Goal: Task Accomplishment & Management: Manage account settings

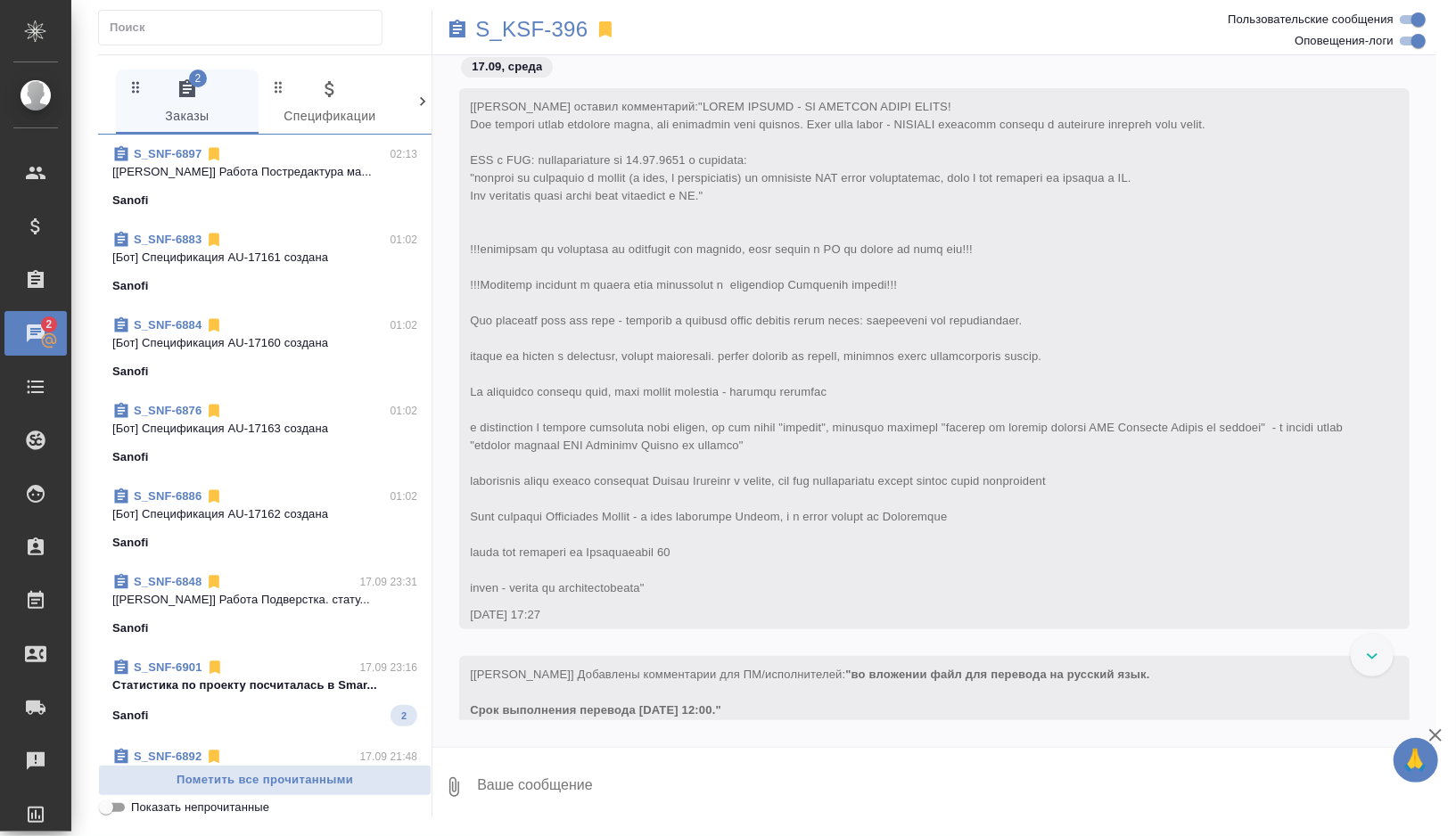
scroll to position [175, 0]
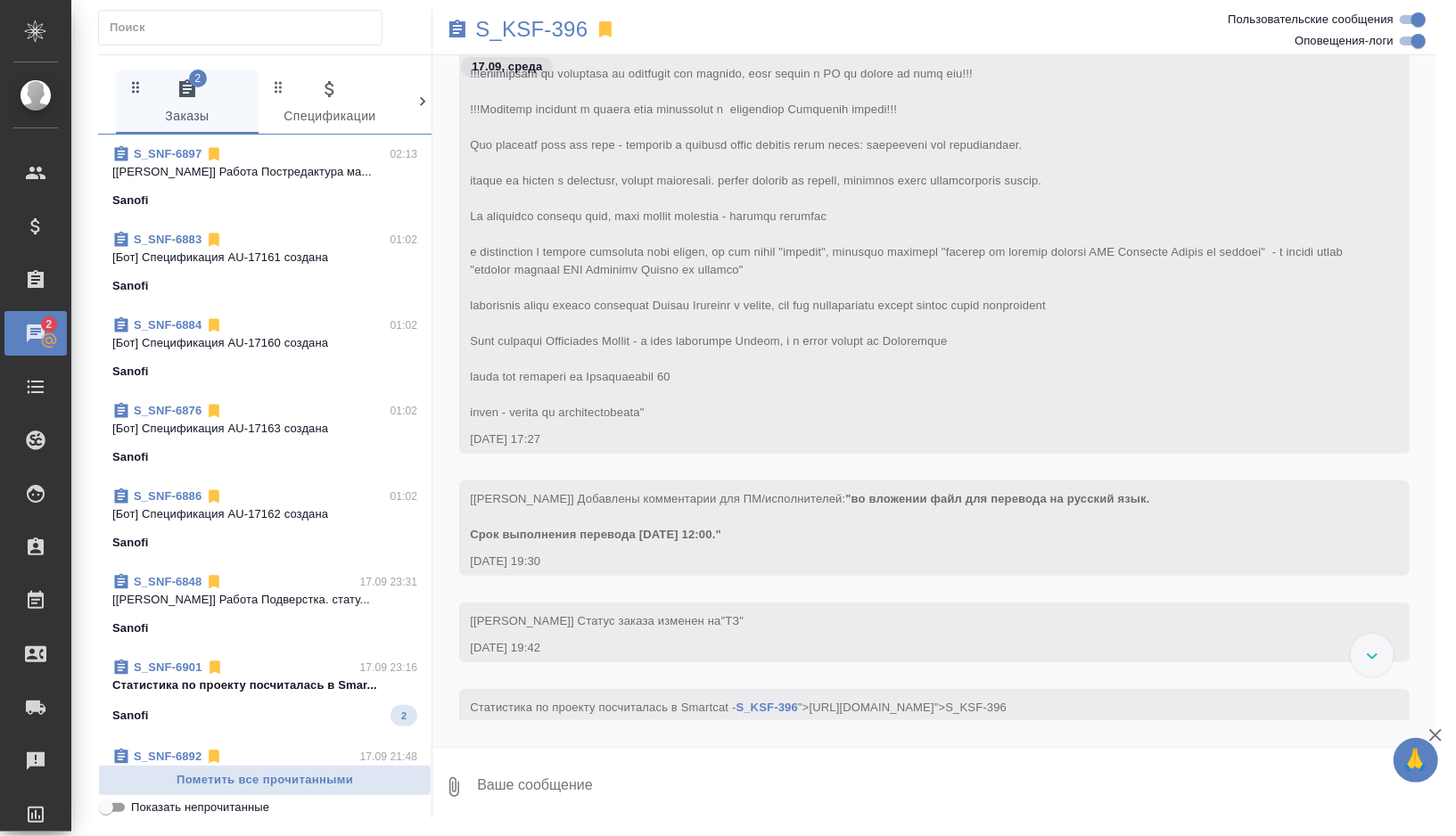
click at [284, 163] on p "[Матвеева Елена] Работа Постредактура ма..." at bounding box center [265, 172] width 305 height 18
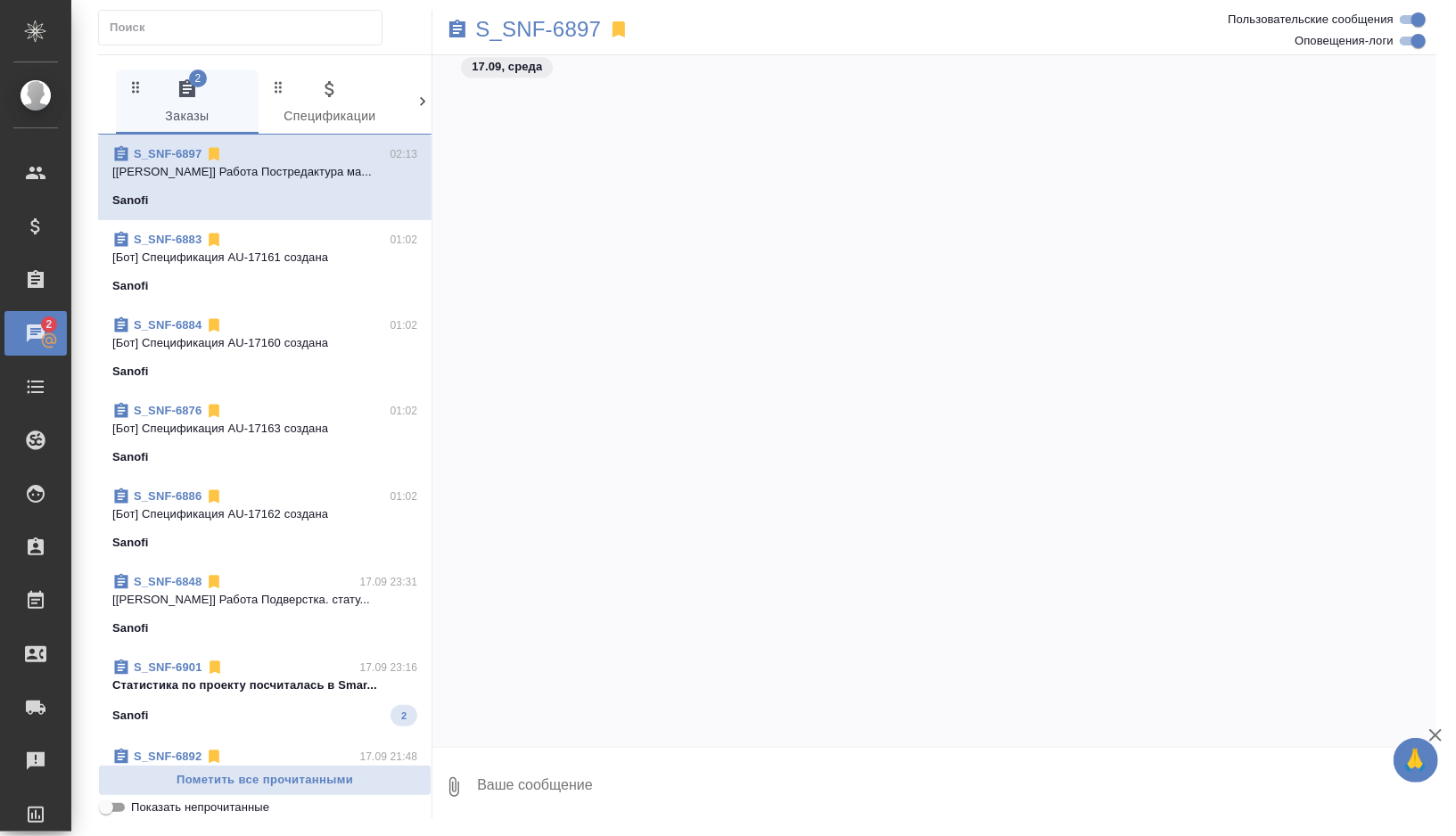
scroll to position [38092, 0]
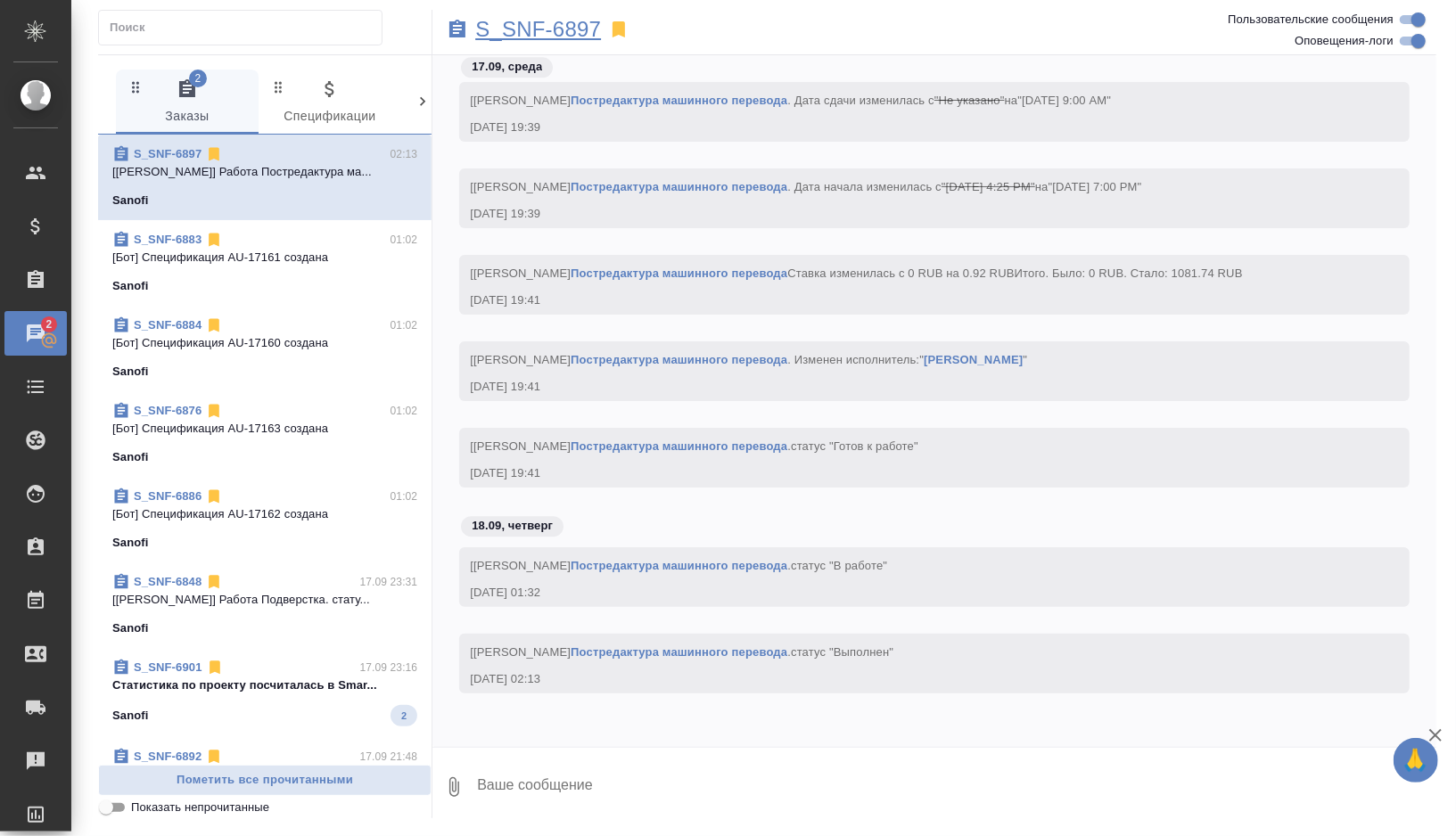
click at [552, 24] on p "S_SNF-6897" at bounding box center [538, 30] width 126 height 18
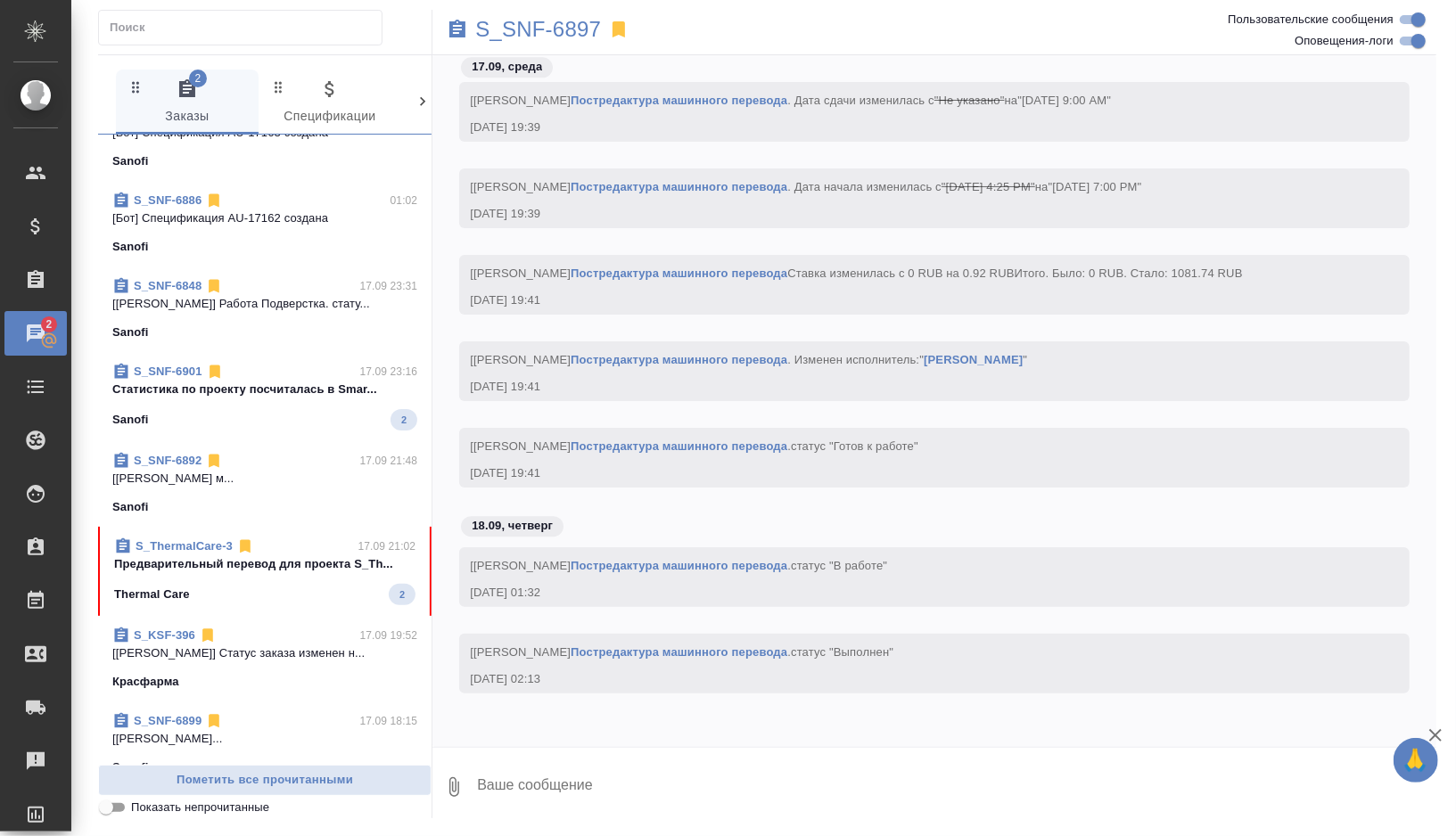
scroll to position [292, 0]
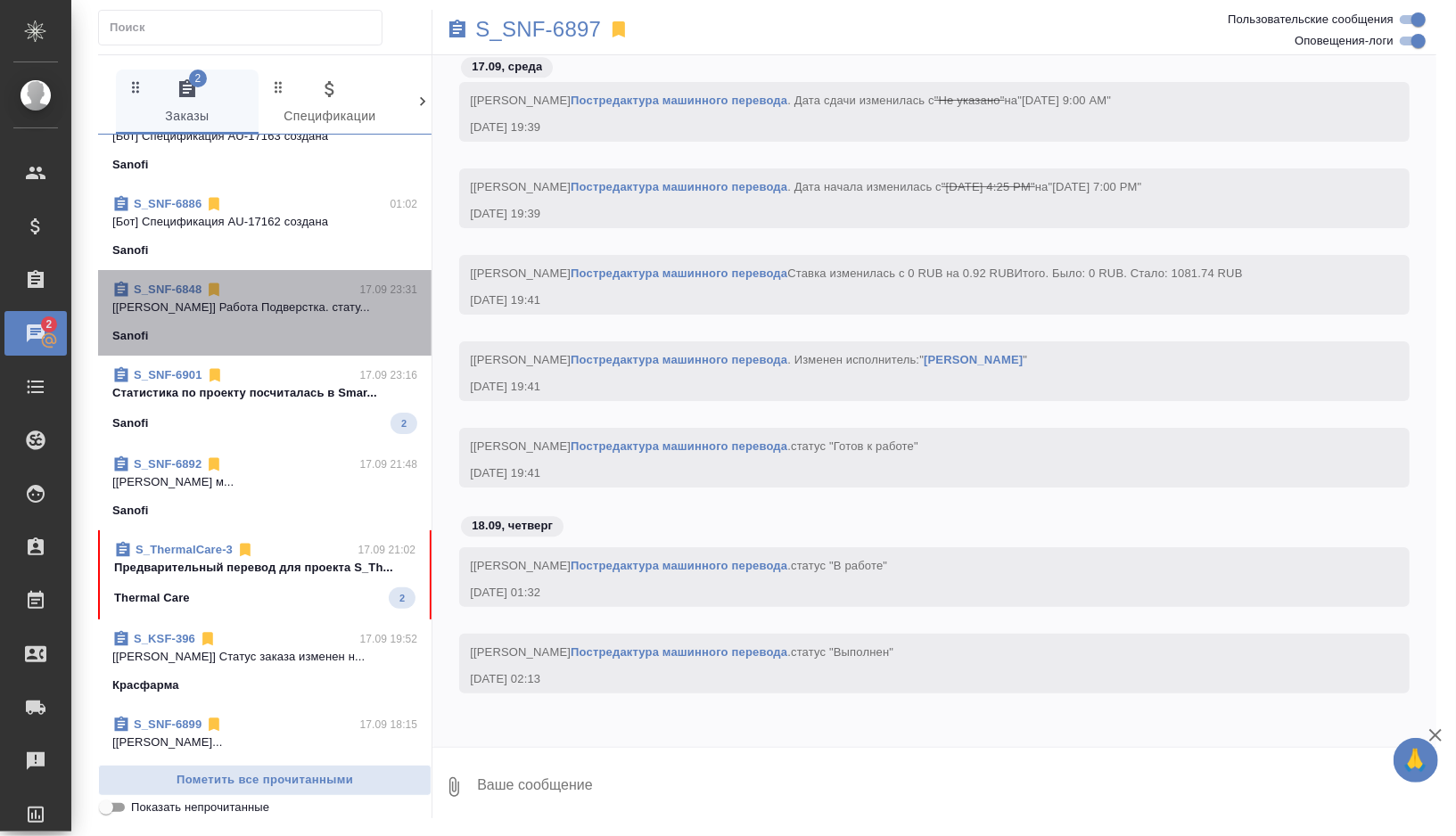
click at [287, 333] on div "Sanofi" at bounding box center [265, 336] width 305 height 18
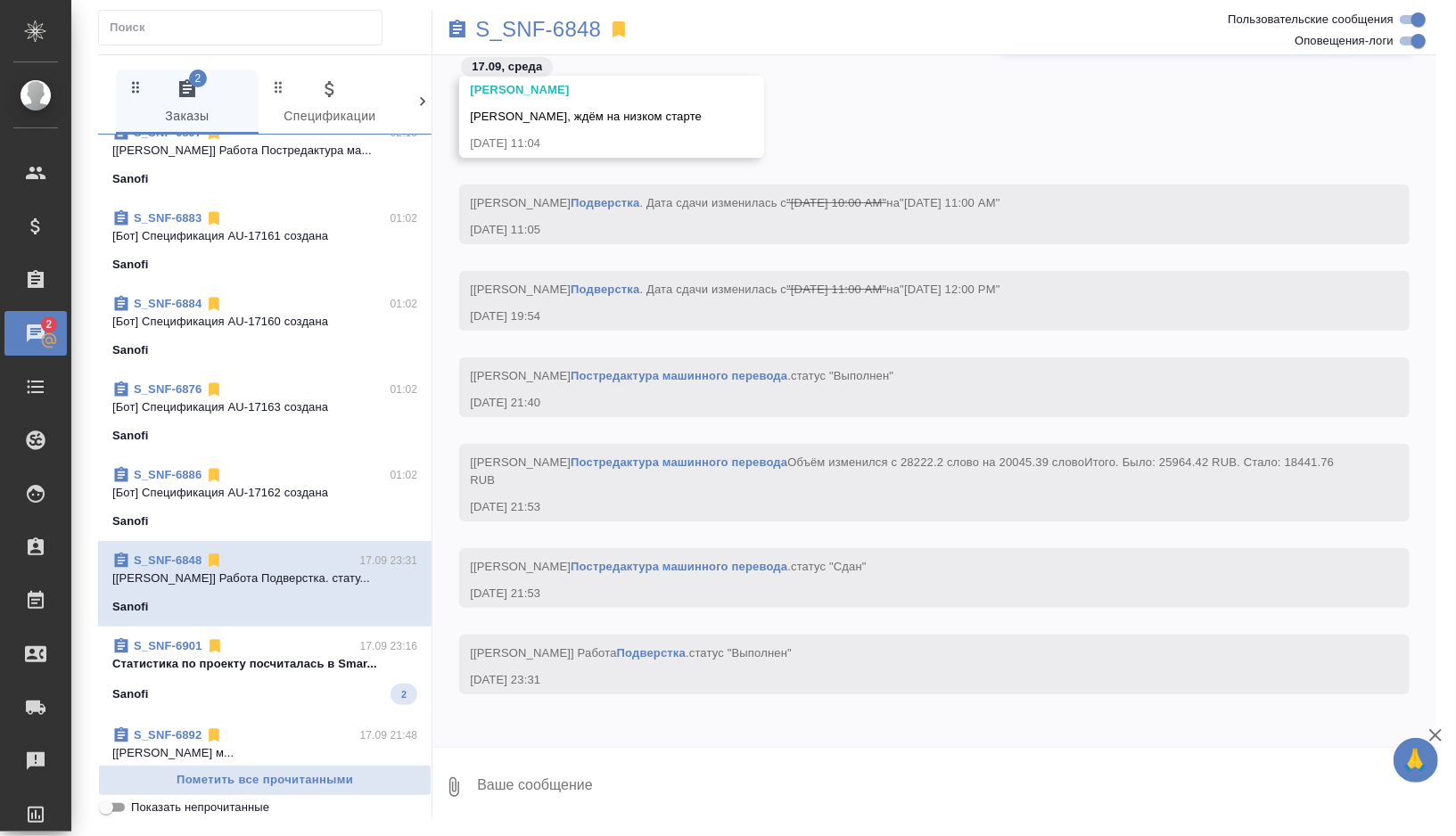
scroll to position [0, 0]
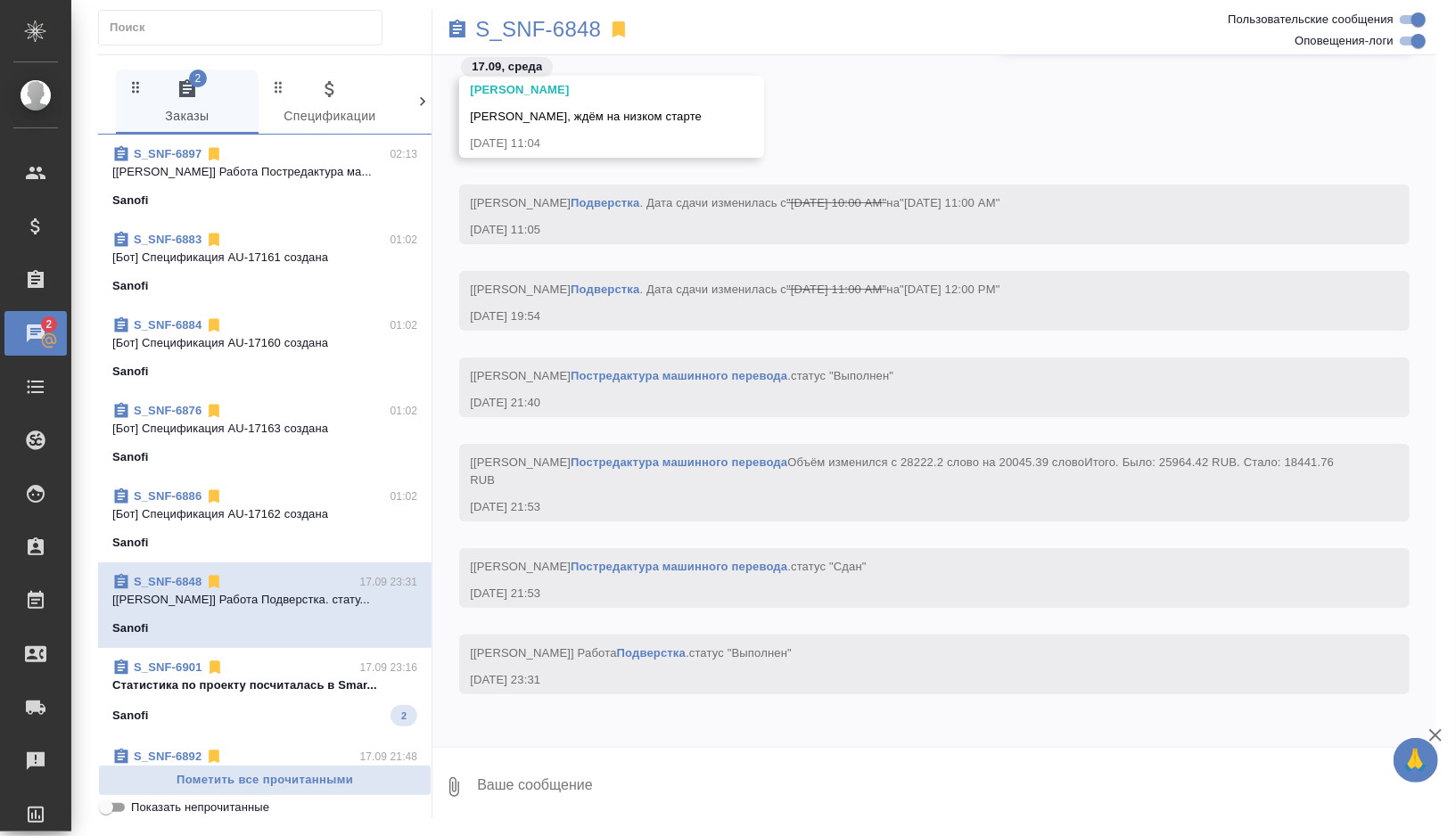
click at [307, 205] on div "Sanofi" at bounding box center [265, 200] width 305 height 18
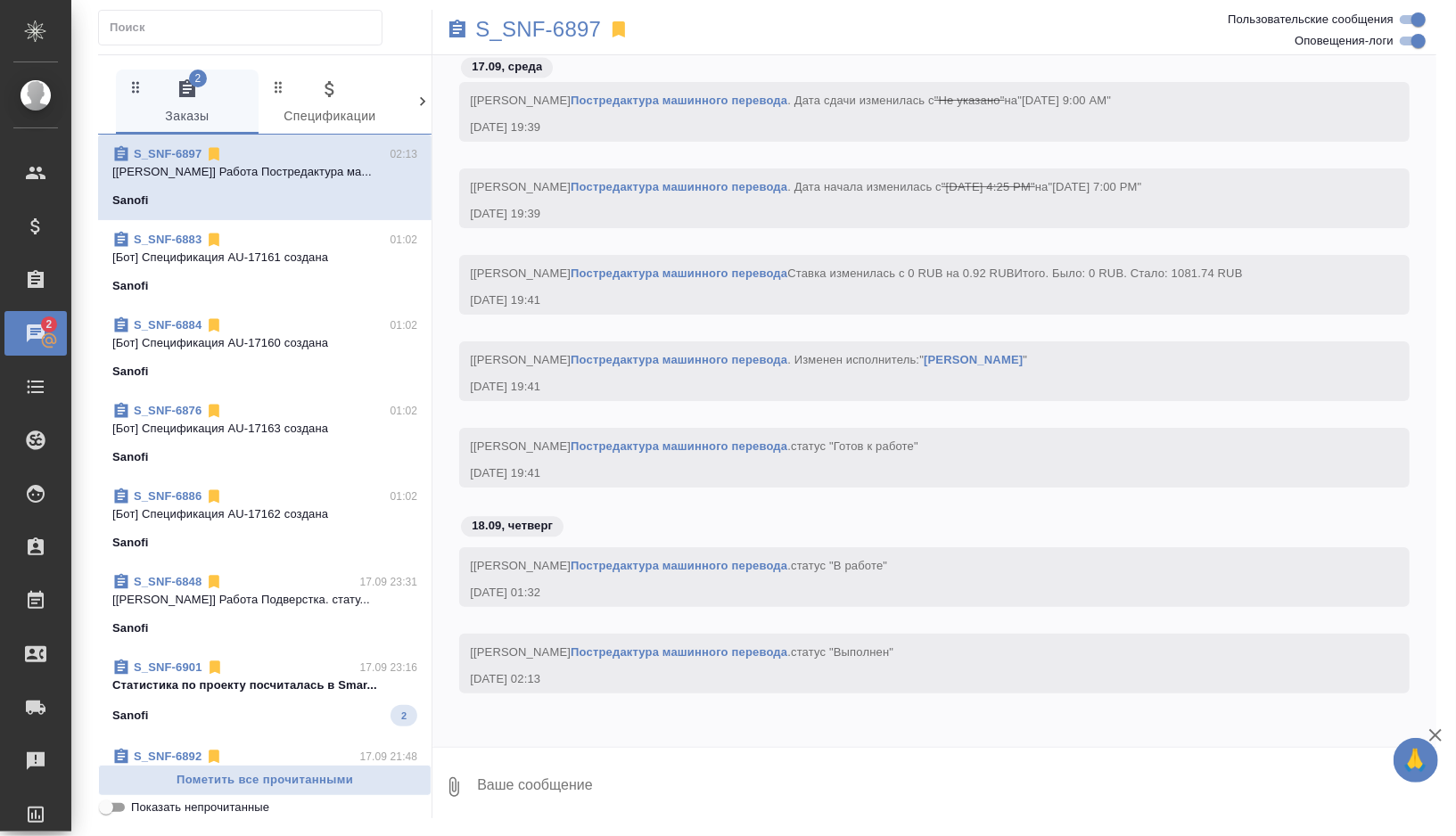
scroll to position [37362, 0]
click at [575, 27] on p "S_SNF-6897" at bounding box center [538, 30] width 126 height 18
click at [550, 28] on p "S_SNF-6897" at bounding box center [538, 30] width 126 height 18
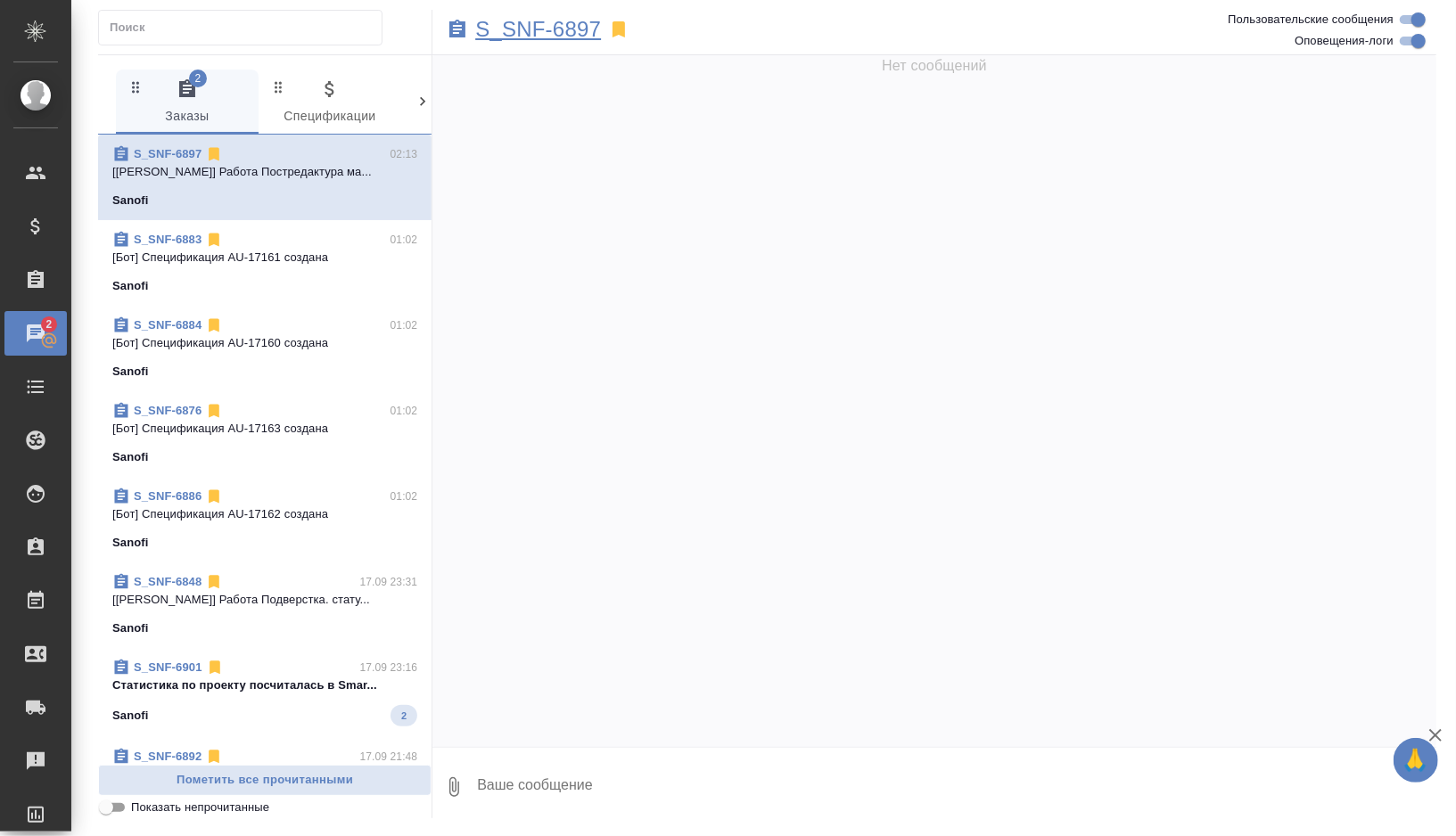
scroll to position [0, 0]
click at [526, 27] on p "S_SNF-6897" at bounding box center [538, 30] width 126 height 18
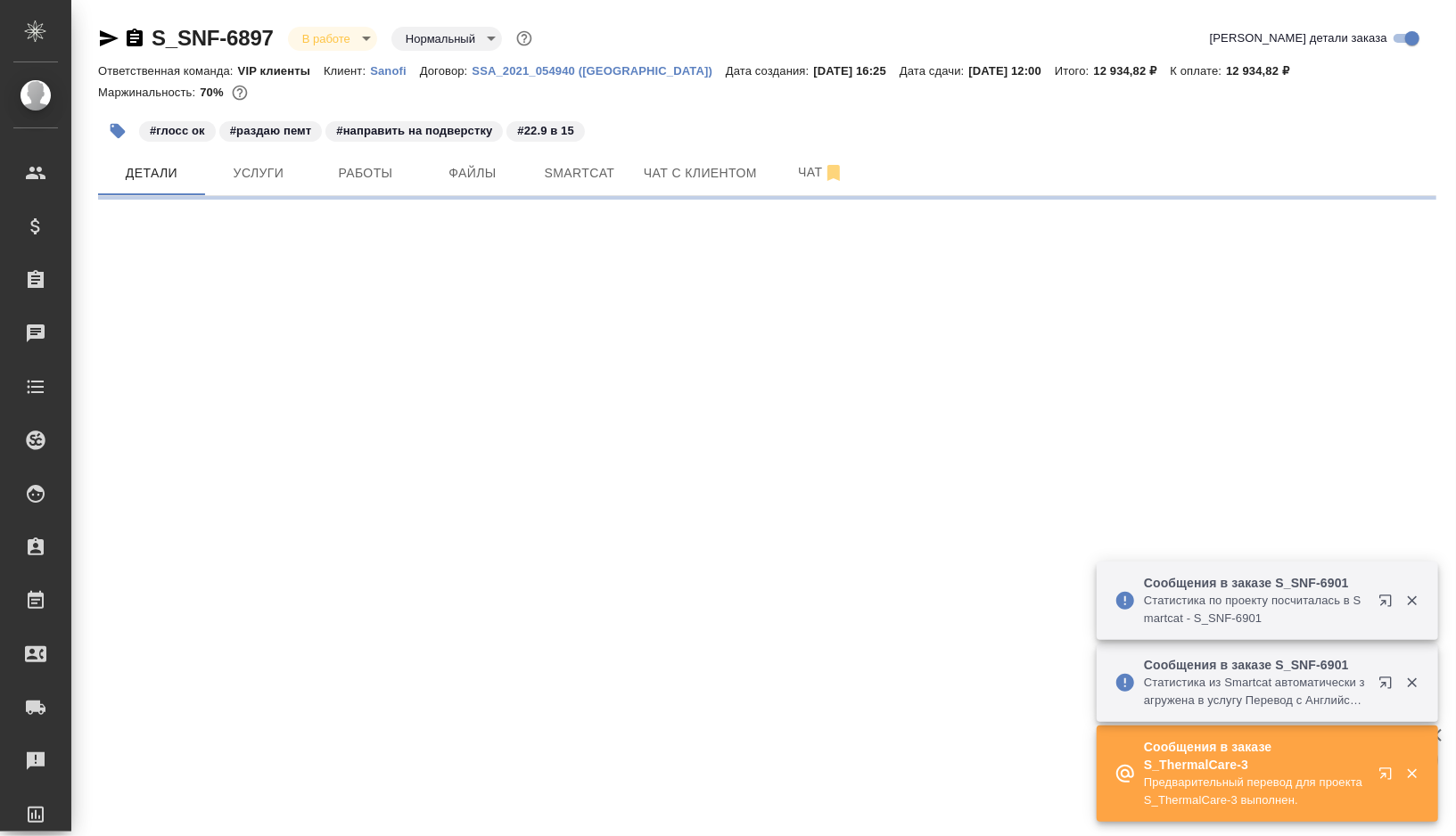
select select "RU"
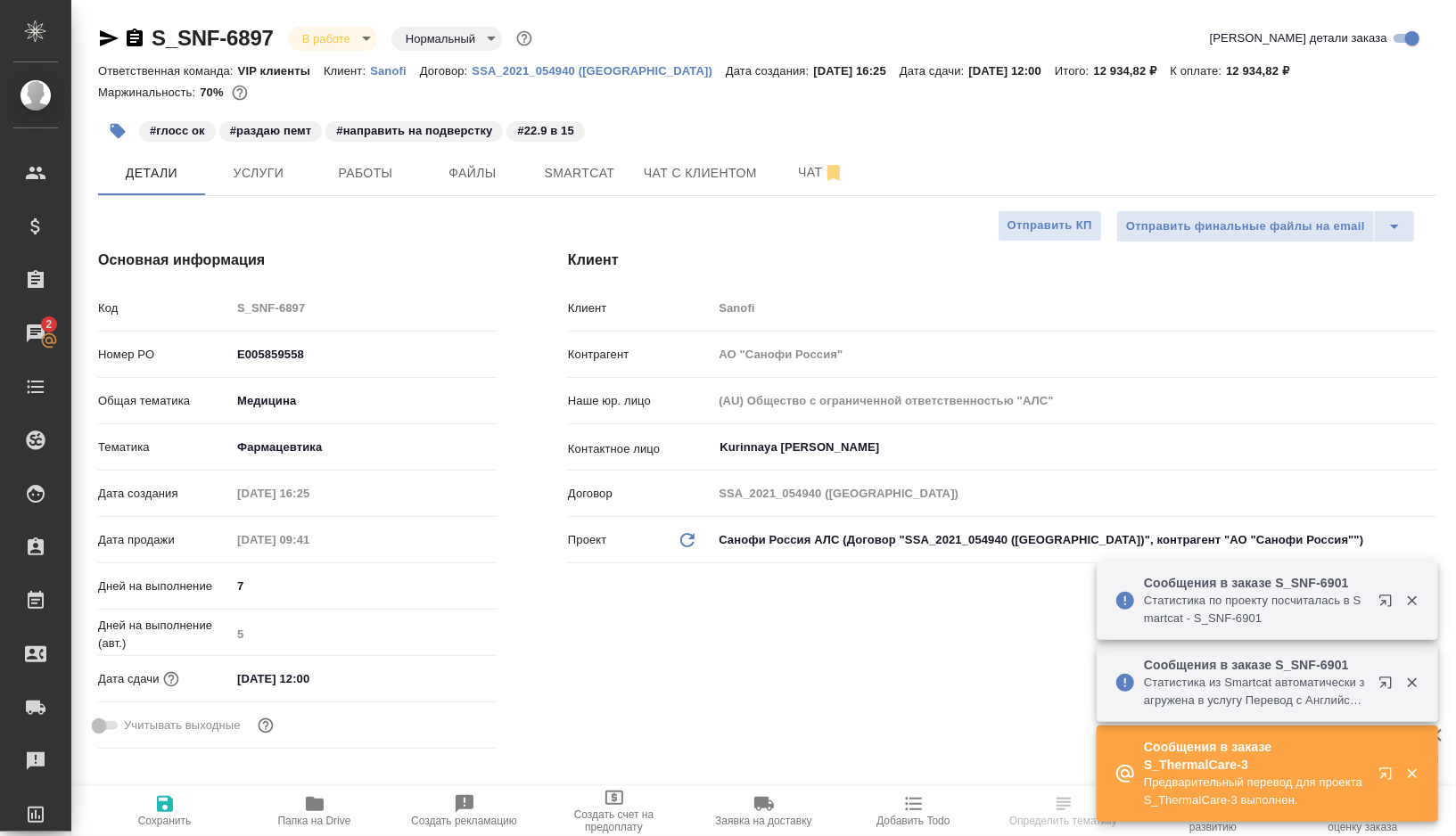
type textarea "x"
click at [377, 172] on span "Работы" at bounding box center [366, 173] width 86 height 22
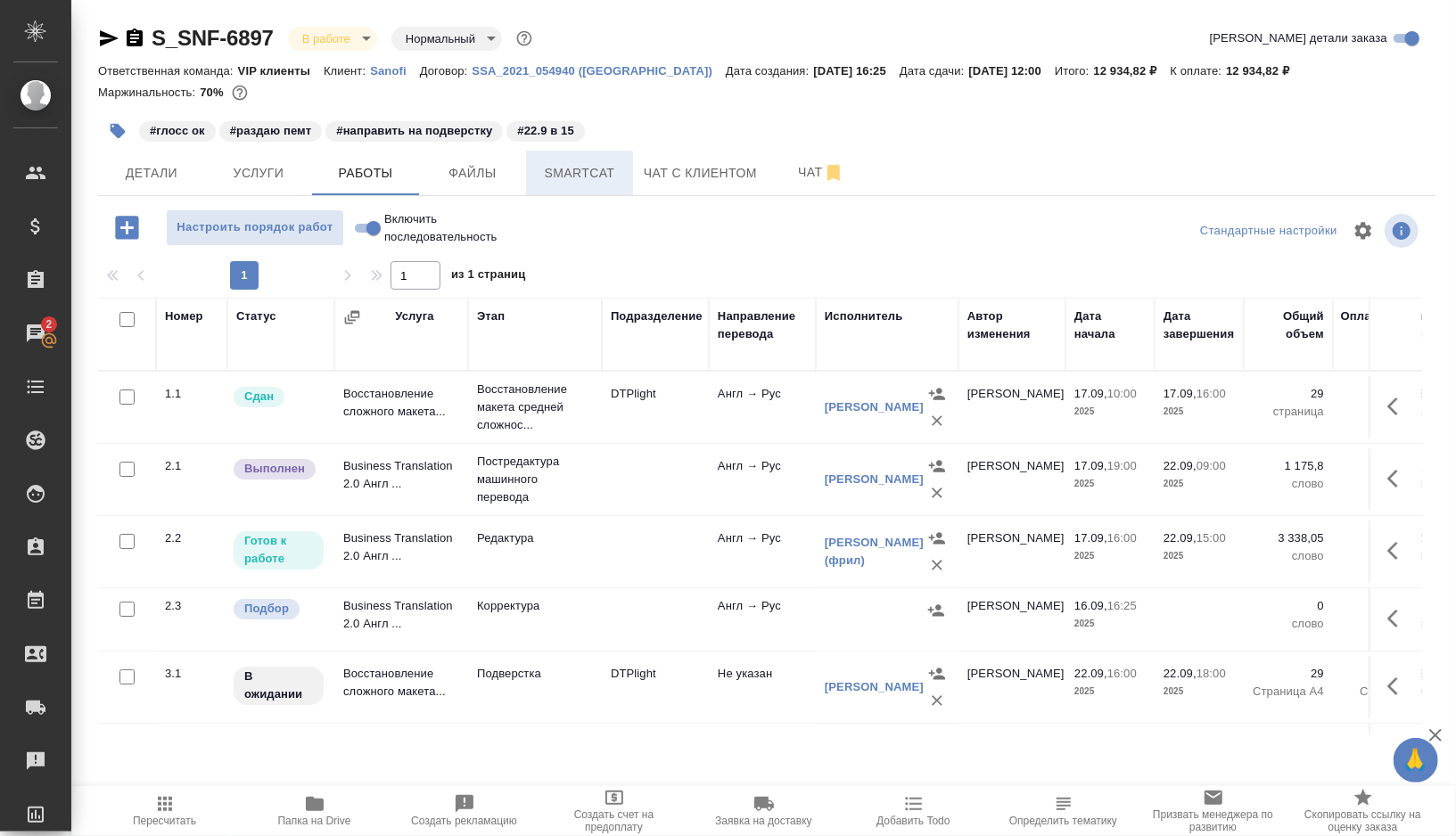
click at [576, 165] on span "Smartcat" at bounding box center [580, 173] width 86 height 22
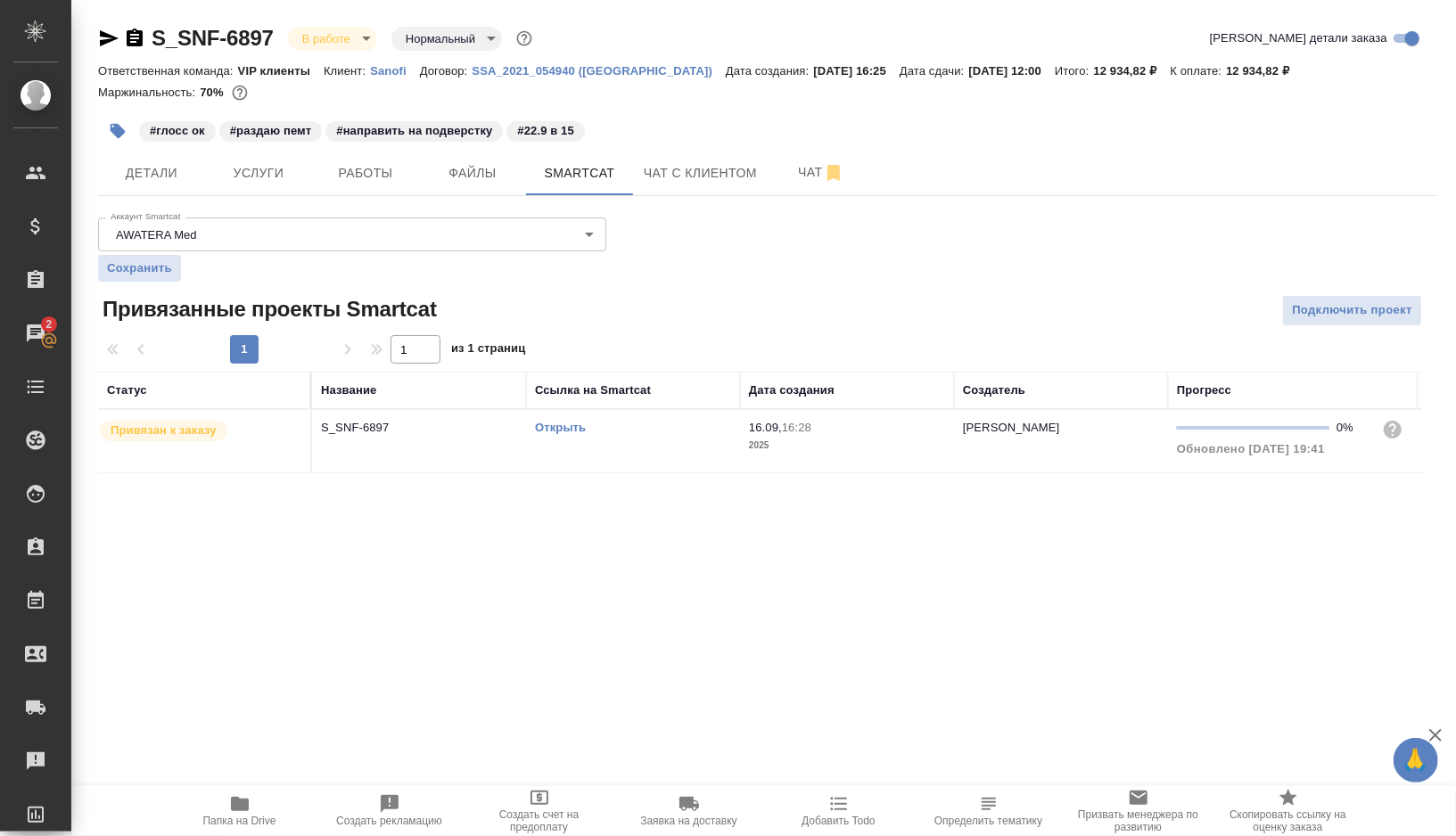
click at [562, 426] on link "Открыть" at bounding box center [560, 426] width 51 height 13
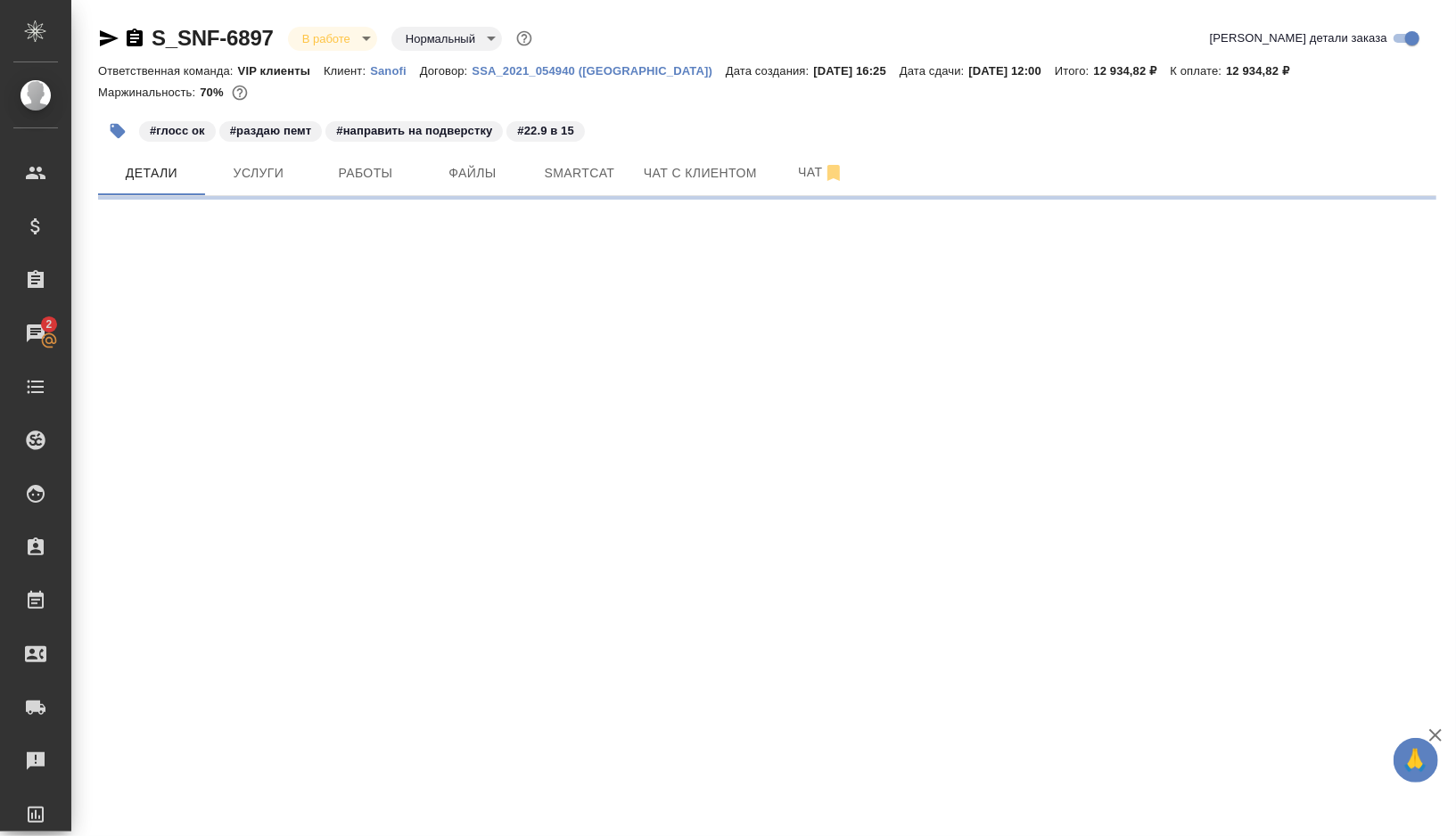
select select "RU"
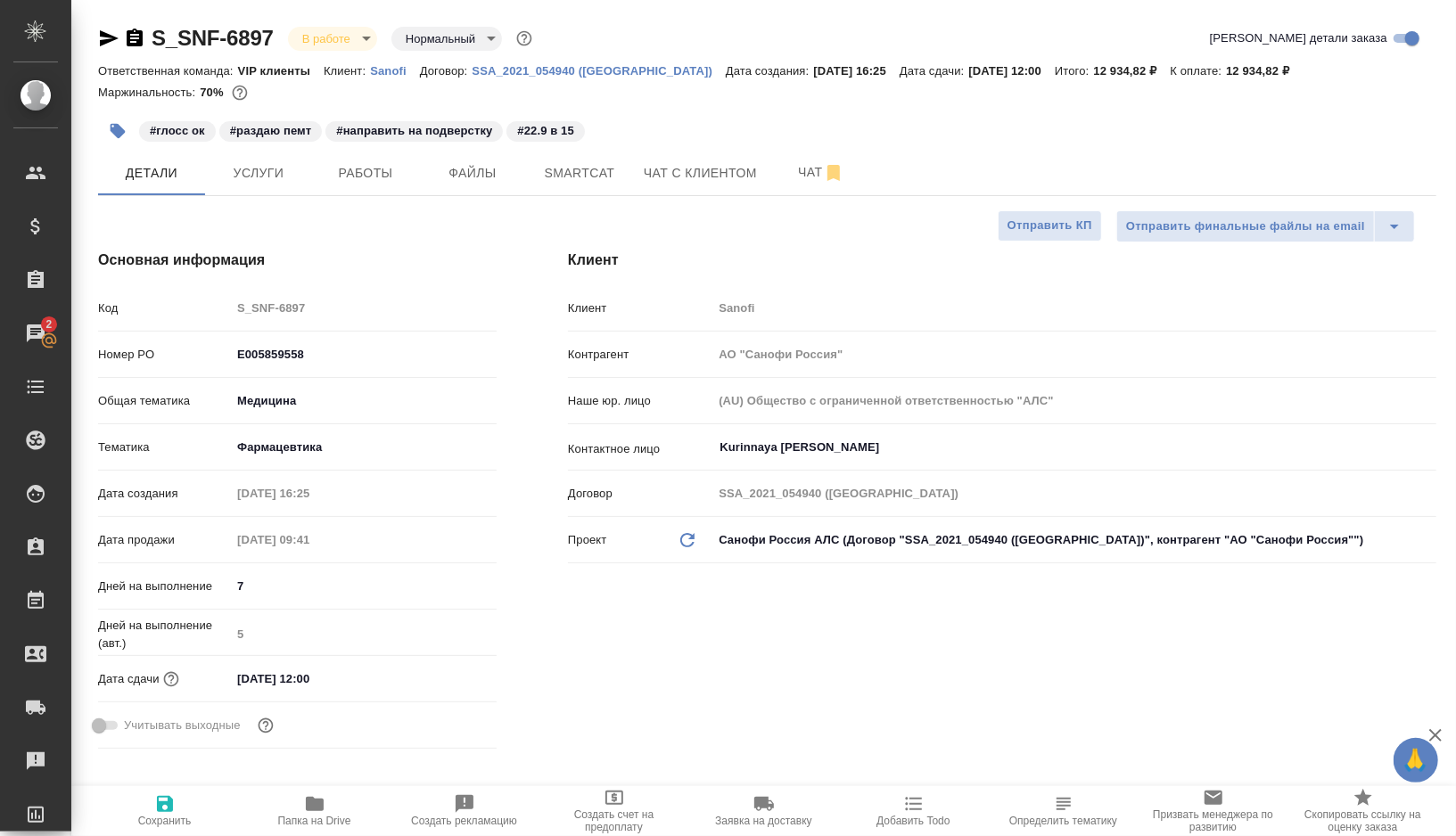
type textarea "x"
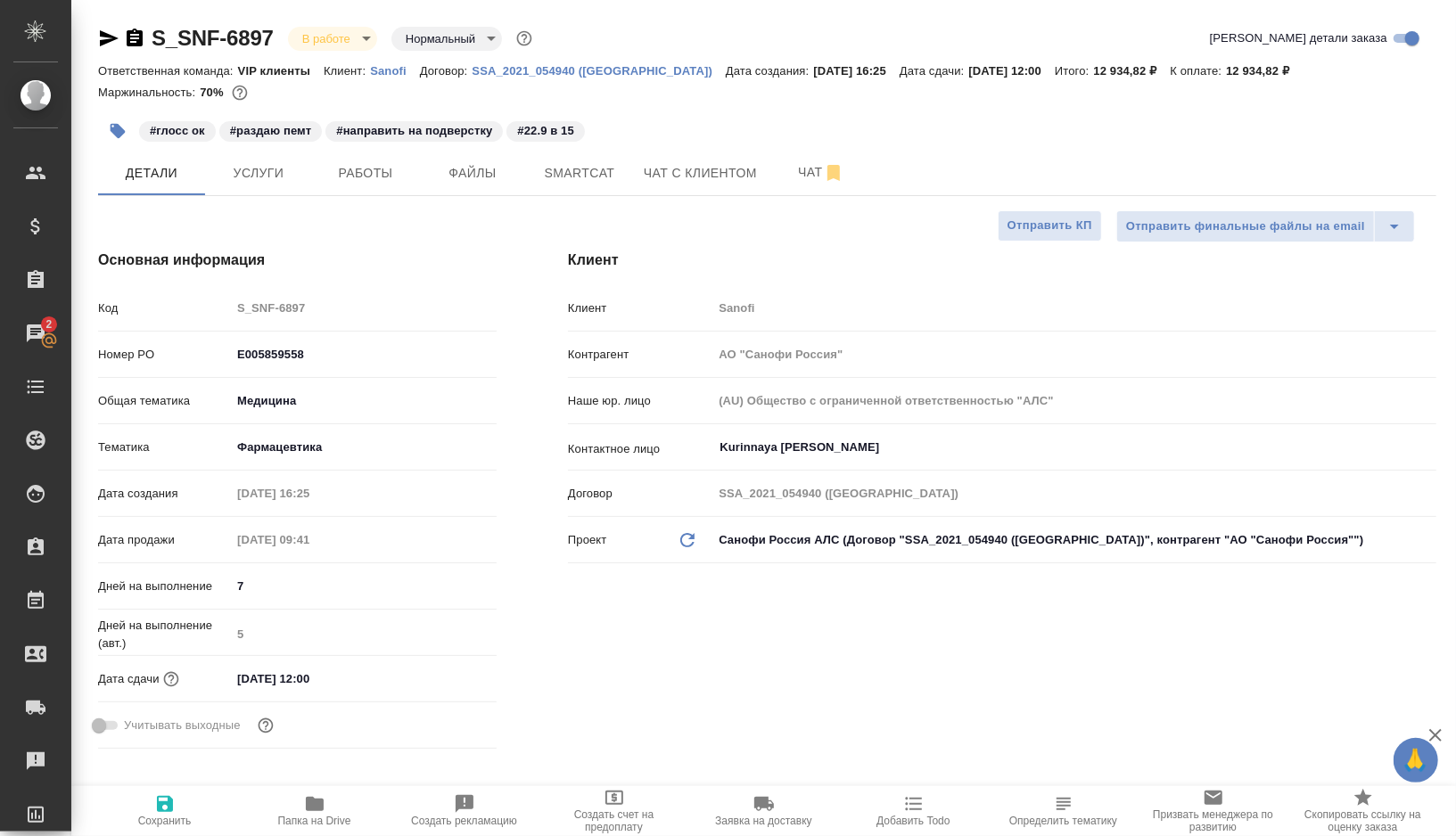
type textarea "x"
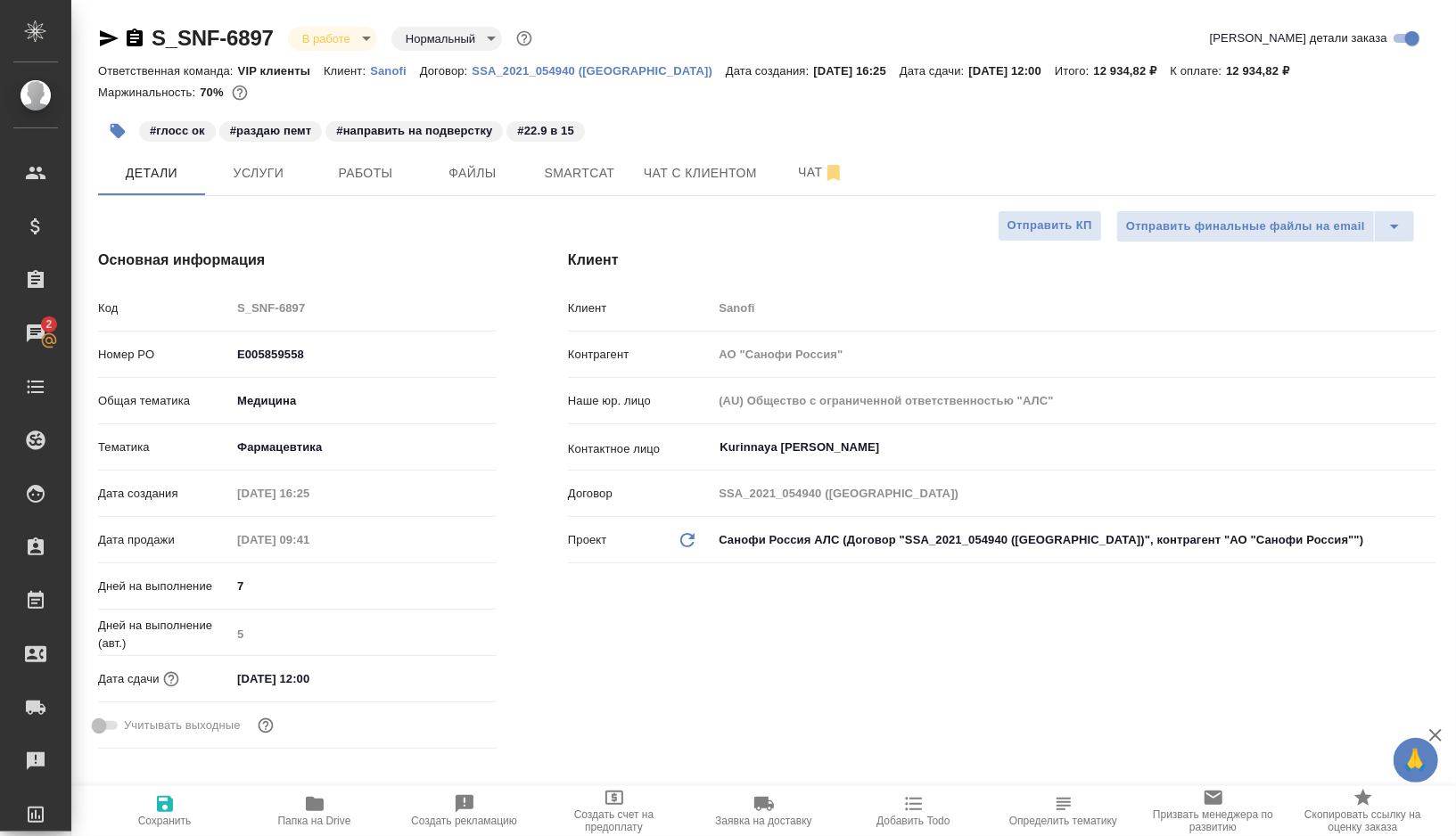
type textarea "x"
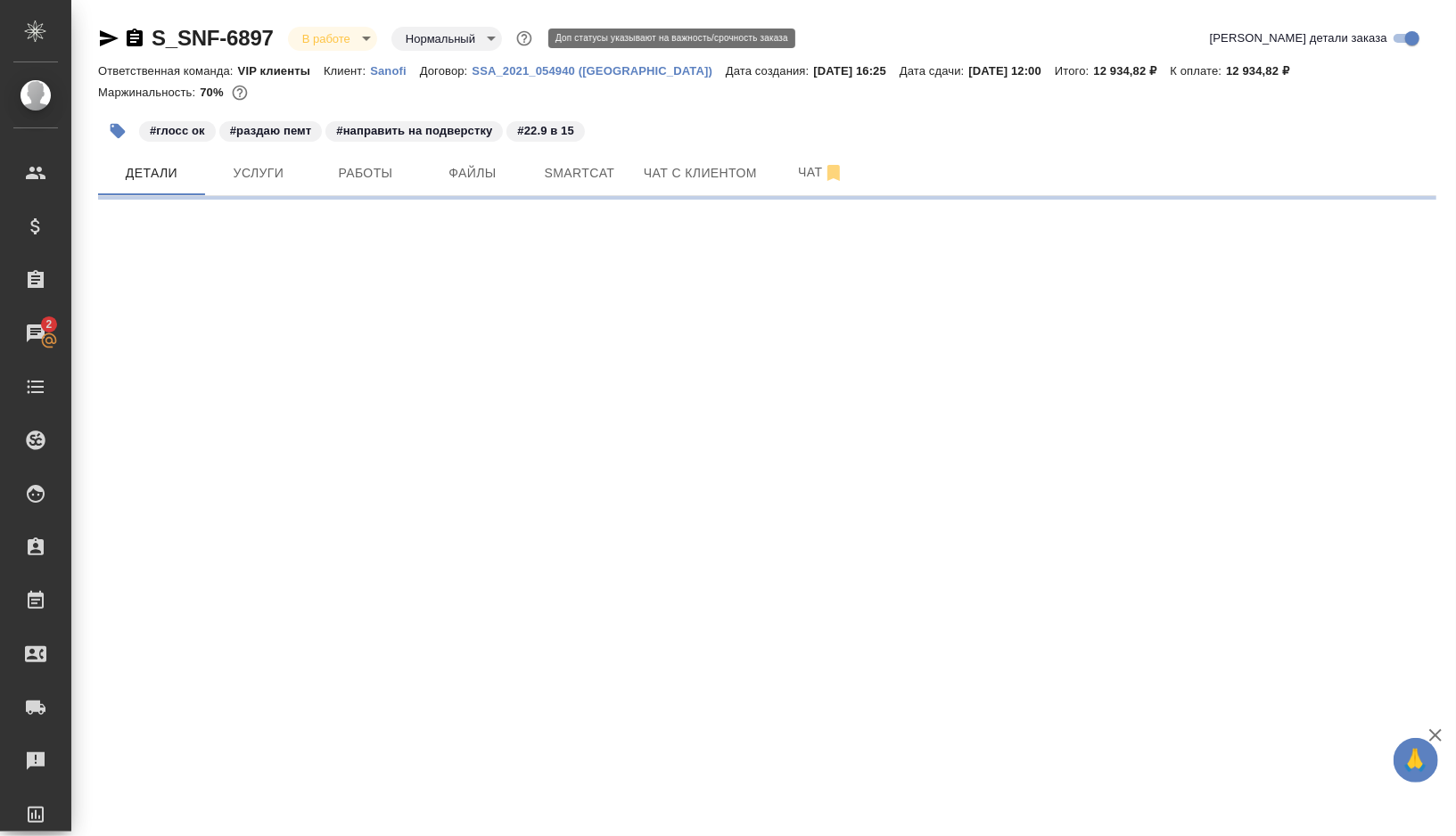
select select "RU"
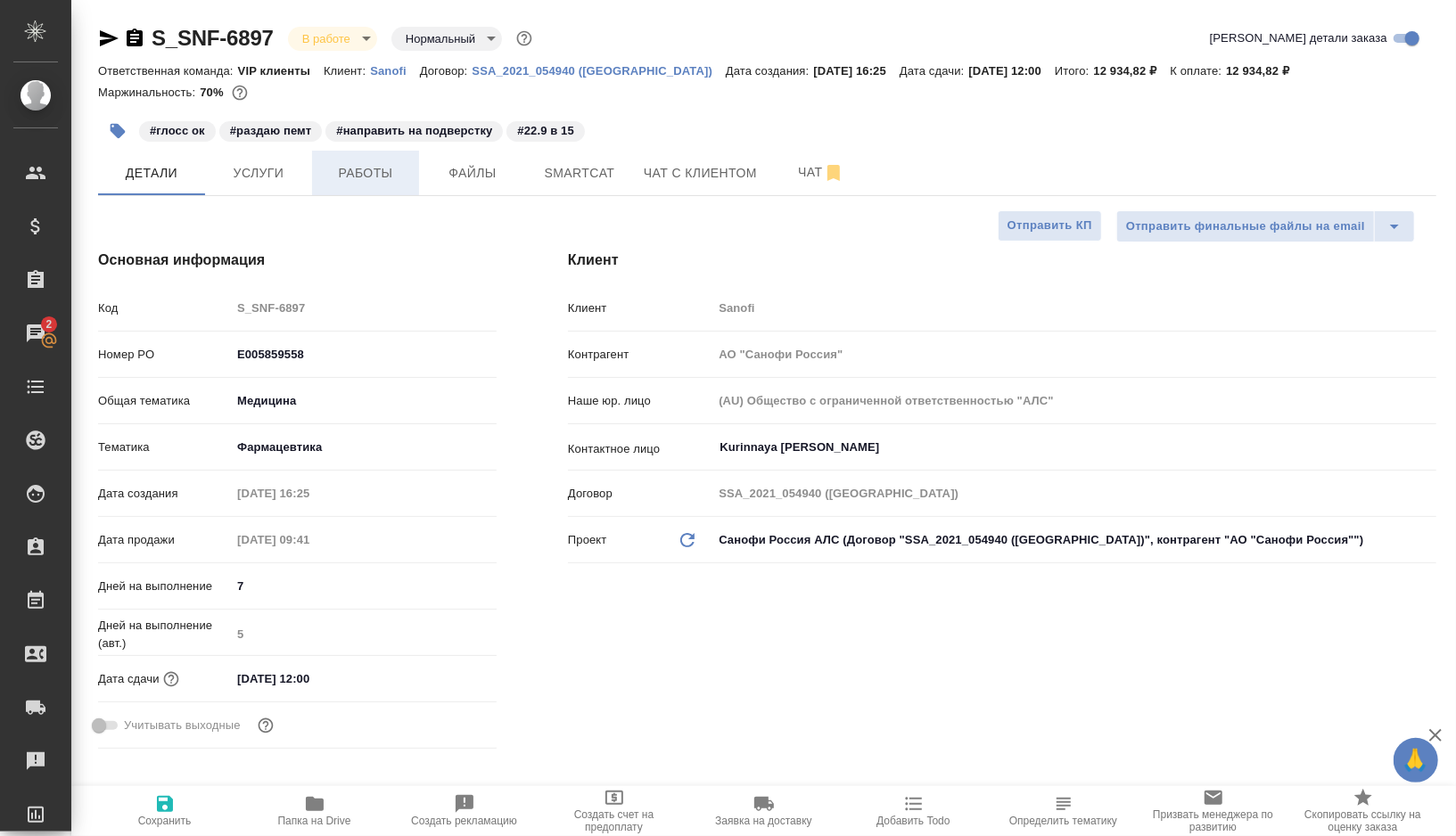
click at [371, 176] on span "Работы" at bounding box center [366, 173] width 86 height 22
type textarea "x"
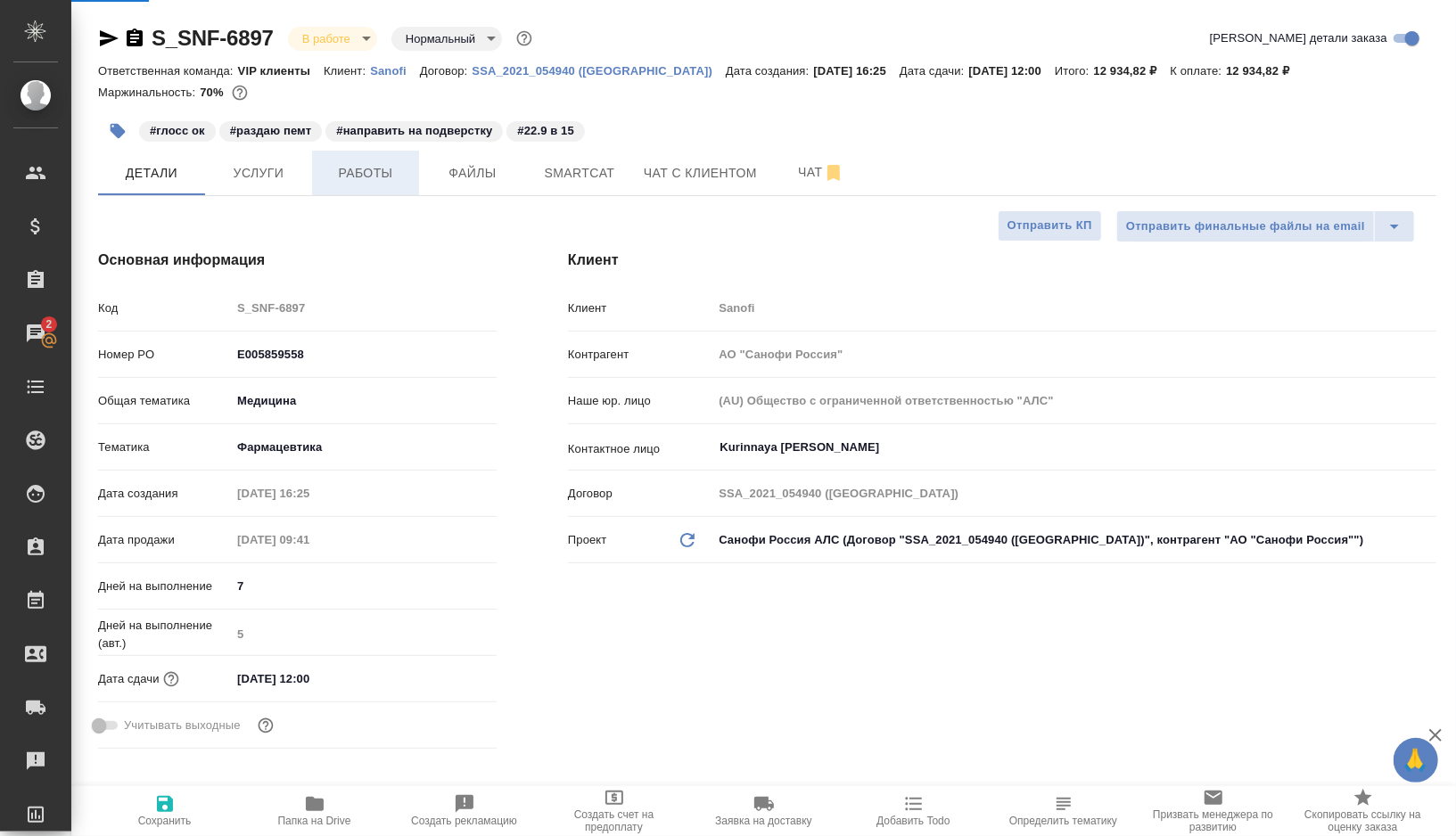
type textarea "x"
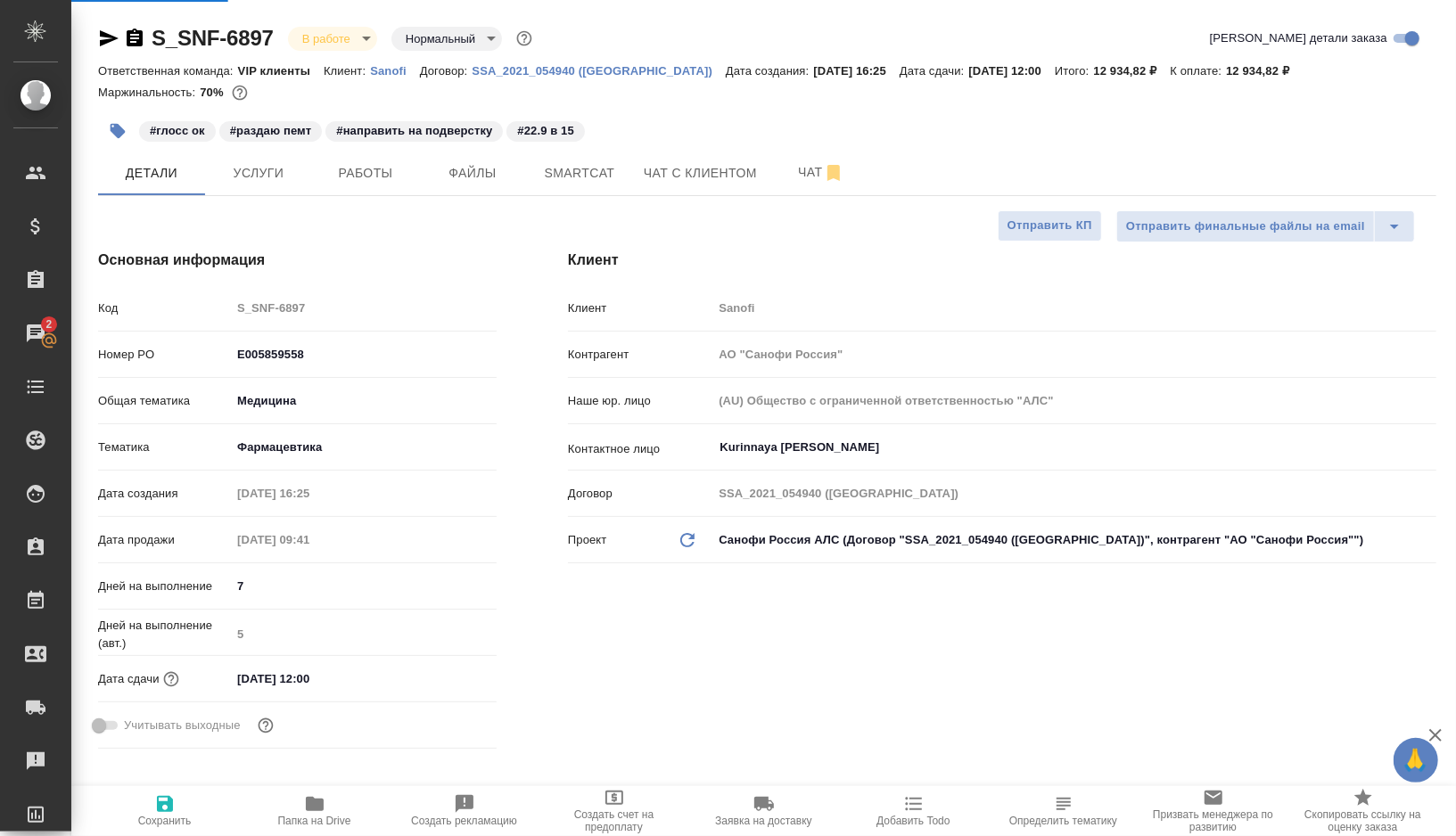
type textarea "x"
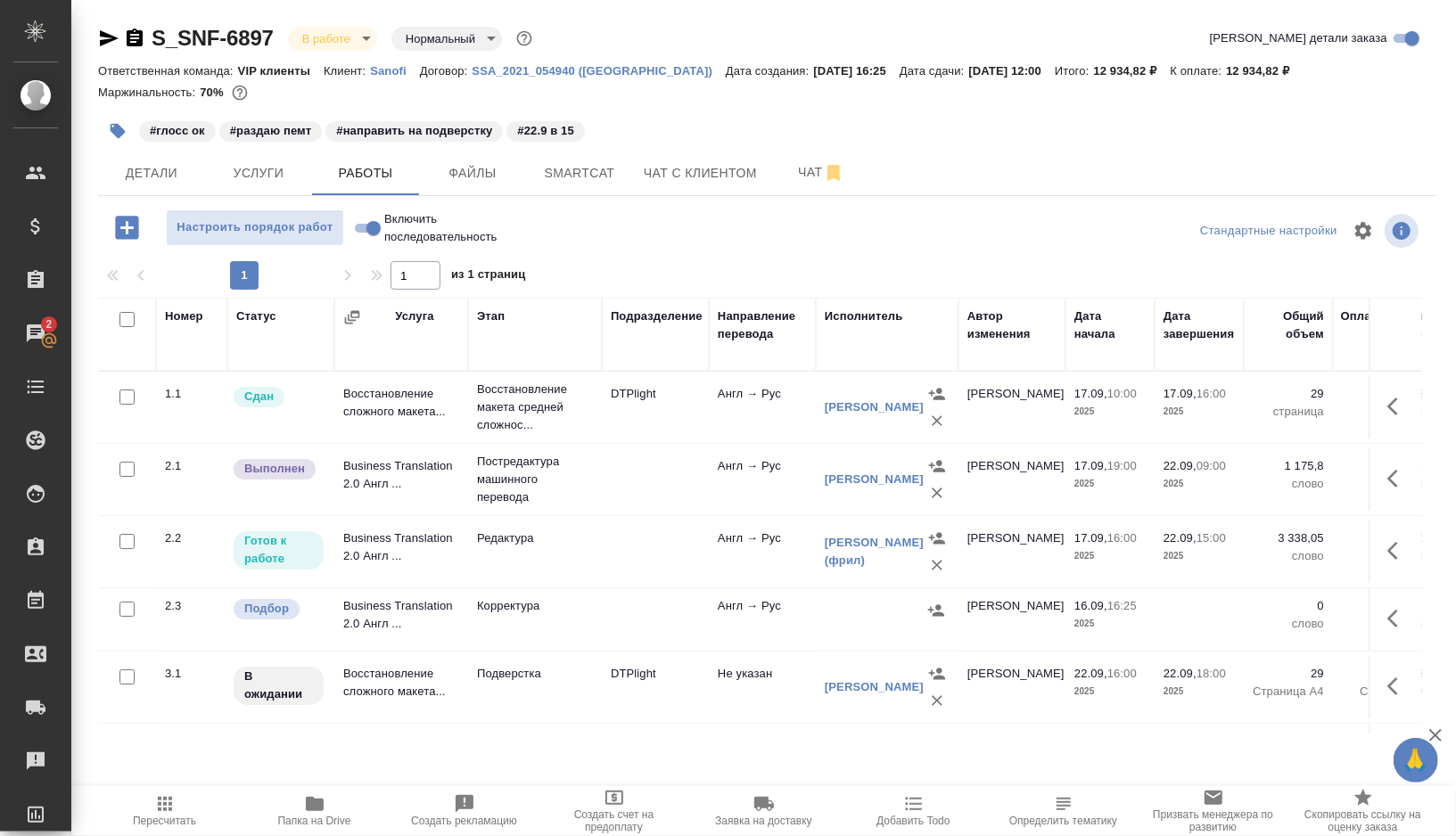
scroll to position [49, 0]
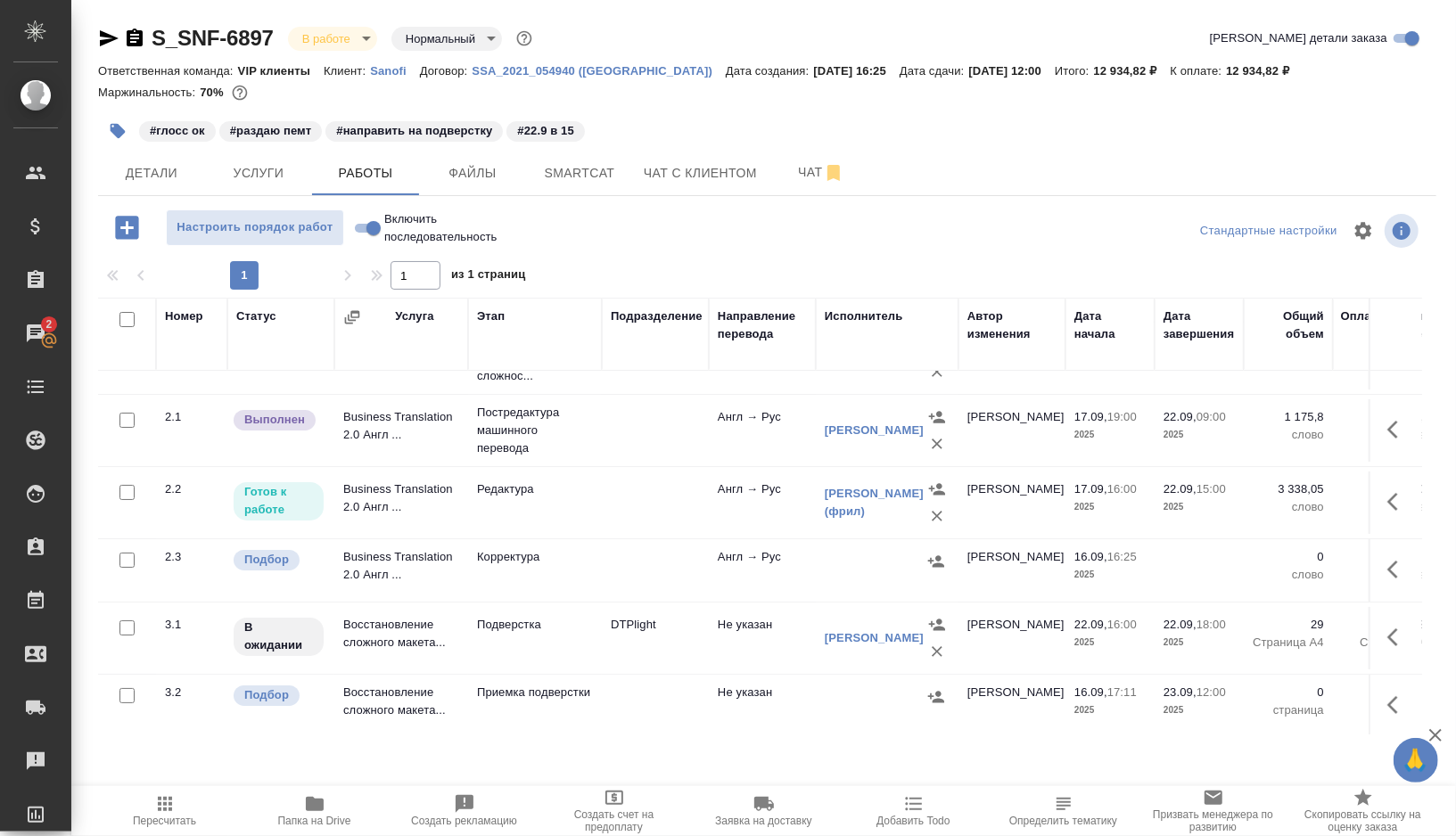
click at [588, 655] on td "Подверстка" at bounding box center [535, 638] width 134 height 63
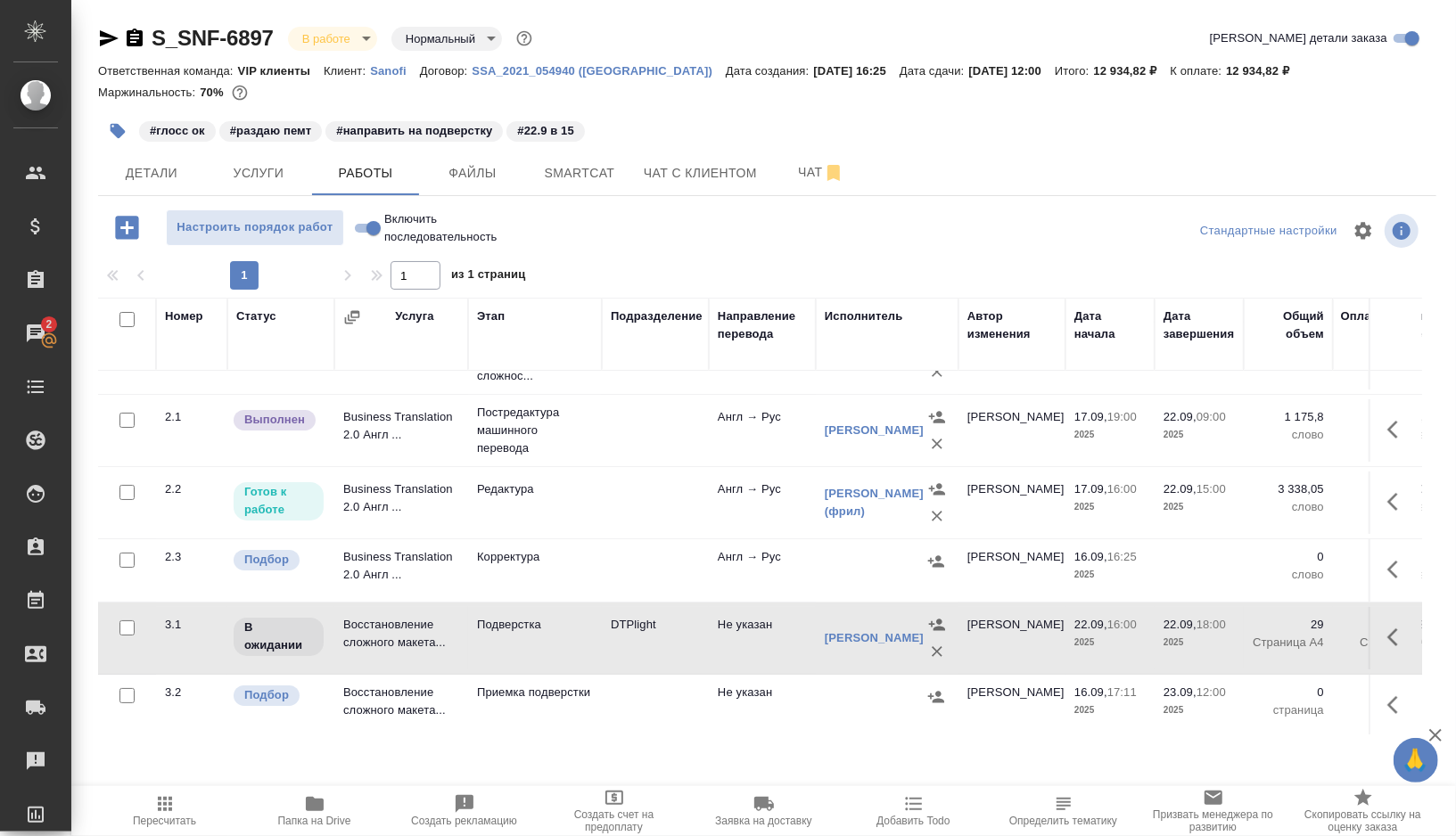
click at [588, 655] on td "Подверстка" at bounding box center [535, 638] width 134 height 63
click at [374, 231] on input "Включить последовательность" at bounding box center [374, 228] width 64 height 21
checkbox input "true"
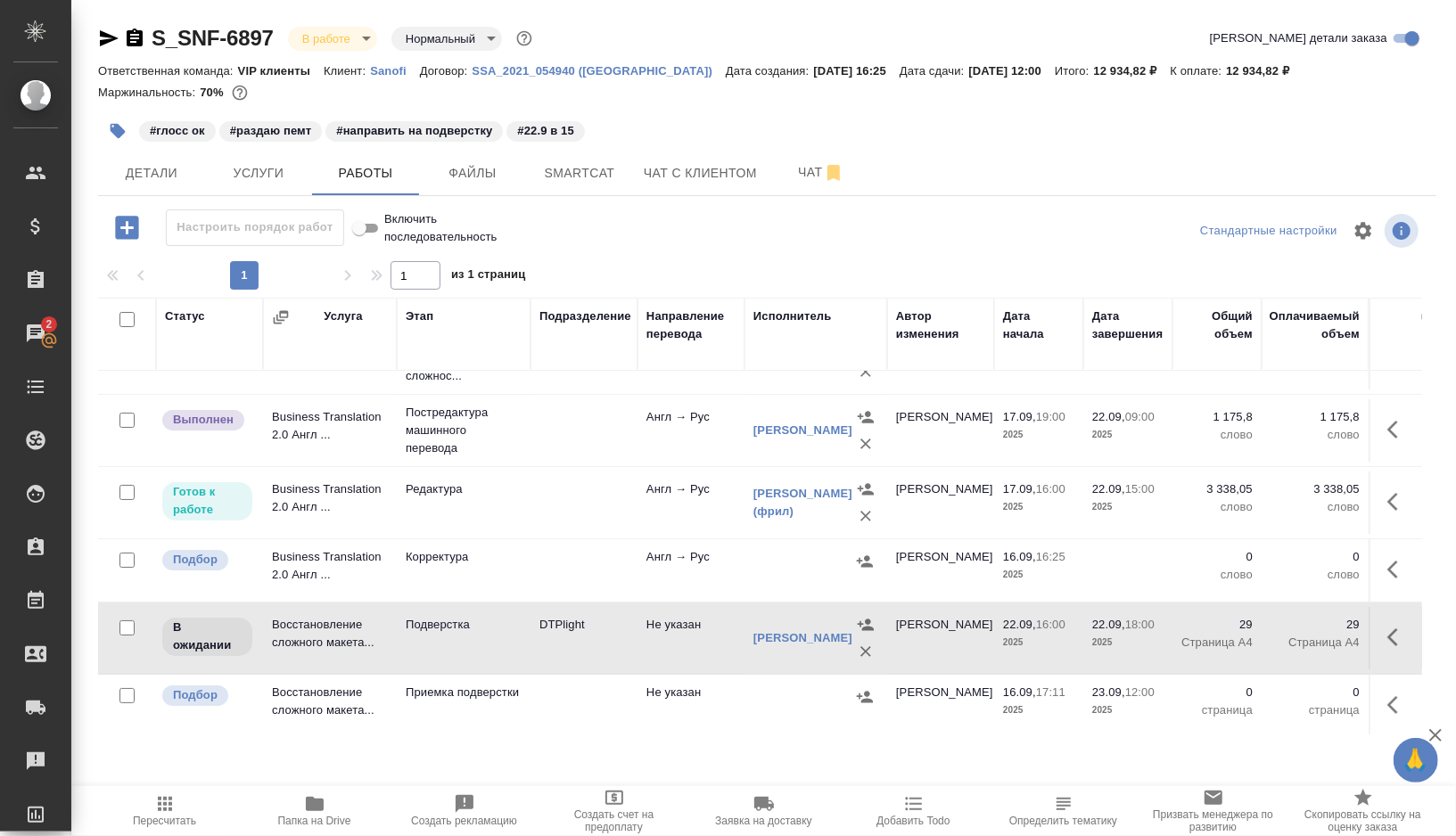
click at [120, 131] on icon "button" at bounding box center [118, 131] width 15 height 15
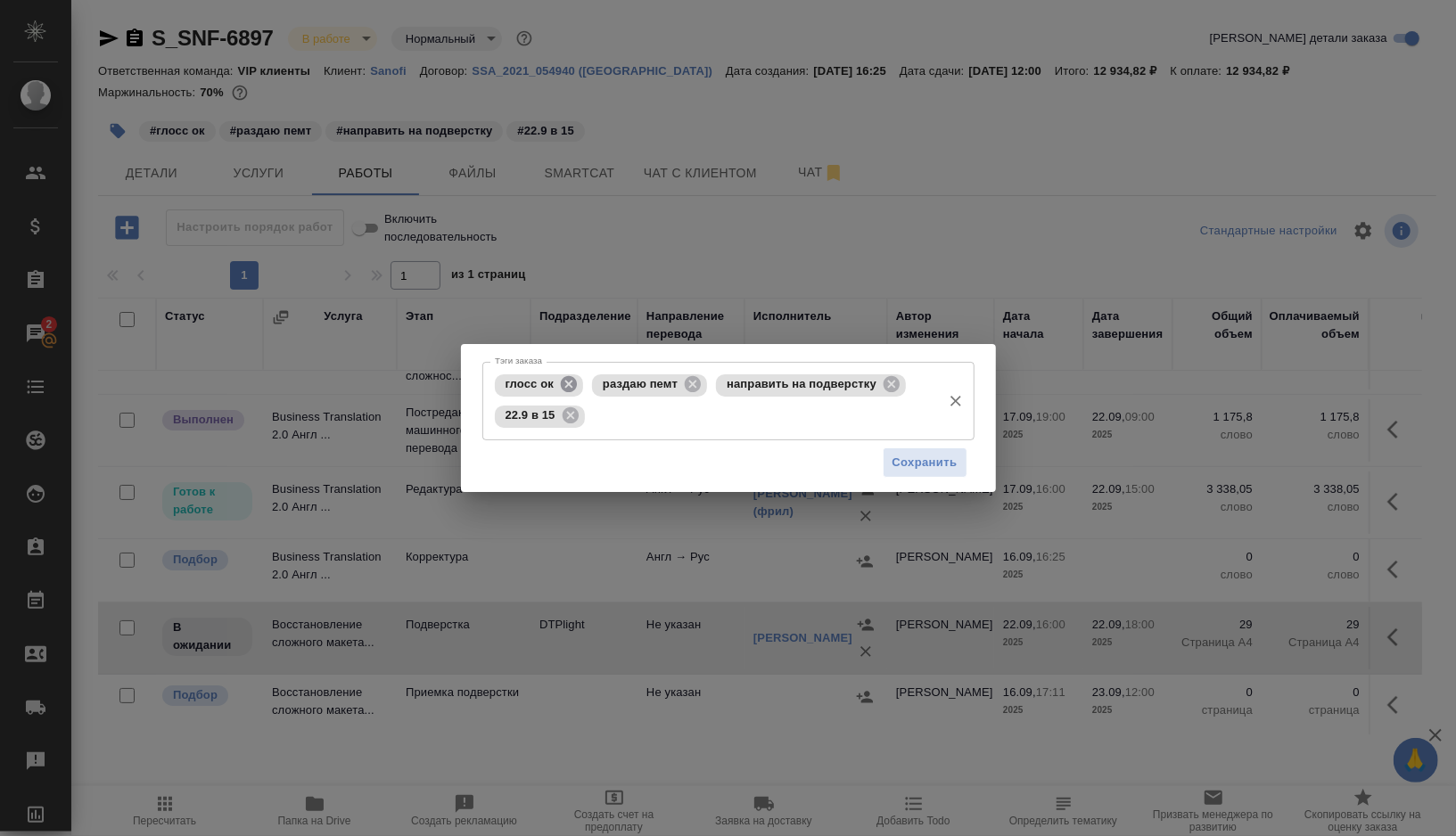
click at [569, 383] on icon at bounding box center [569, 384] width 20 height 20
click at [590, 387] on icon at bounding box center [596, 384] width 16 height 16
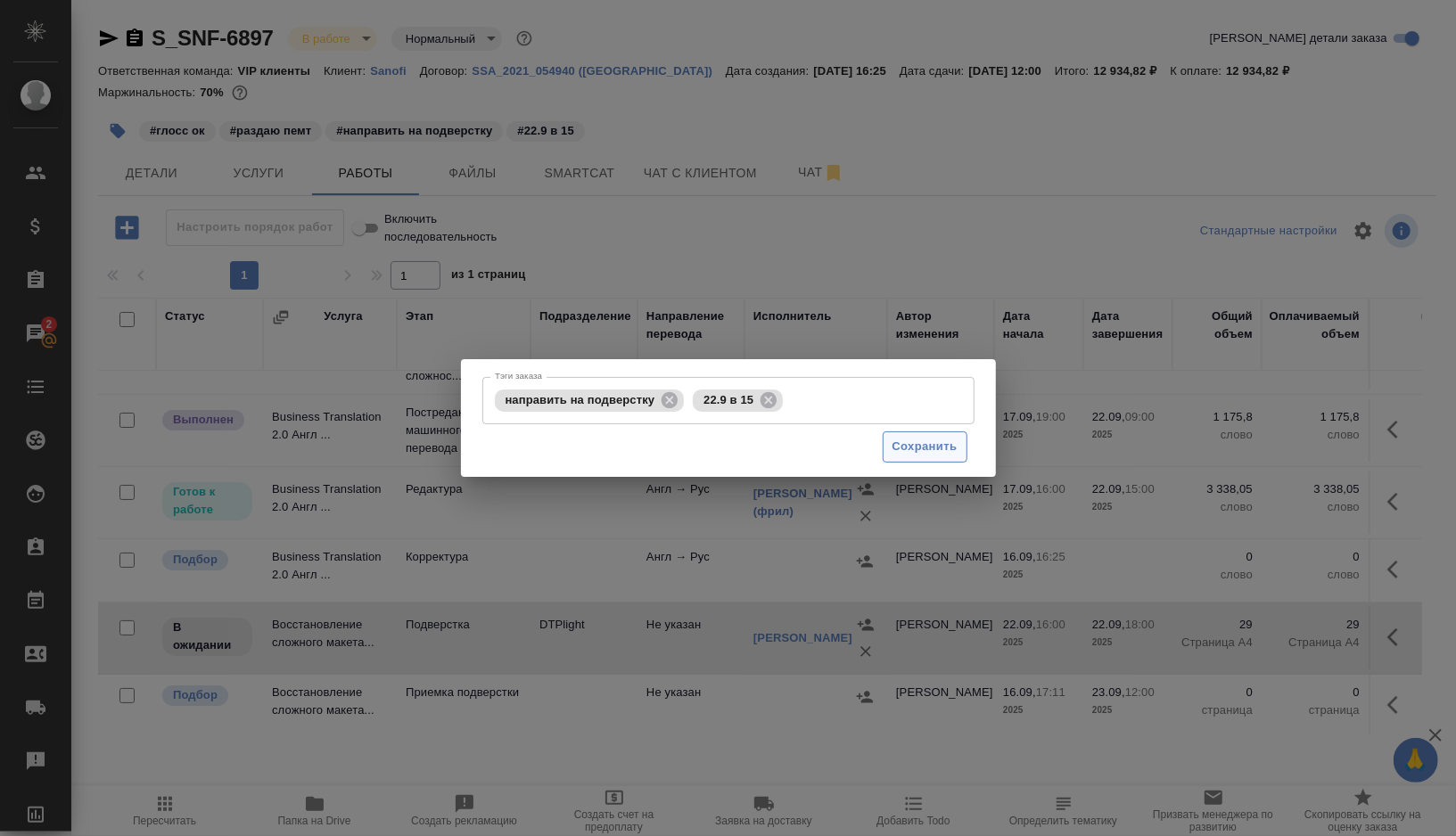
click at [905, 452] on span "Сохранить" at bounding box center [925, 446] width 65 height 21
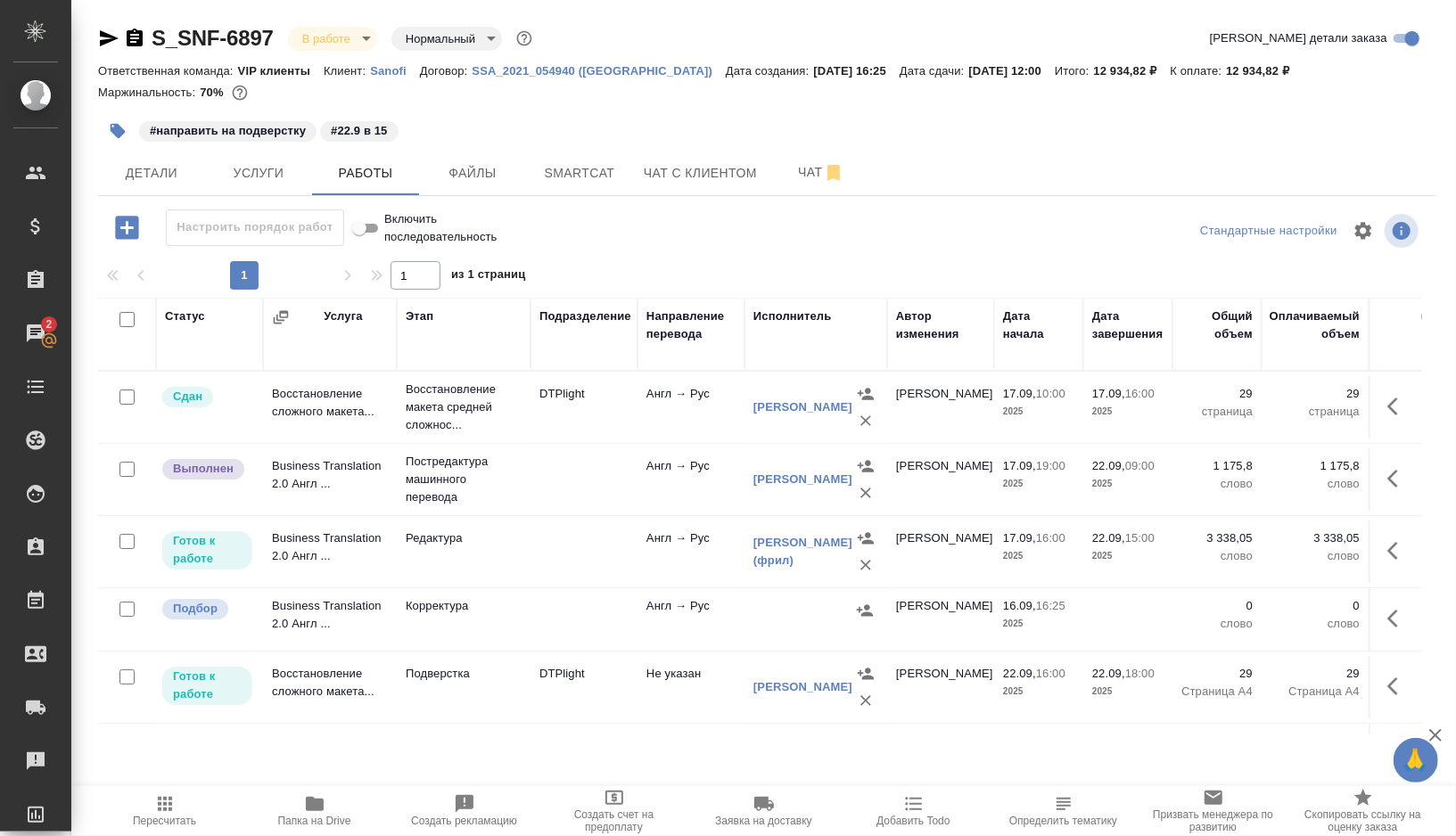
click at [124, 610] on input "checkbox" at bounding box center [127, 609] width 15 height 15
checkbox input "true"
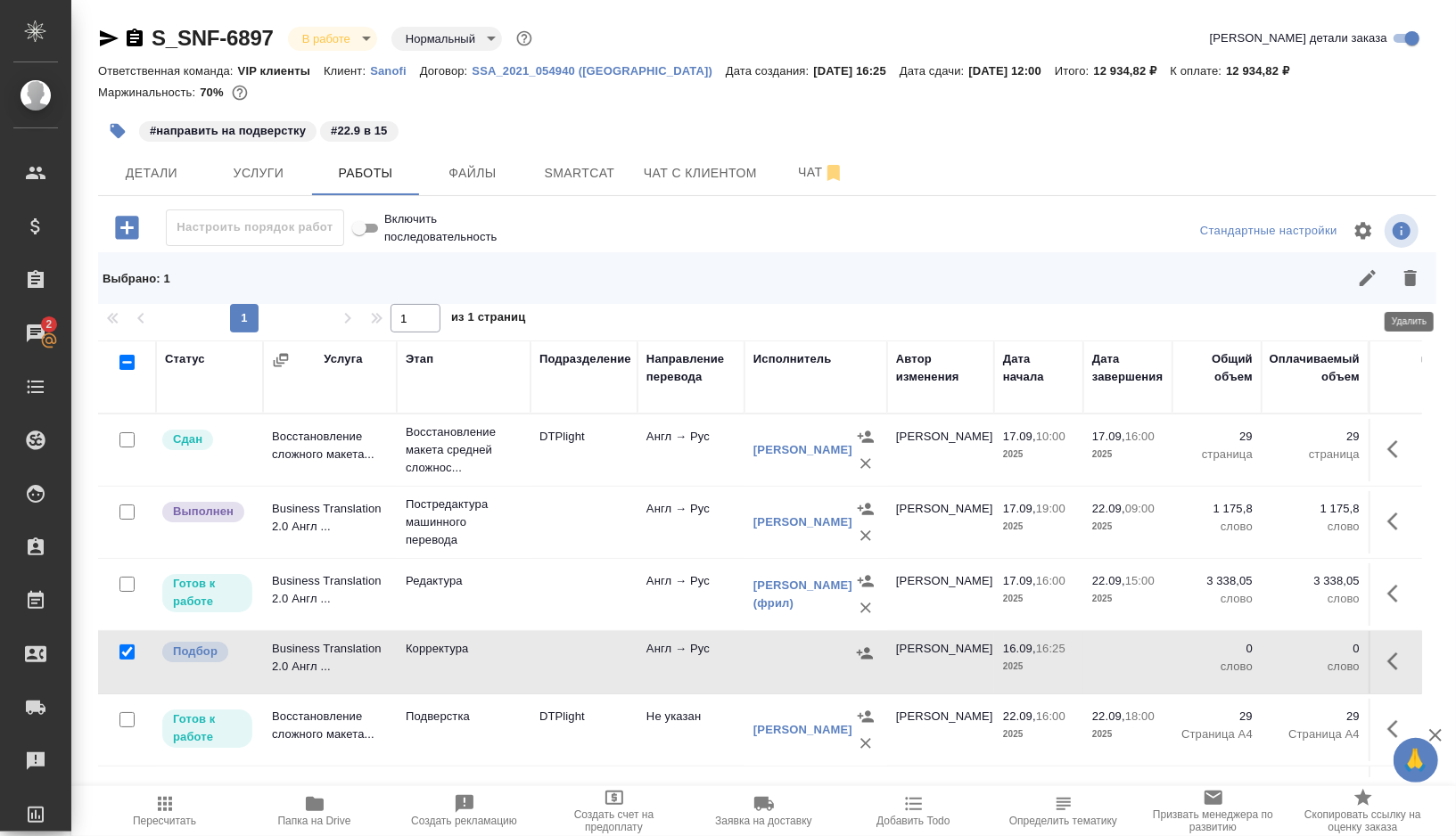
click at [1402, 276] on icon "button" at bounding box center [1410, 278] width 21 height 21
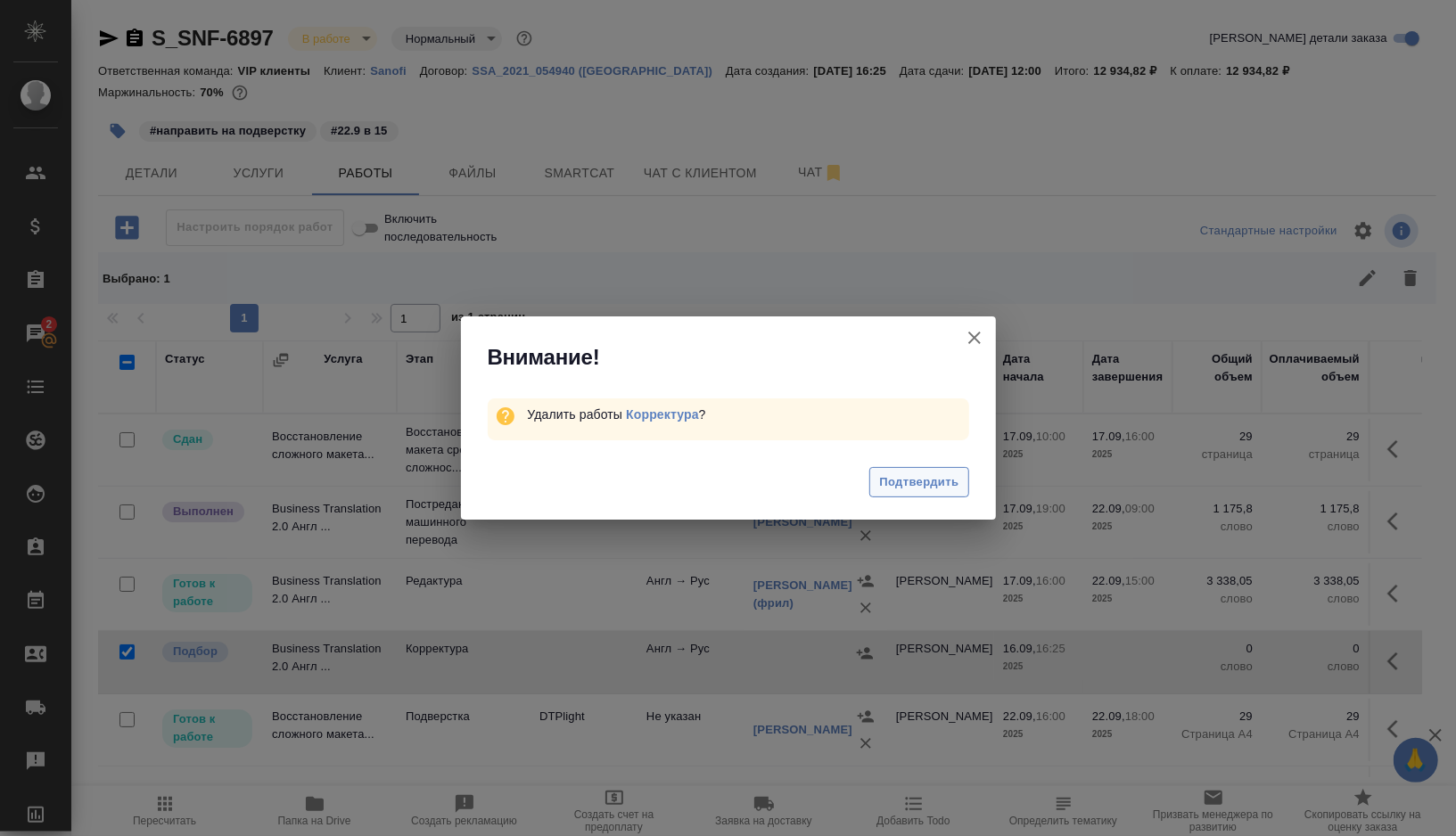
click at [904, 472] on span "Подтвердить" at bounding box center [918, 482] width 80 height 21
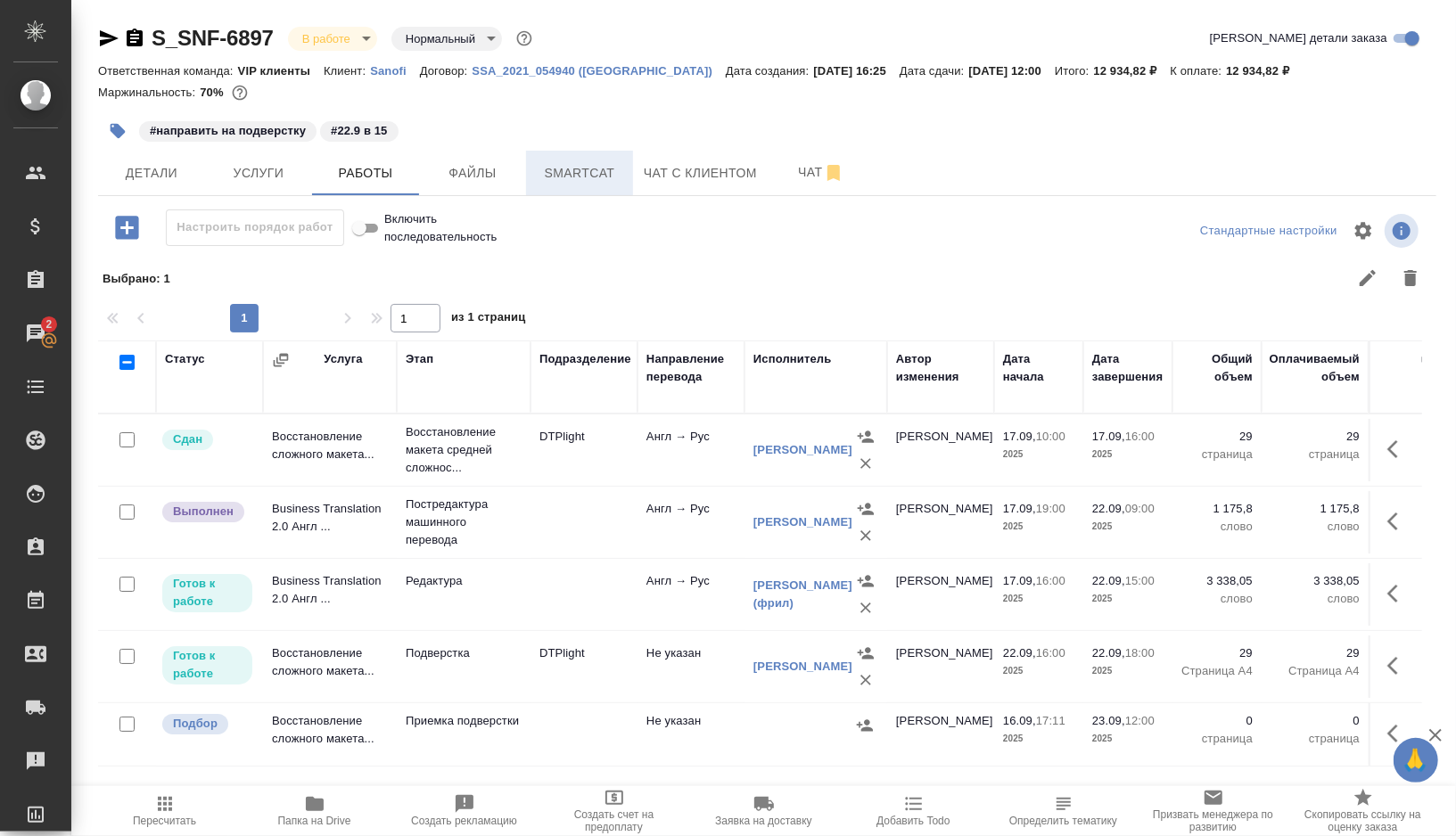
click at [592, 183] on button "Smartcat" at bounding box center [580, 173] width 107 height 45
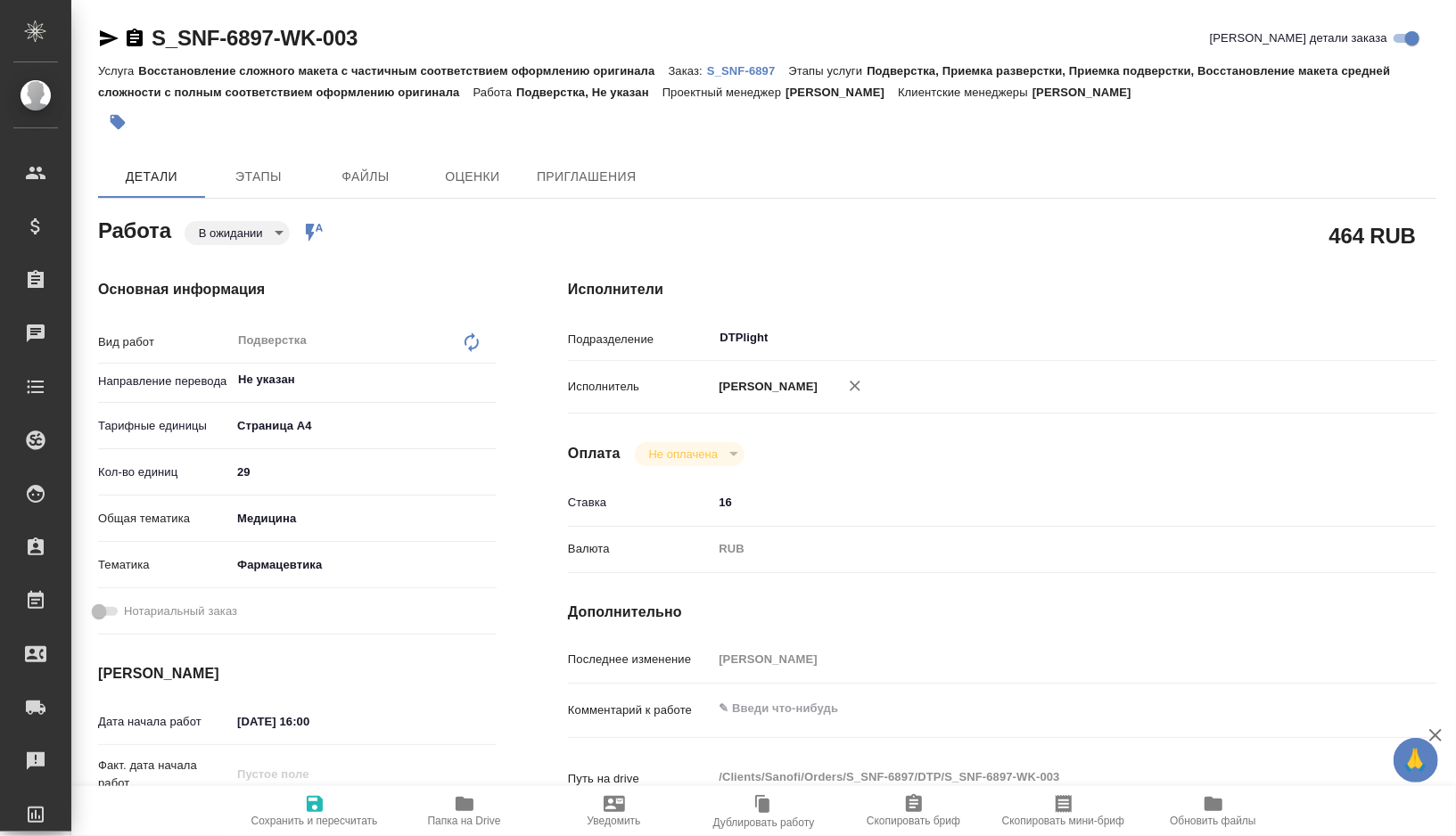
type textarea "x"
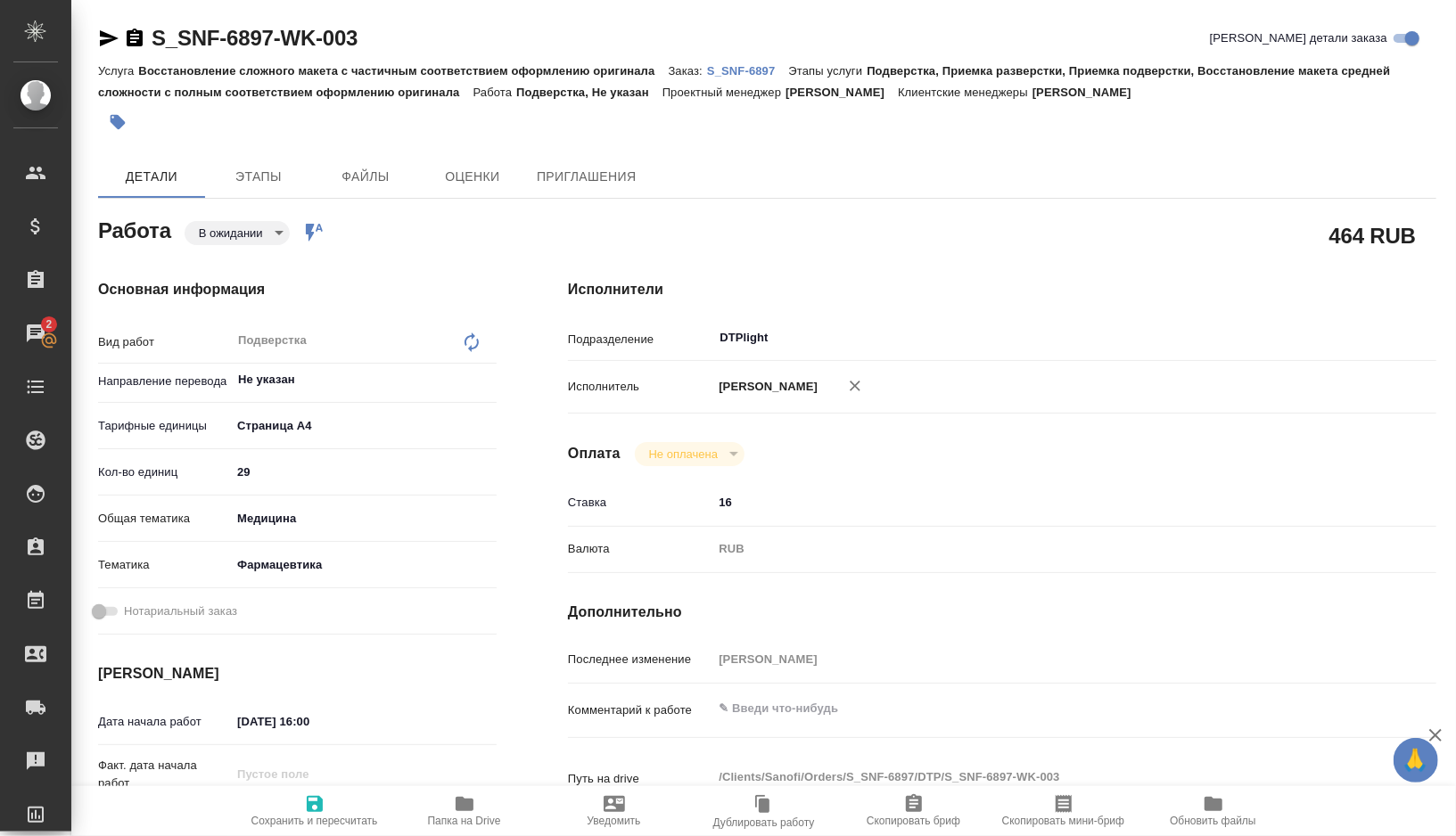
type textarea "x"
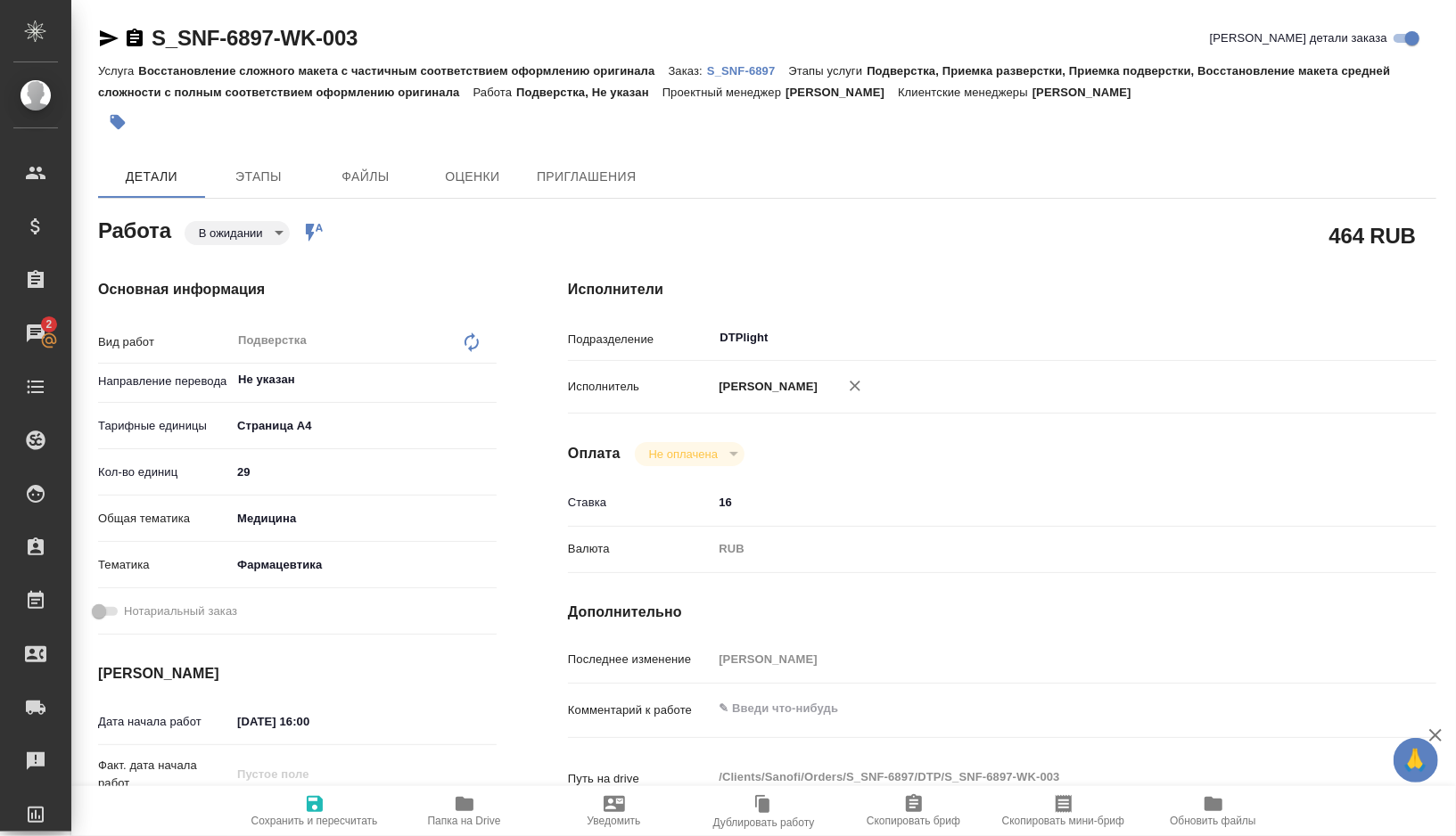
type textarea "x"
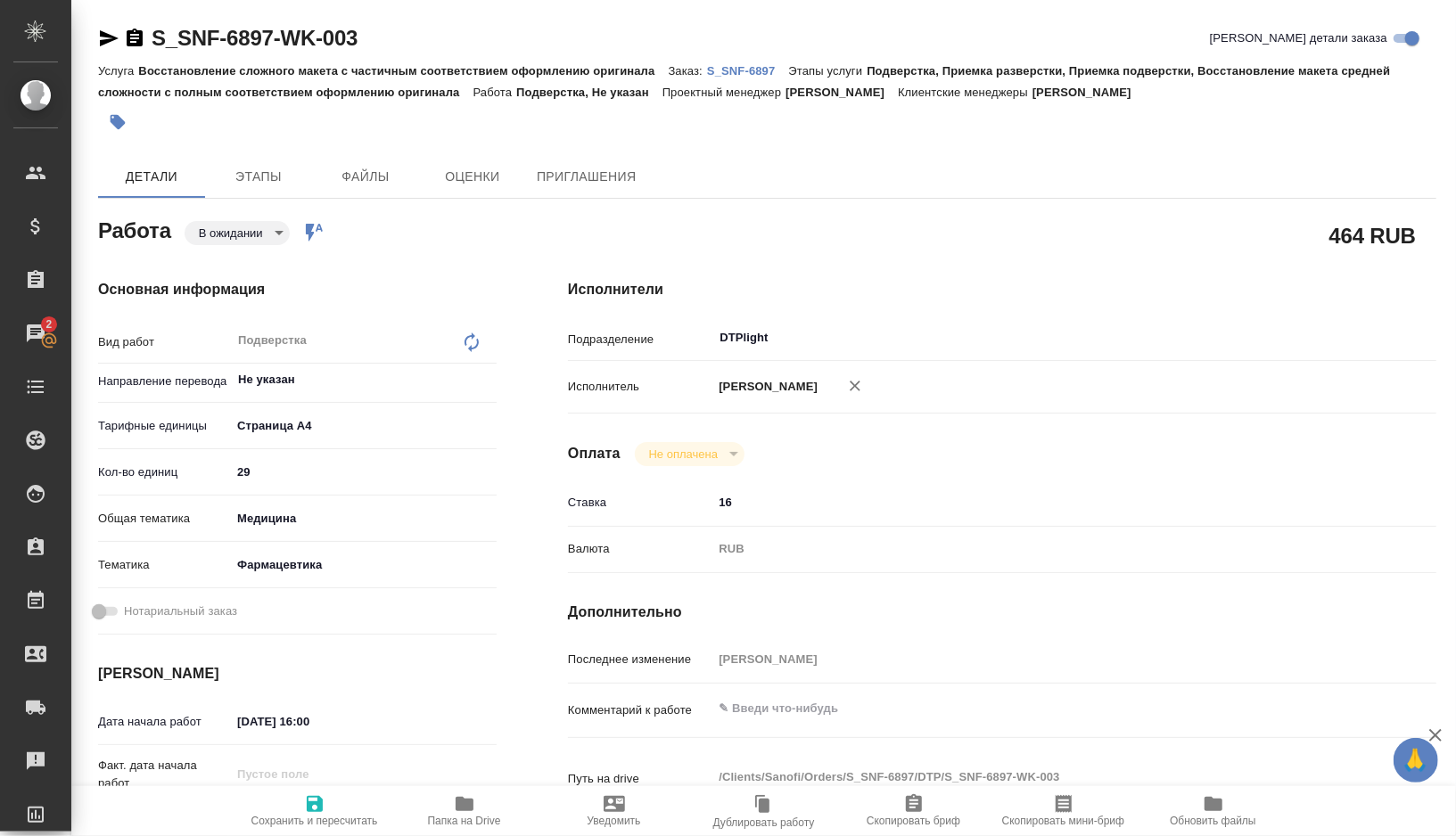
type textarea "x"
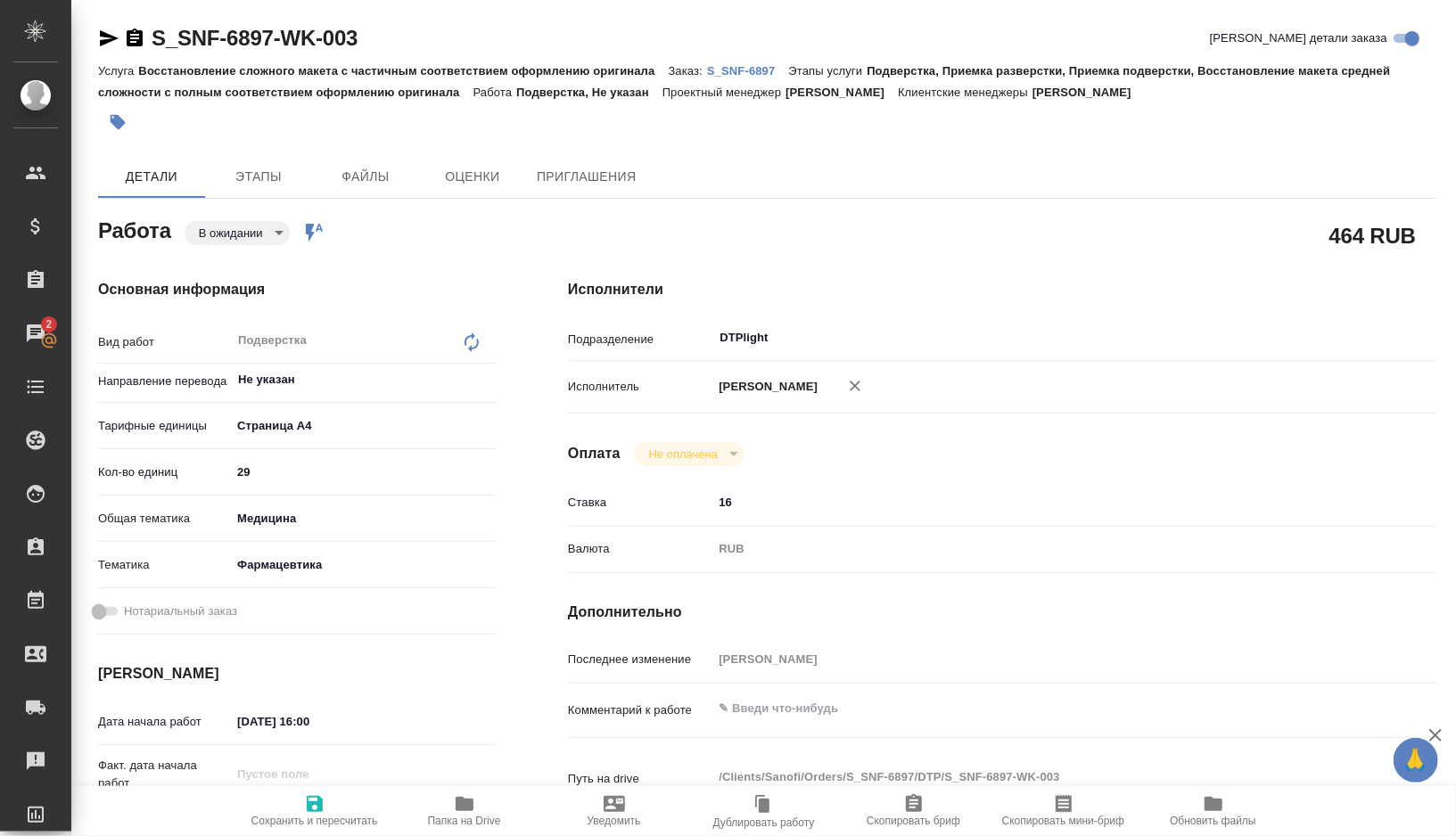
type textarea "x"
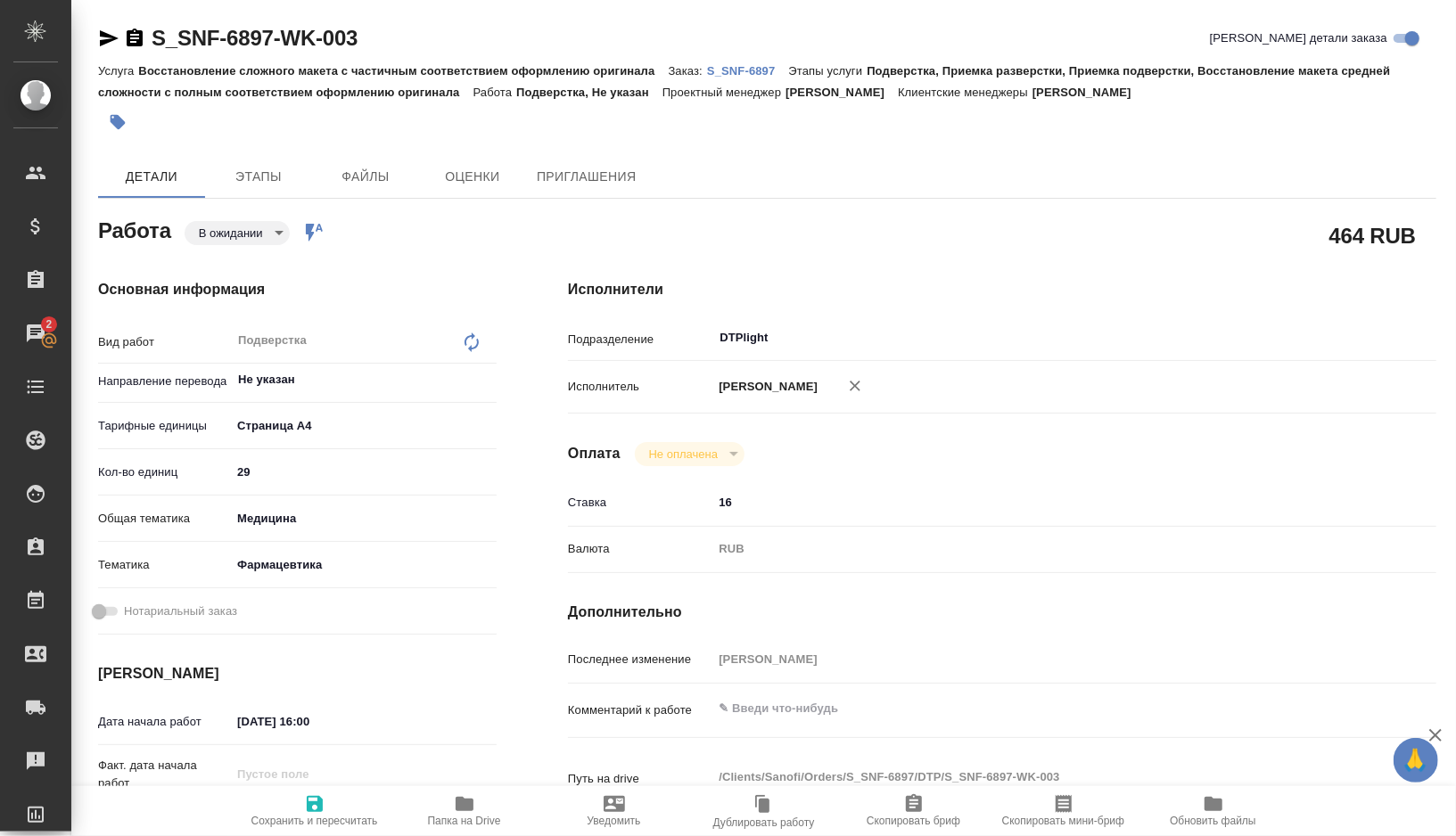
type textarea "x"
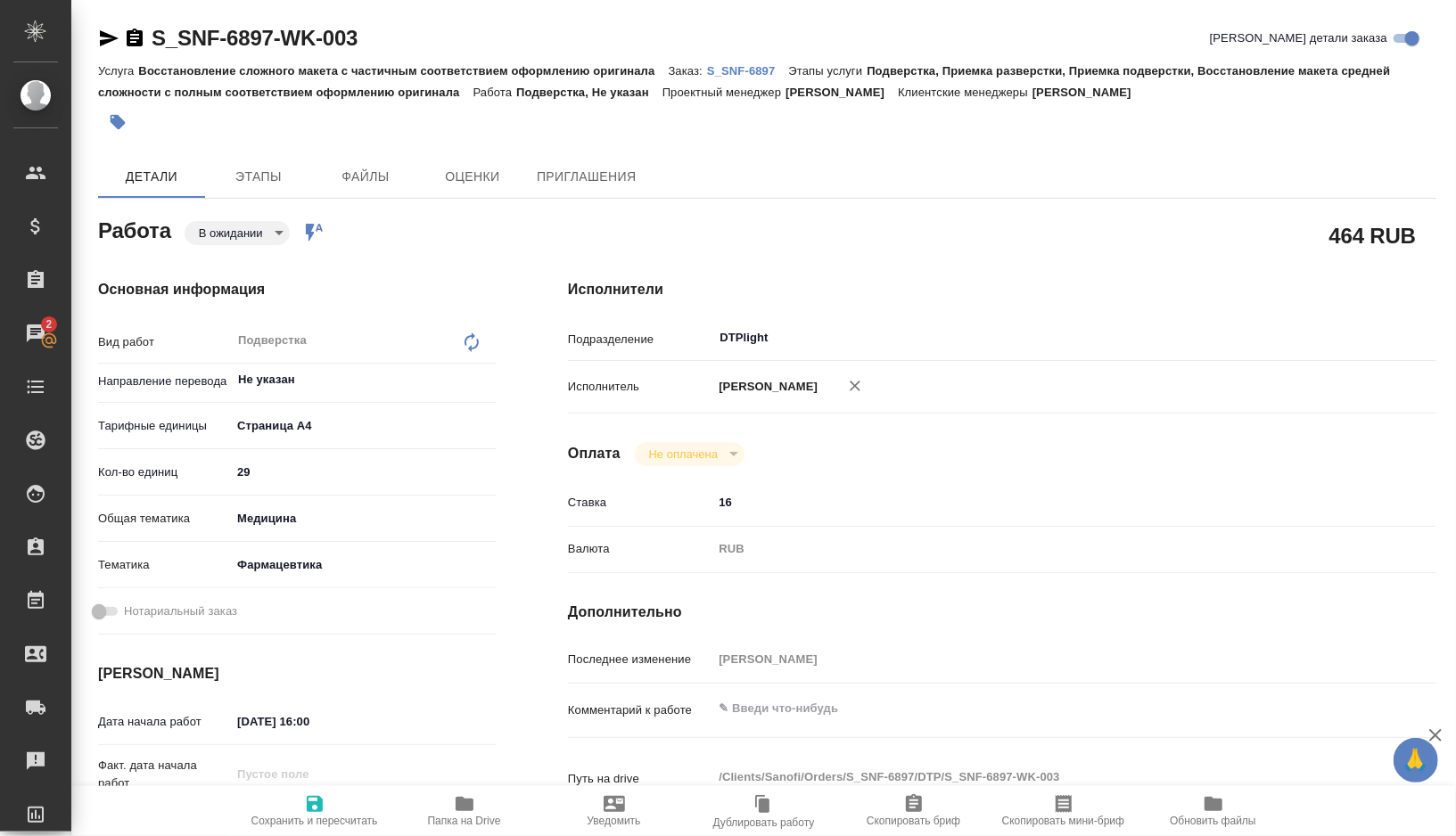
type textarea "x"
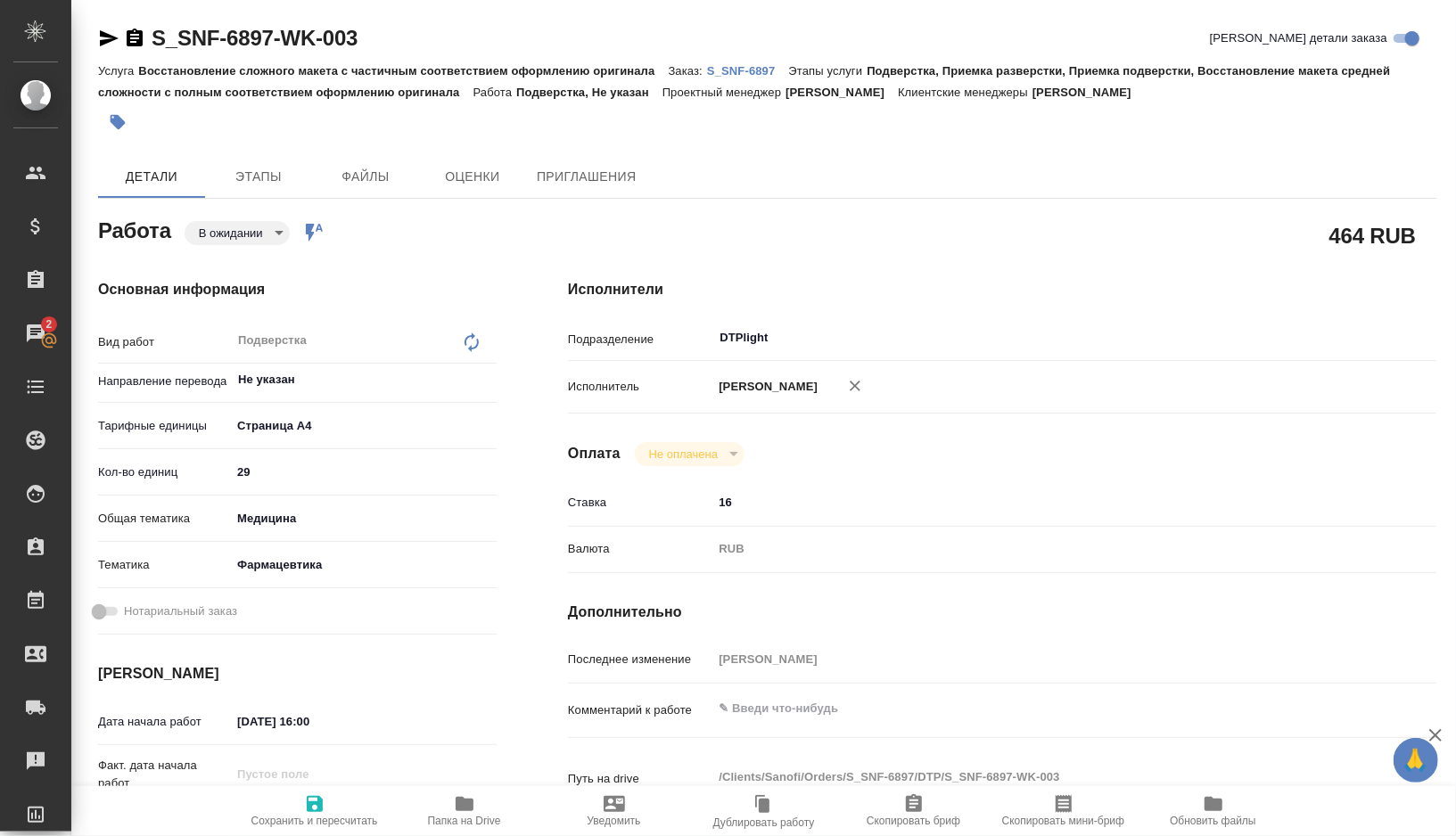
type textarea "x"
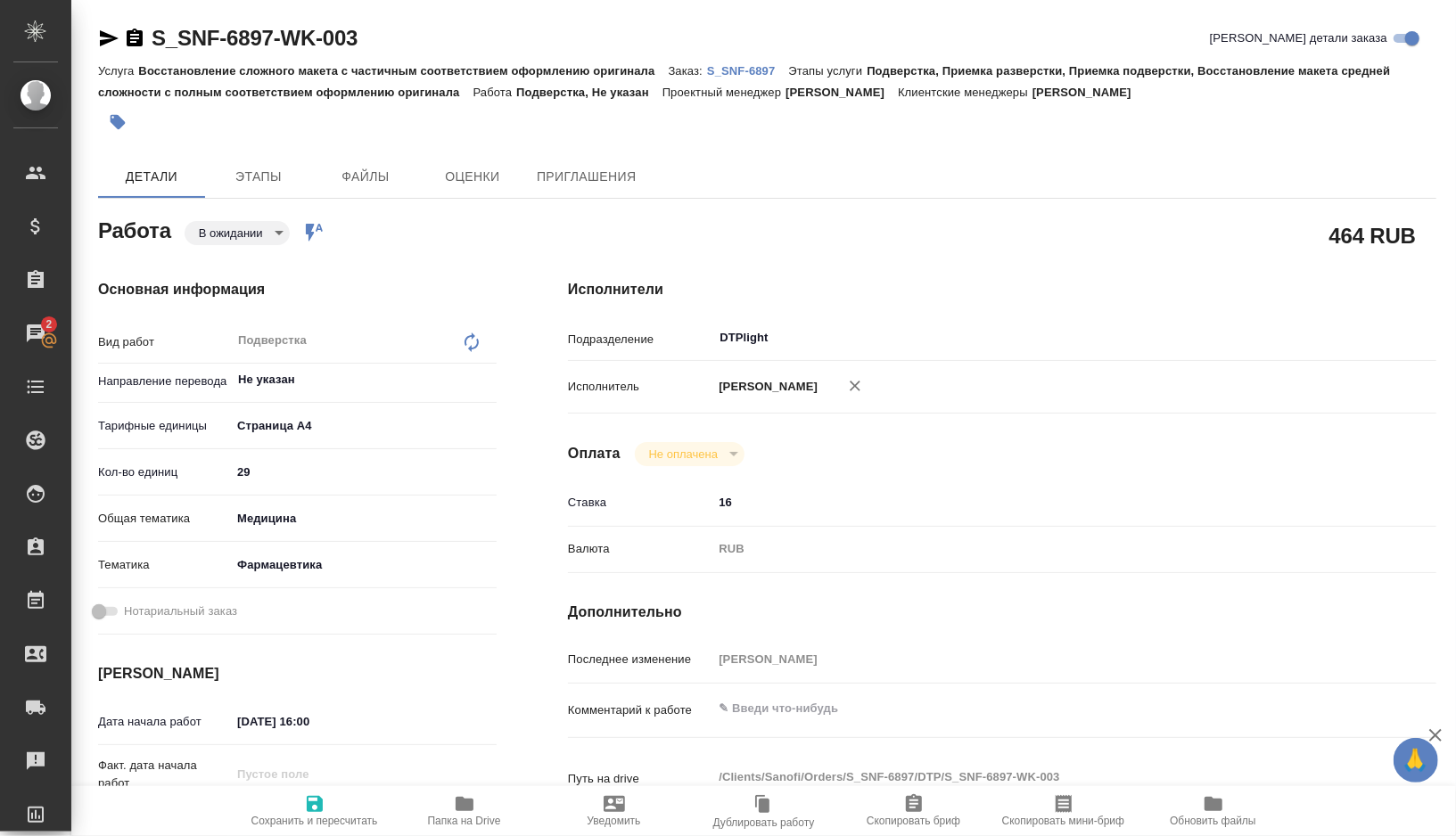
click at [444, 803] on span "Папка на Drive" at bounding box center [465, 810] width 129 height 34
type textarea "x"
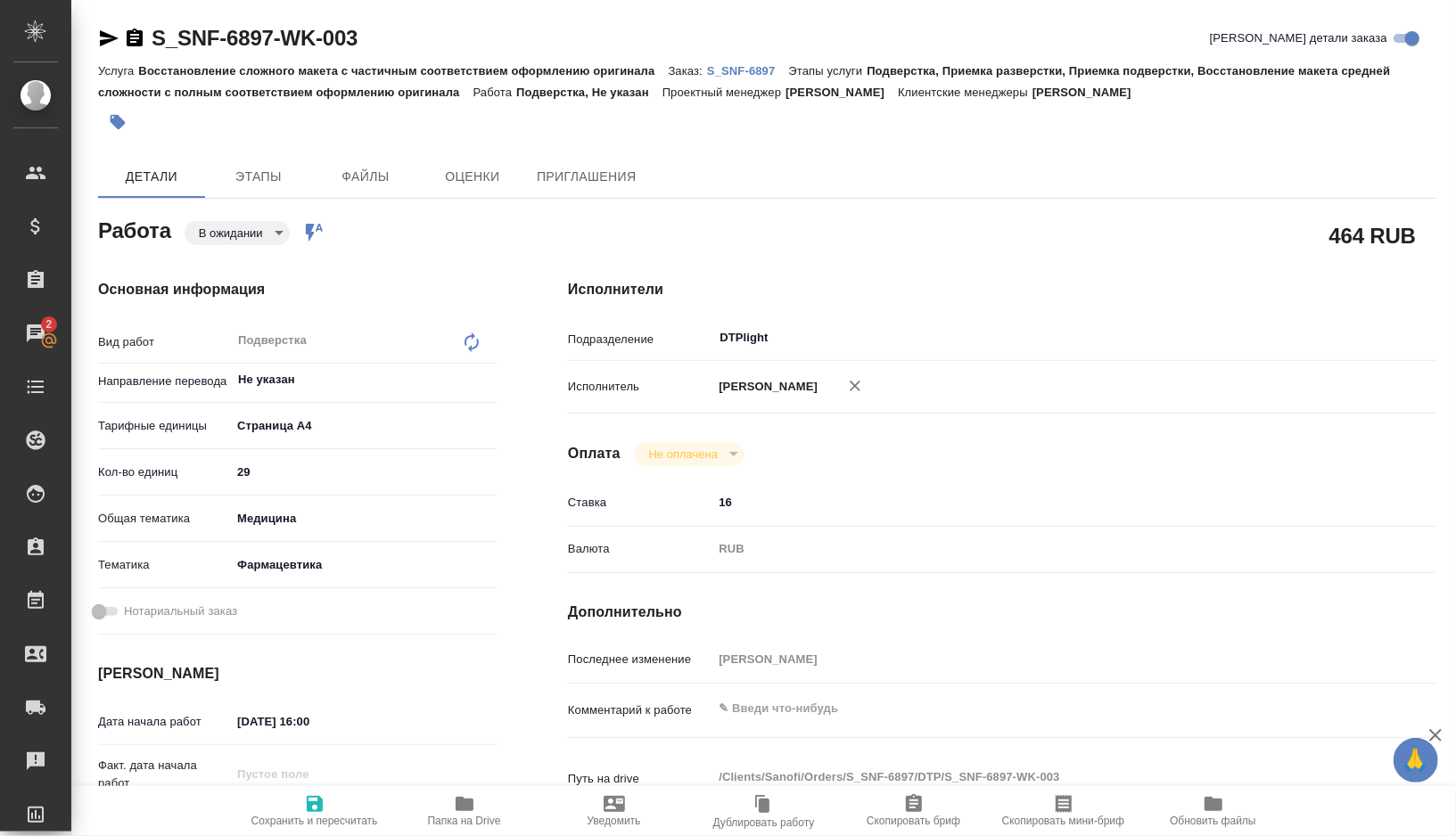
type textarea "x"
click at [771, 715] on textarea at bounding box center [1037, 709] width 650 height 30
type textarea "x"
type textarea "п"
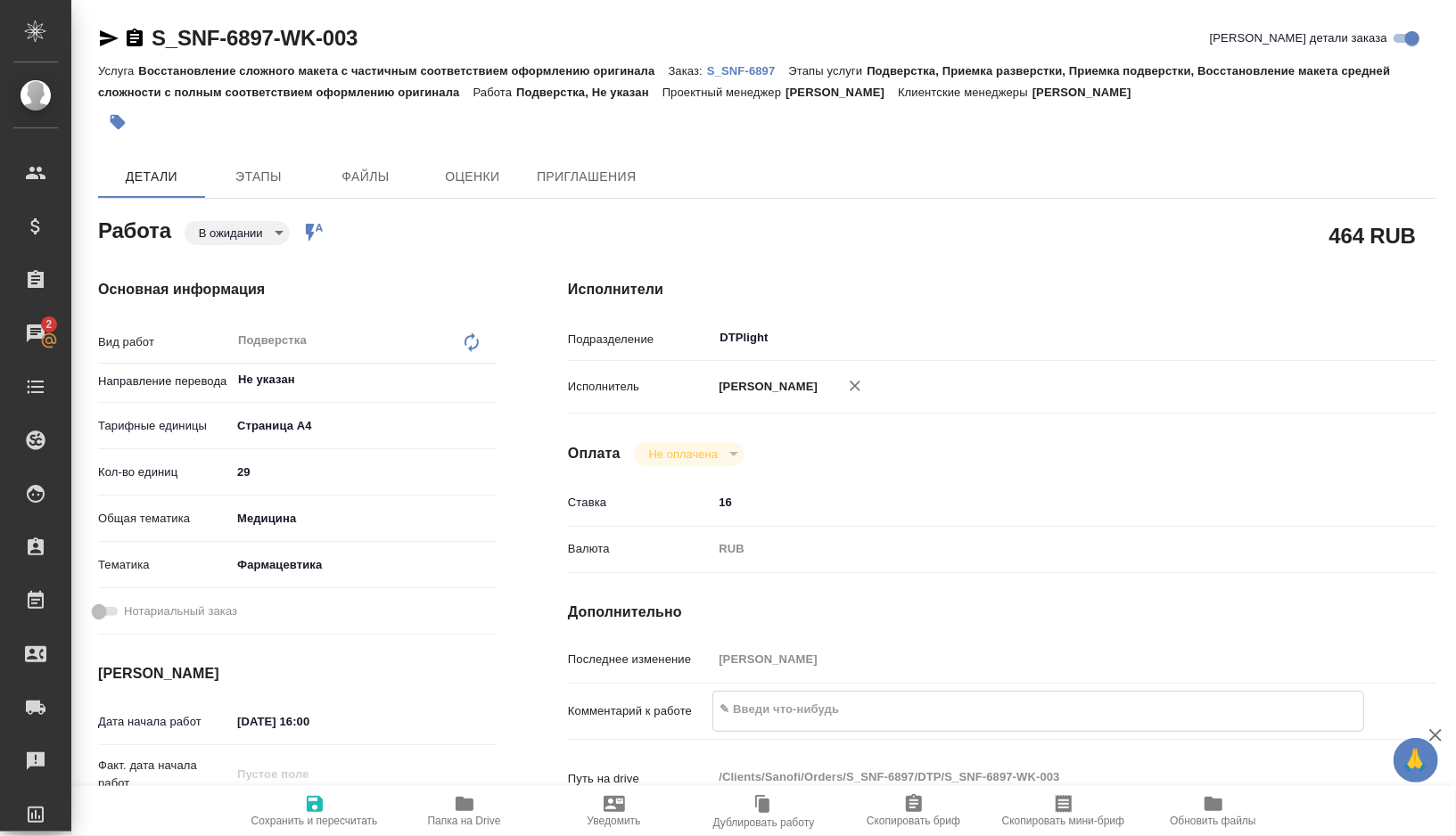
type textarea "x"
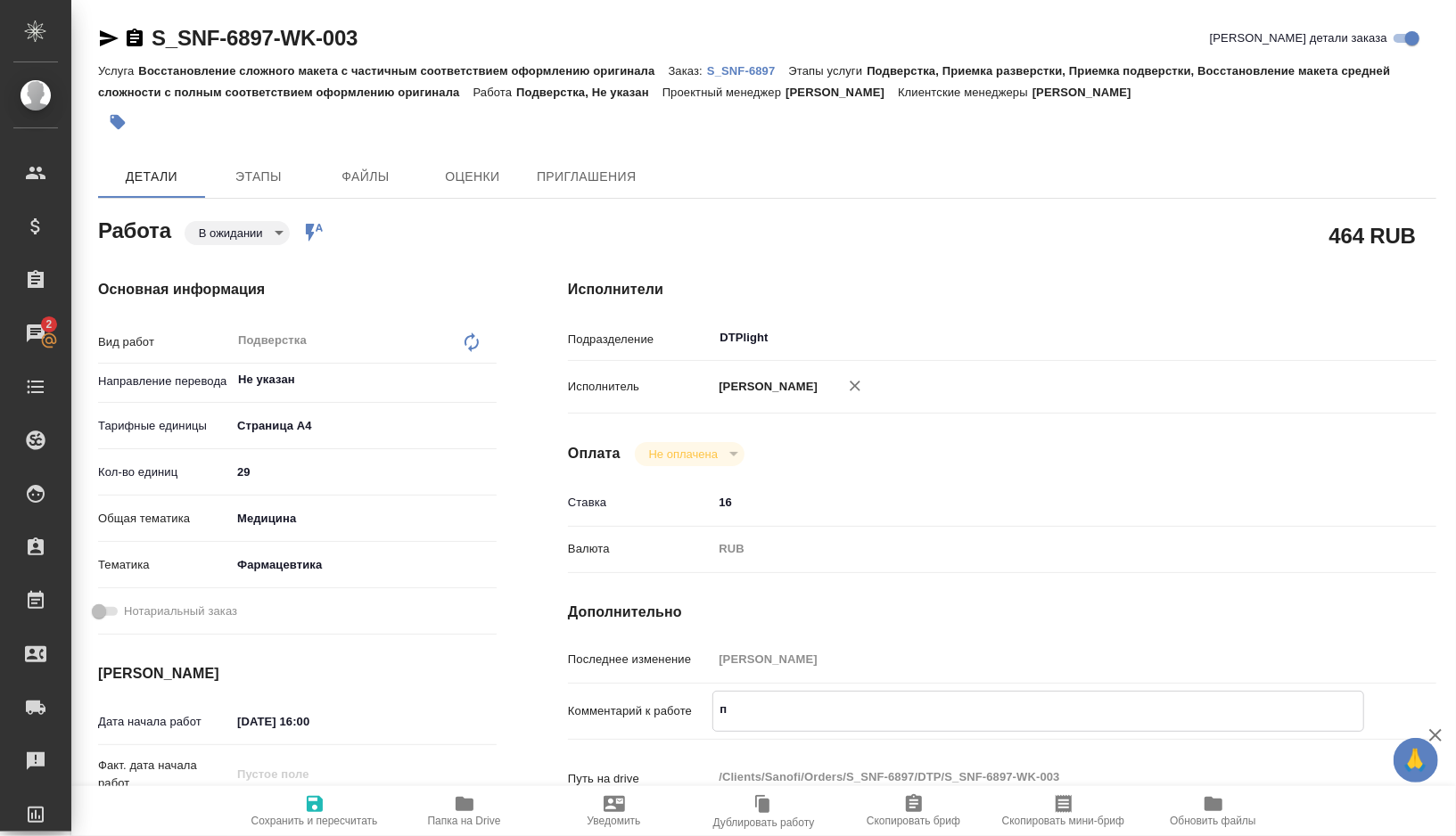
type textarea "по"
type textarea "x"
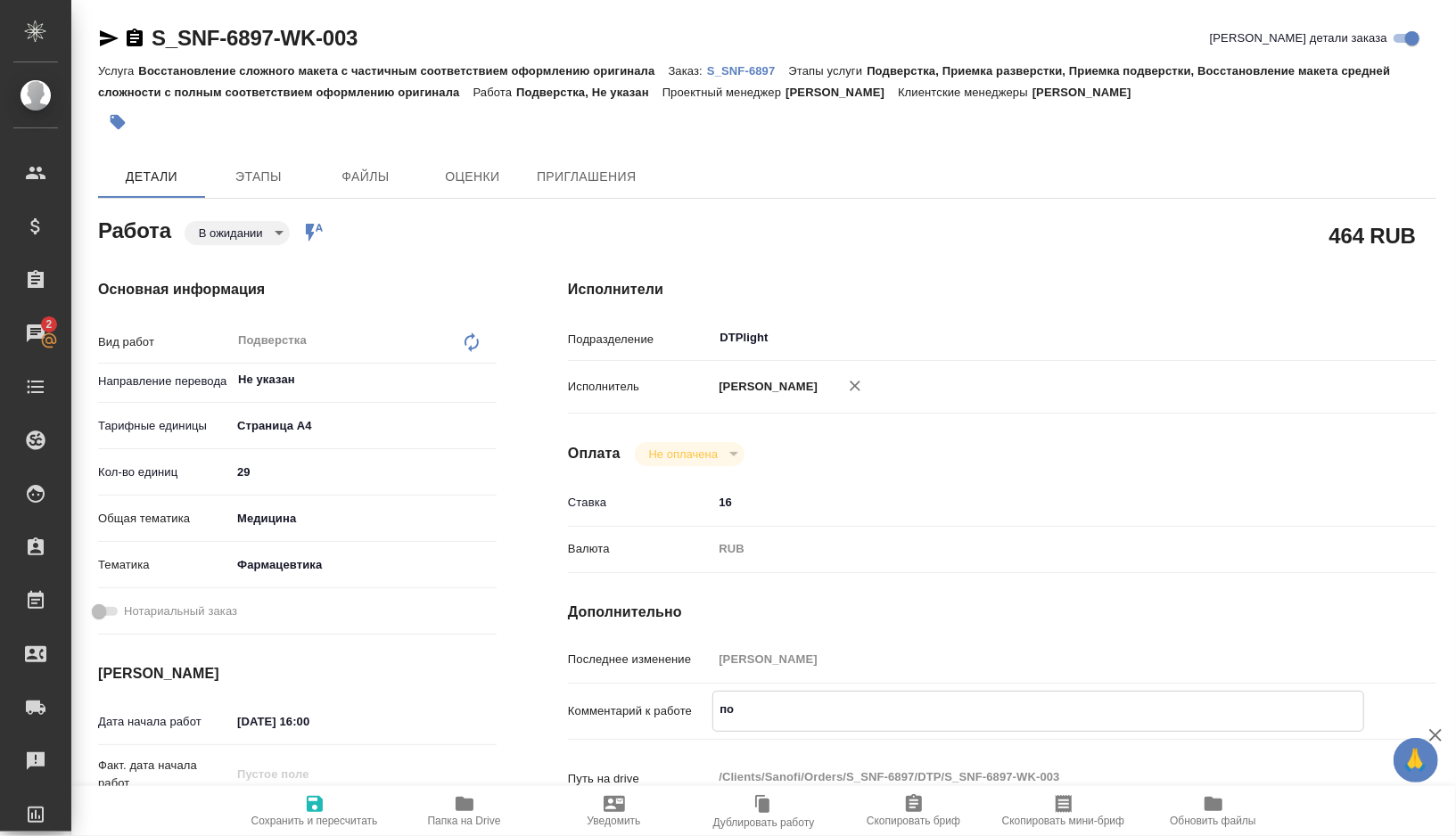
type textarea "x"
type textarea "пок"
type textarea "x"
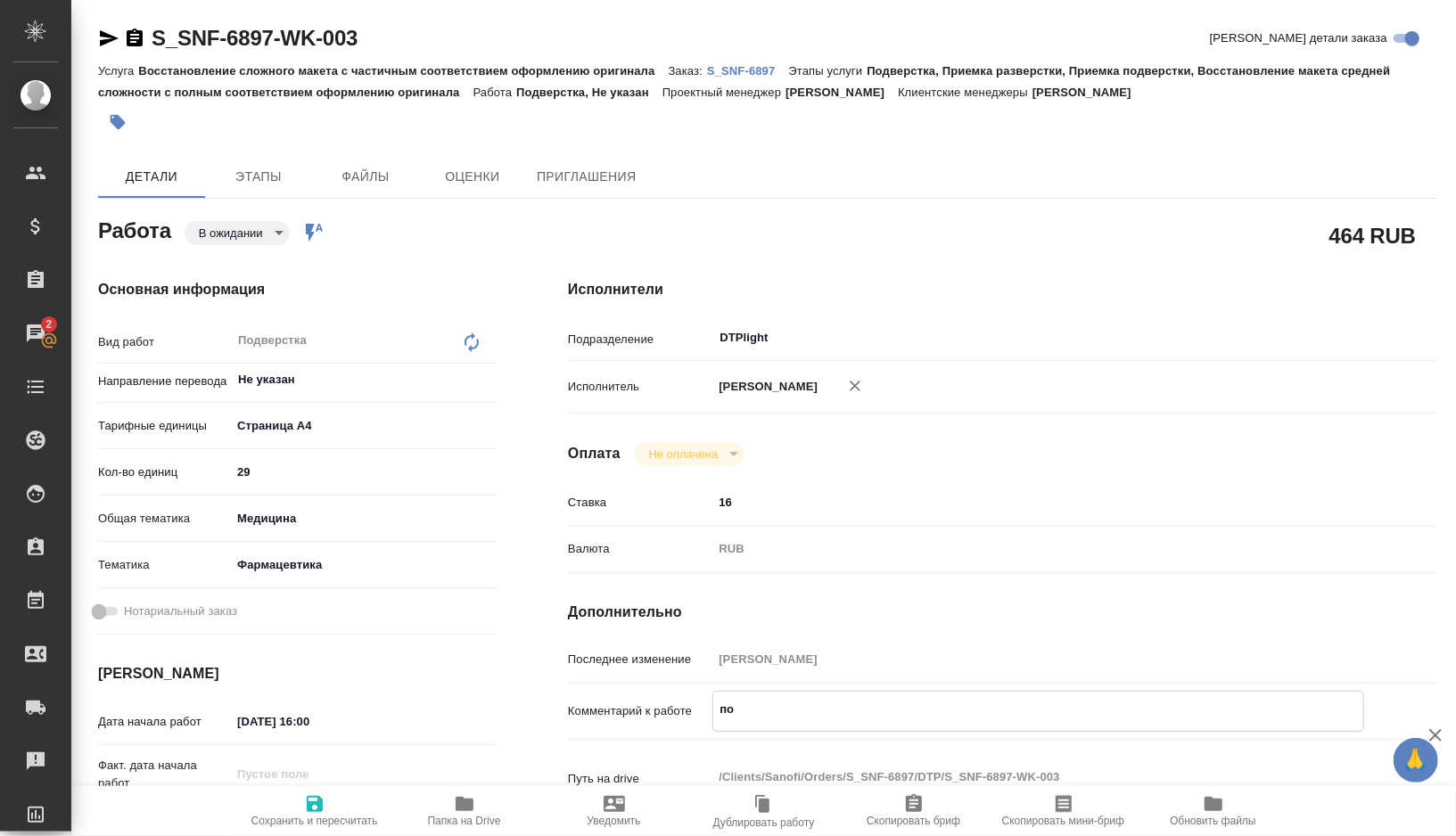
type textarea "x"
type textarea "пока"
type textarea "x"
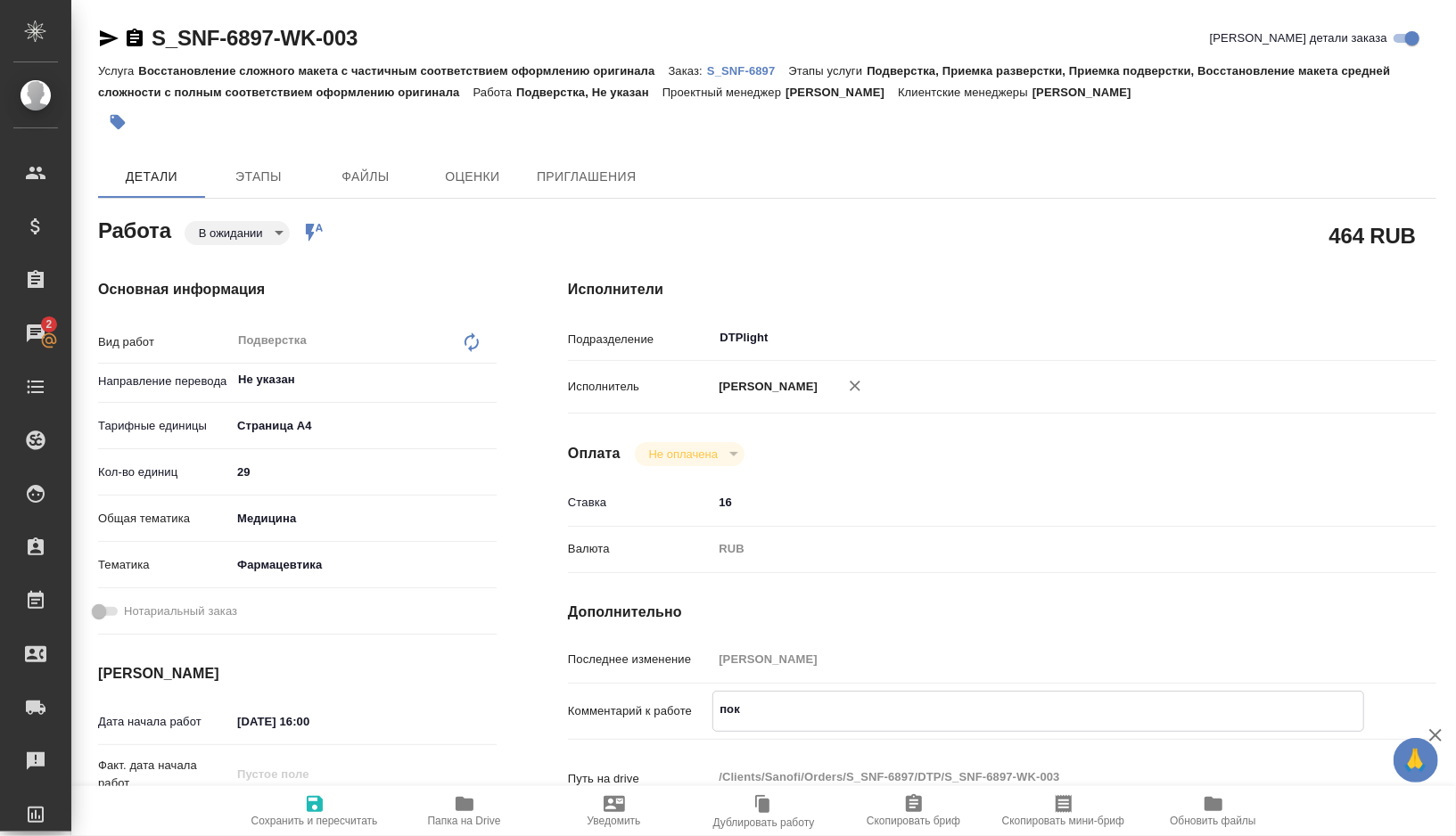
type textarea "x"
type textarea "пока"
type textarea "x"
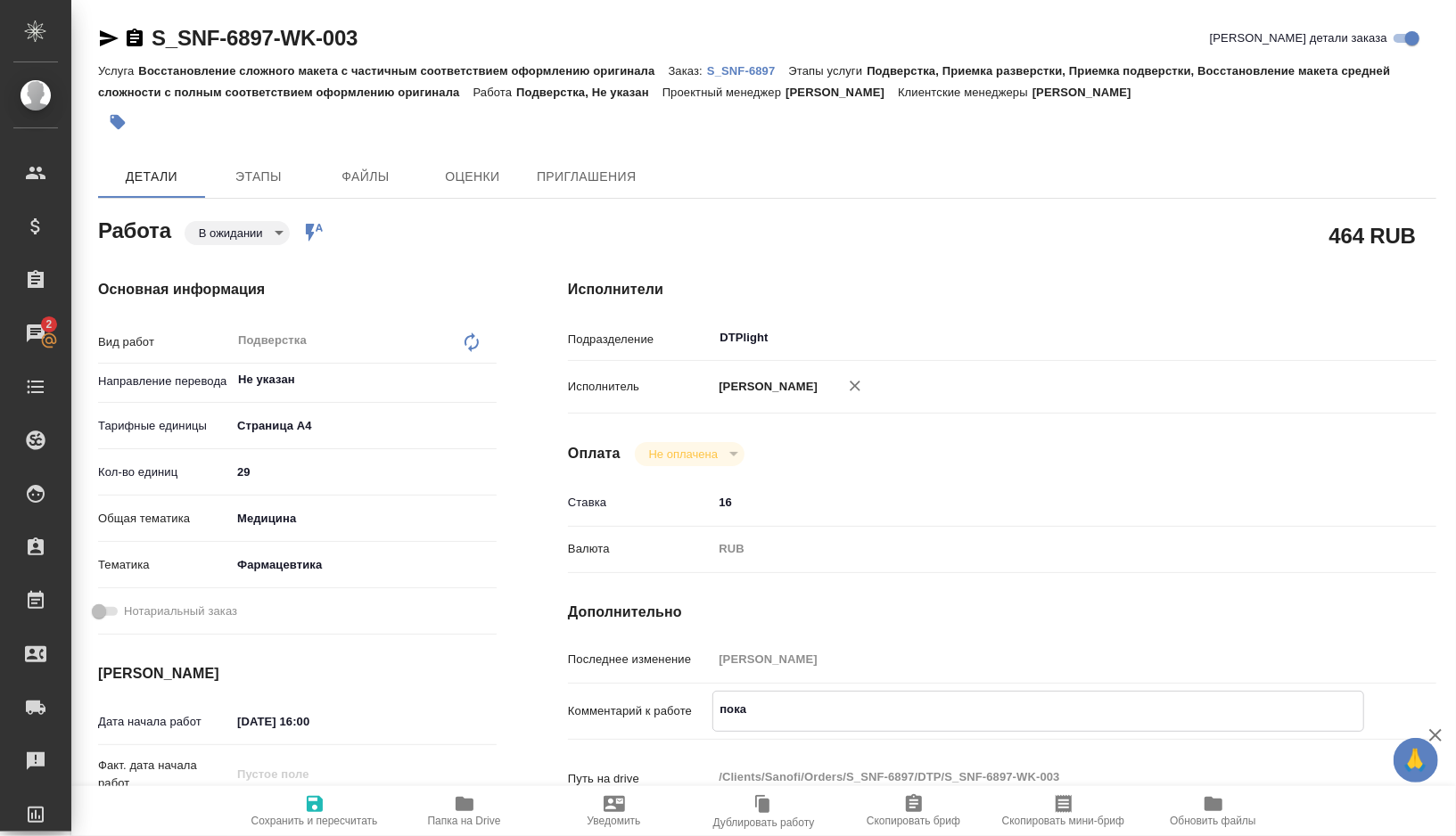
type textarea "x"
type textarea "пока г"
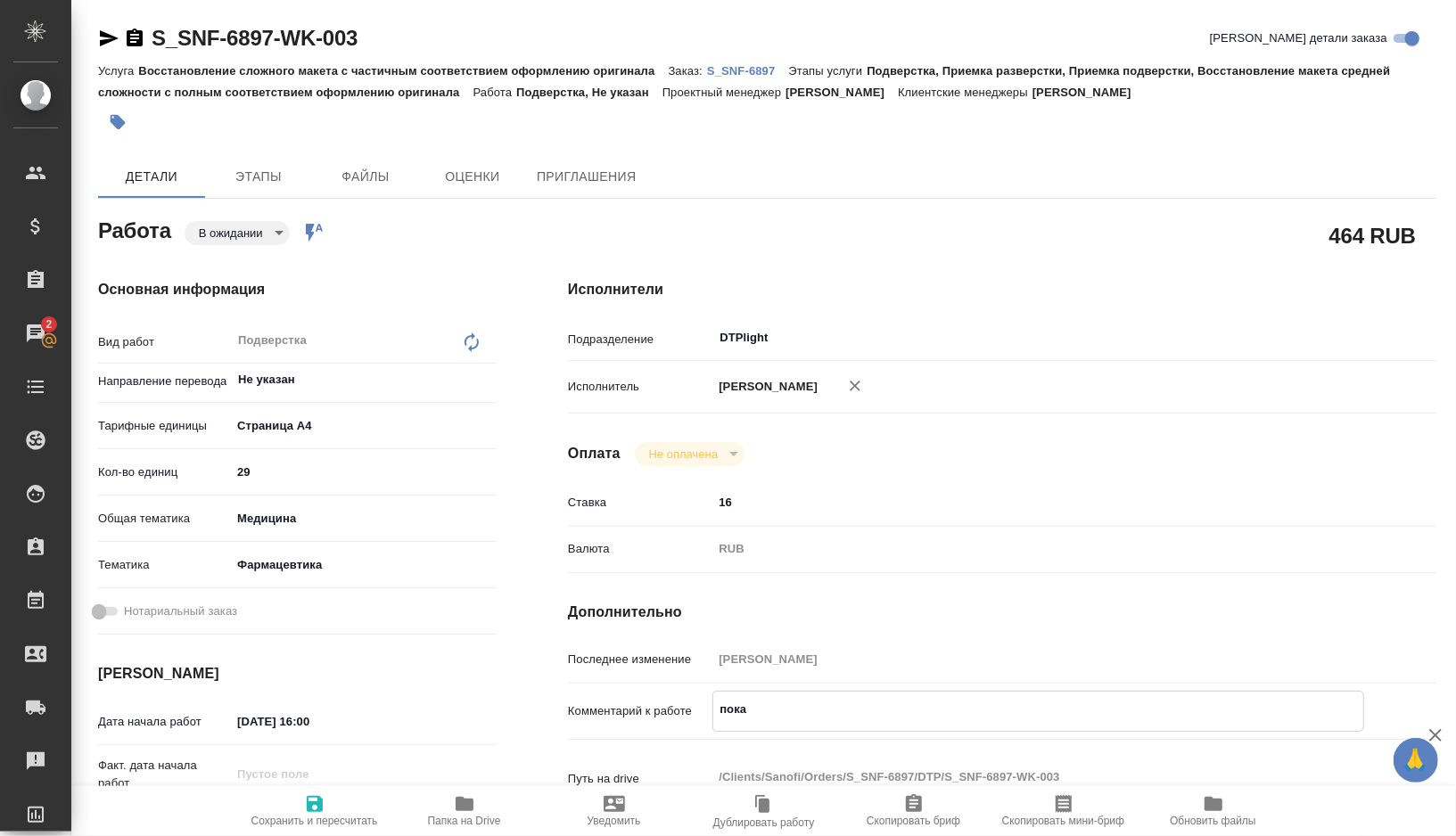
type textarea "x"
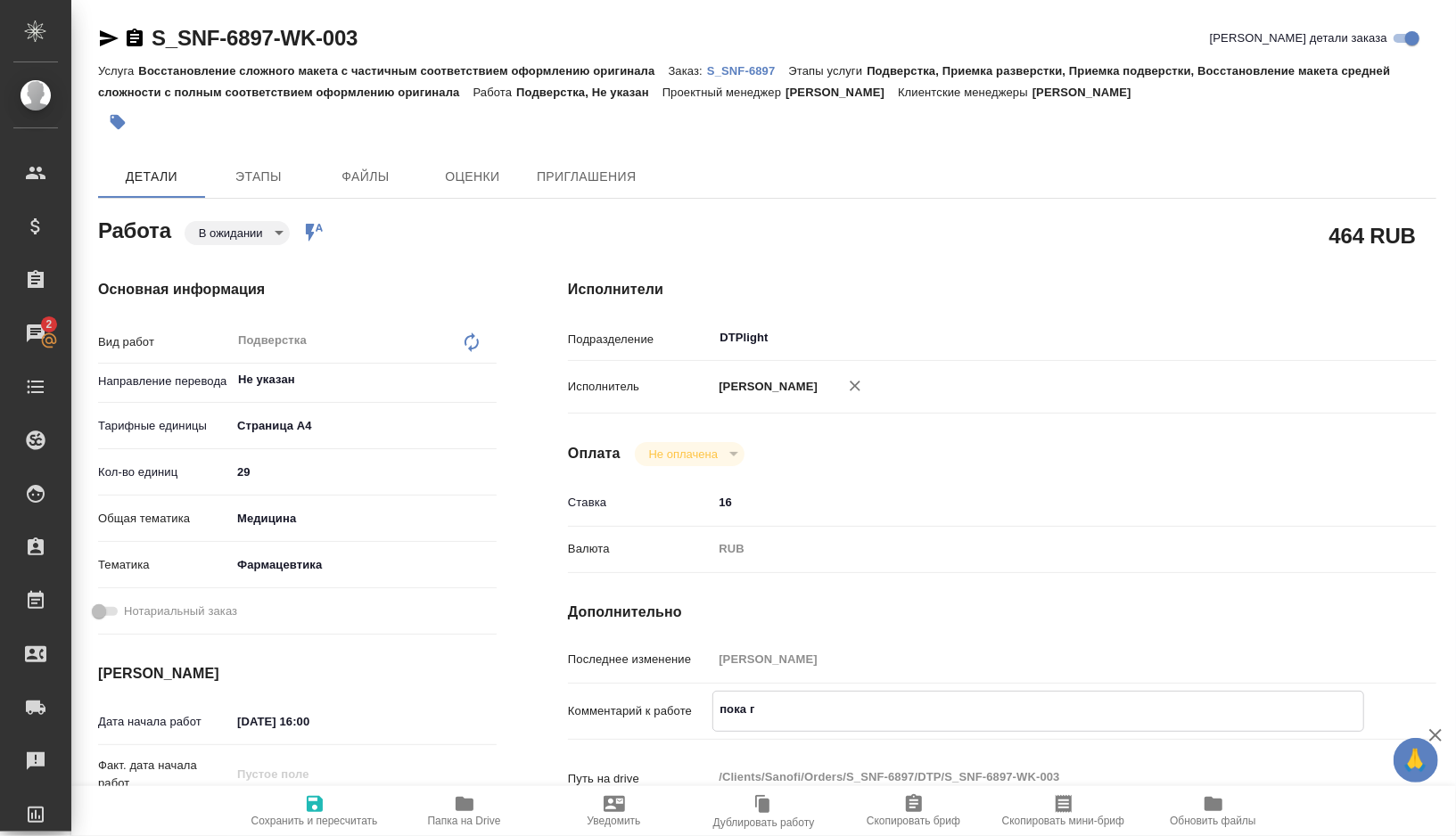
type textarea "пока го"
type textarea "x"
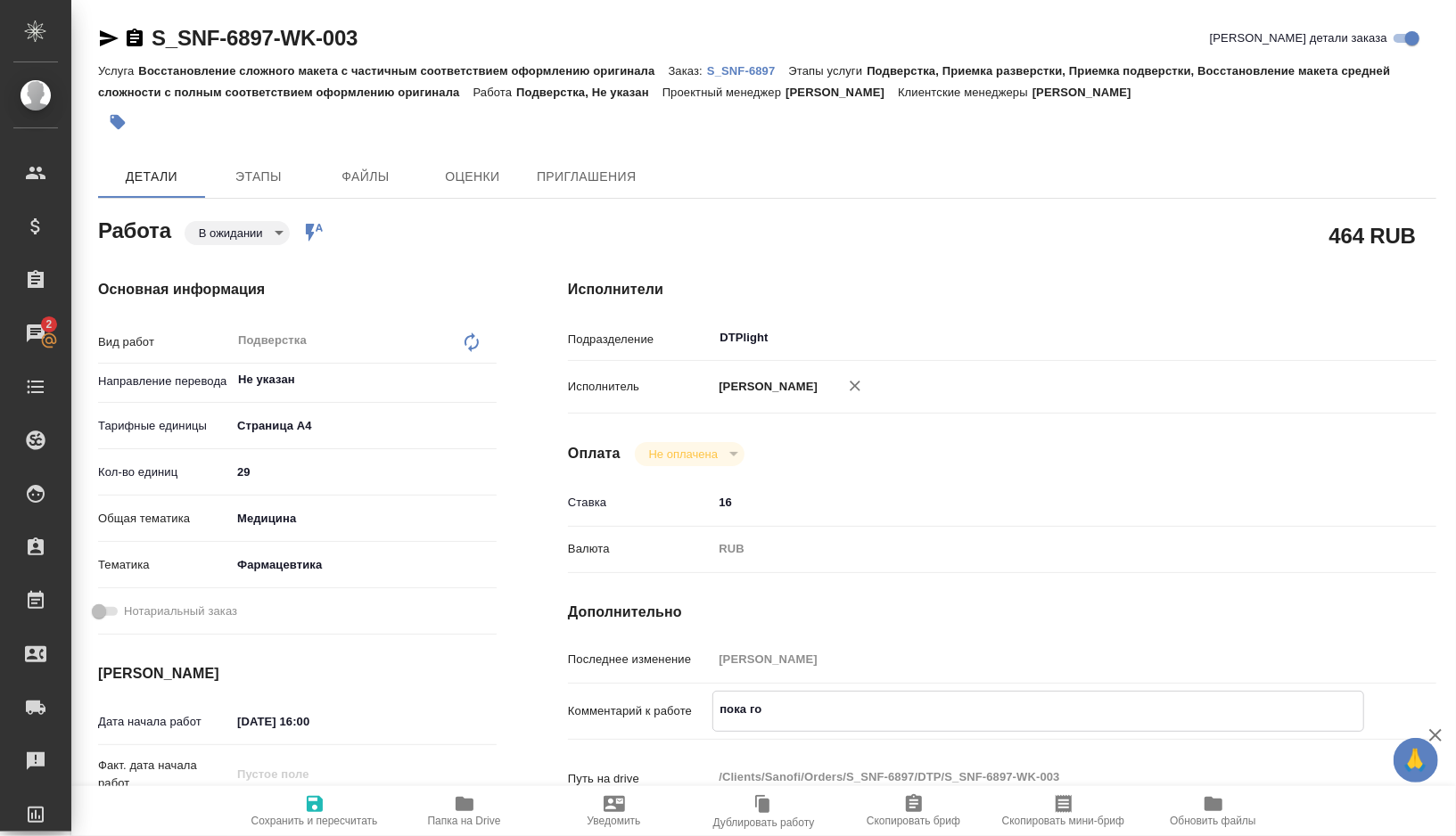
type textarea "пока гот"
type textarea "x"
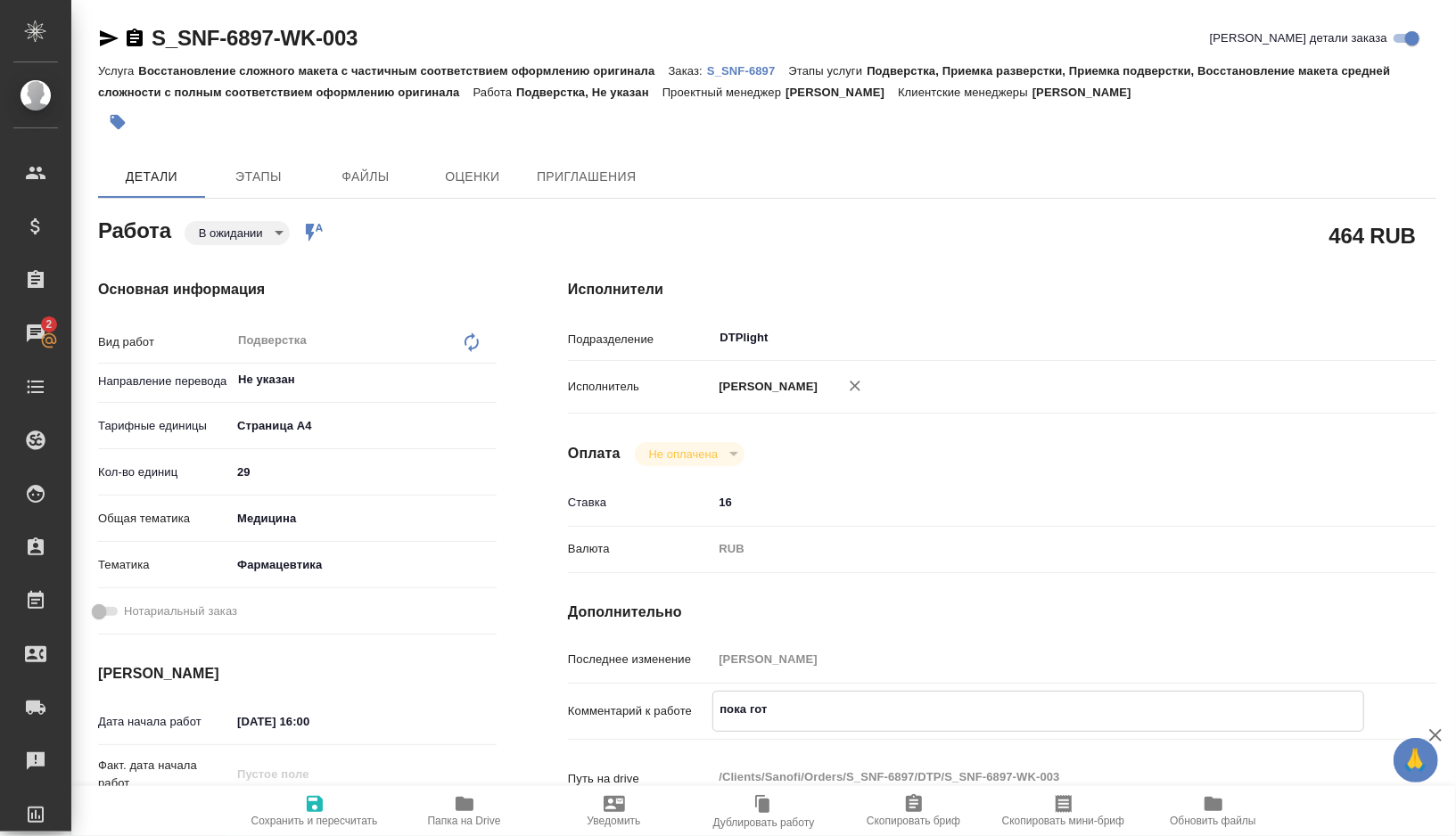
type textarea "x"
type textarea "пока гото"
type textarea "x"
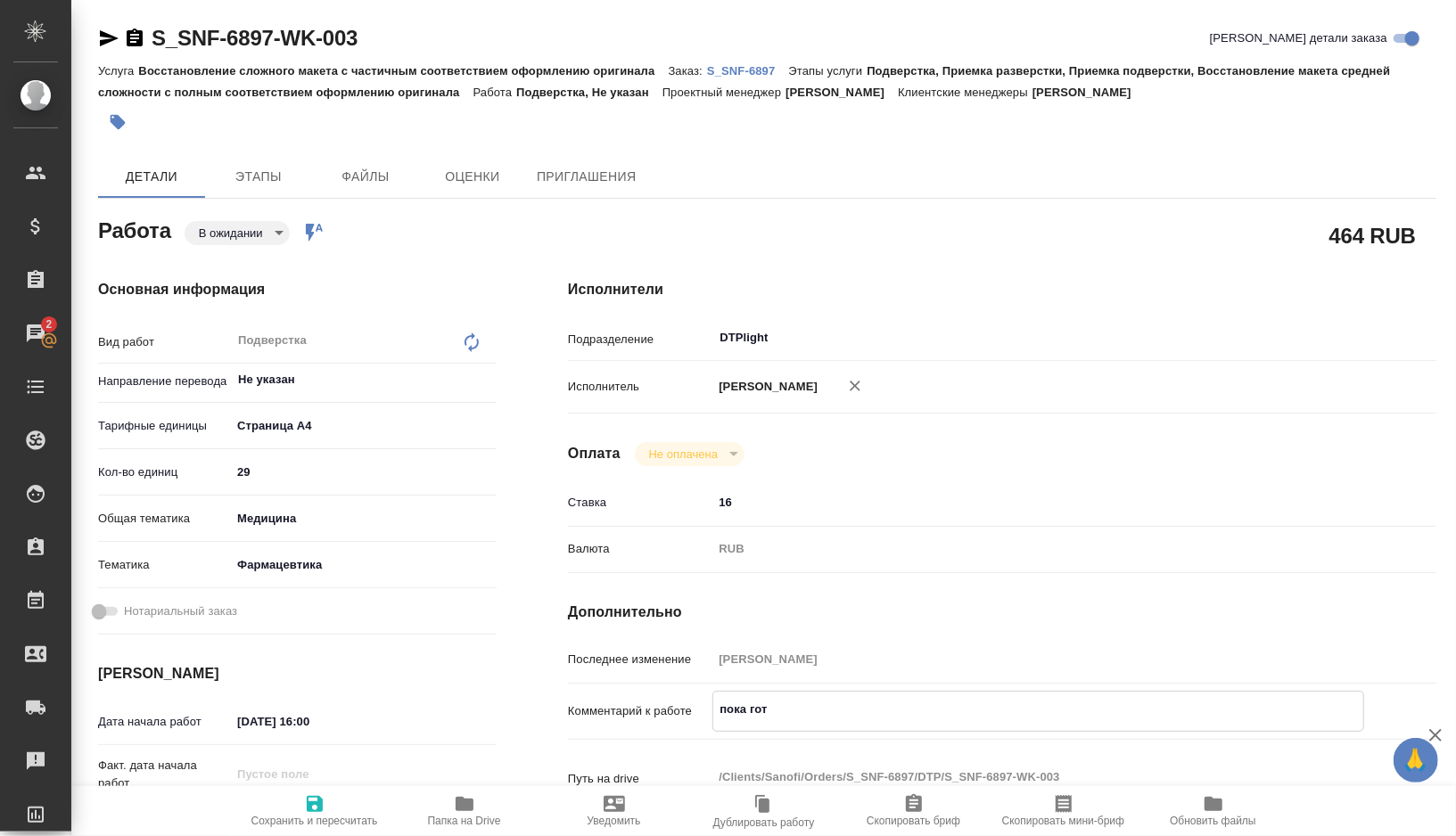
type textarea "x"
type textarea "пока готов"
type textarea "x"
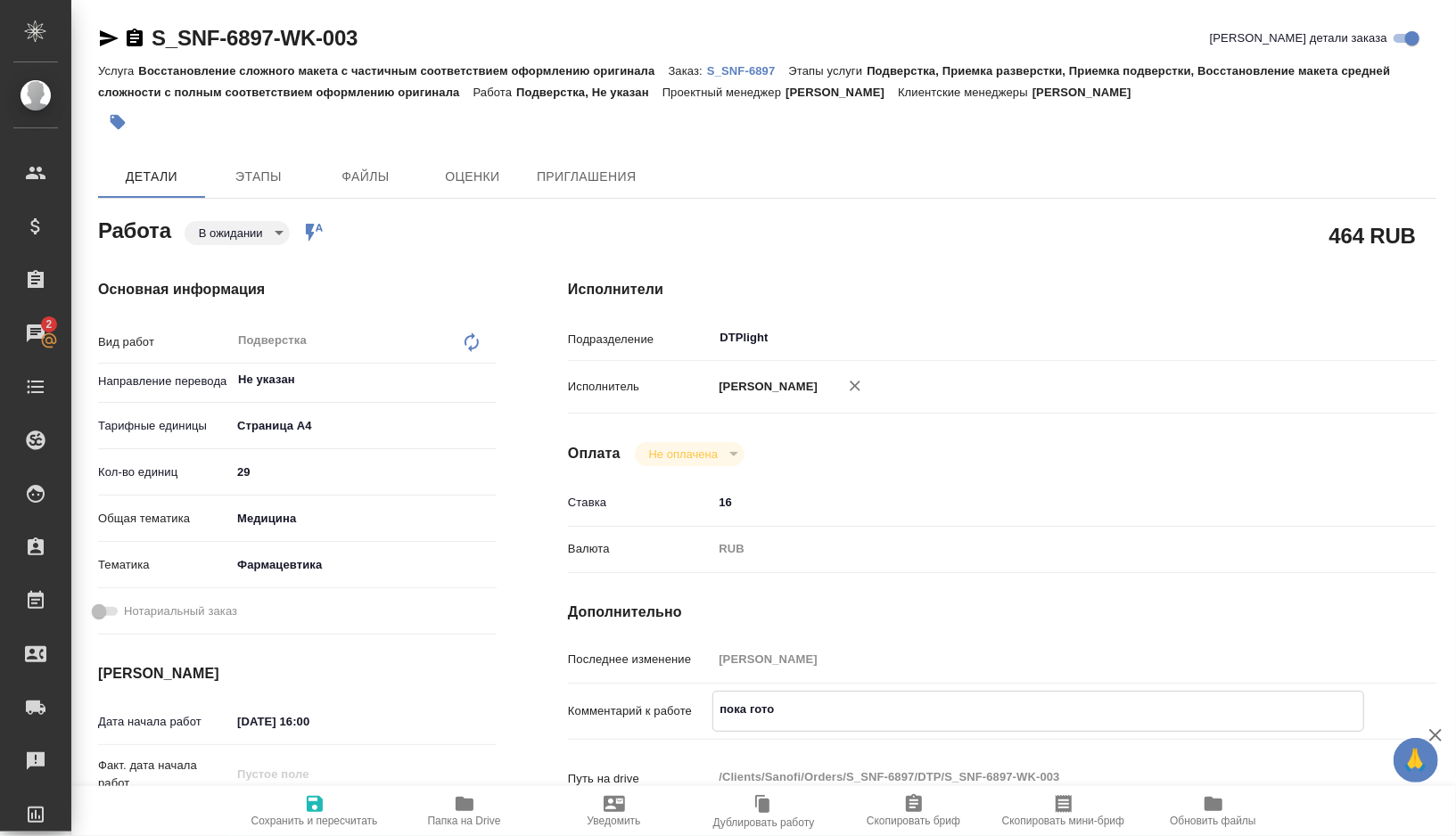
type textarea "x"
type textarea "пока готов"
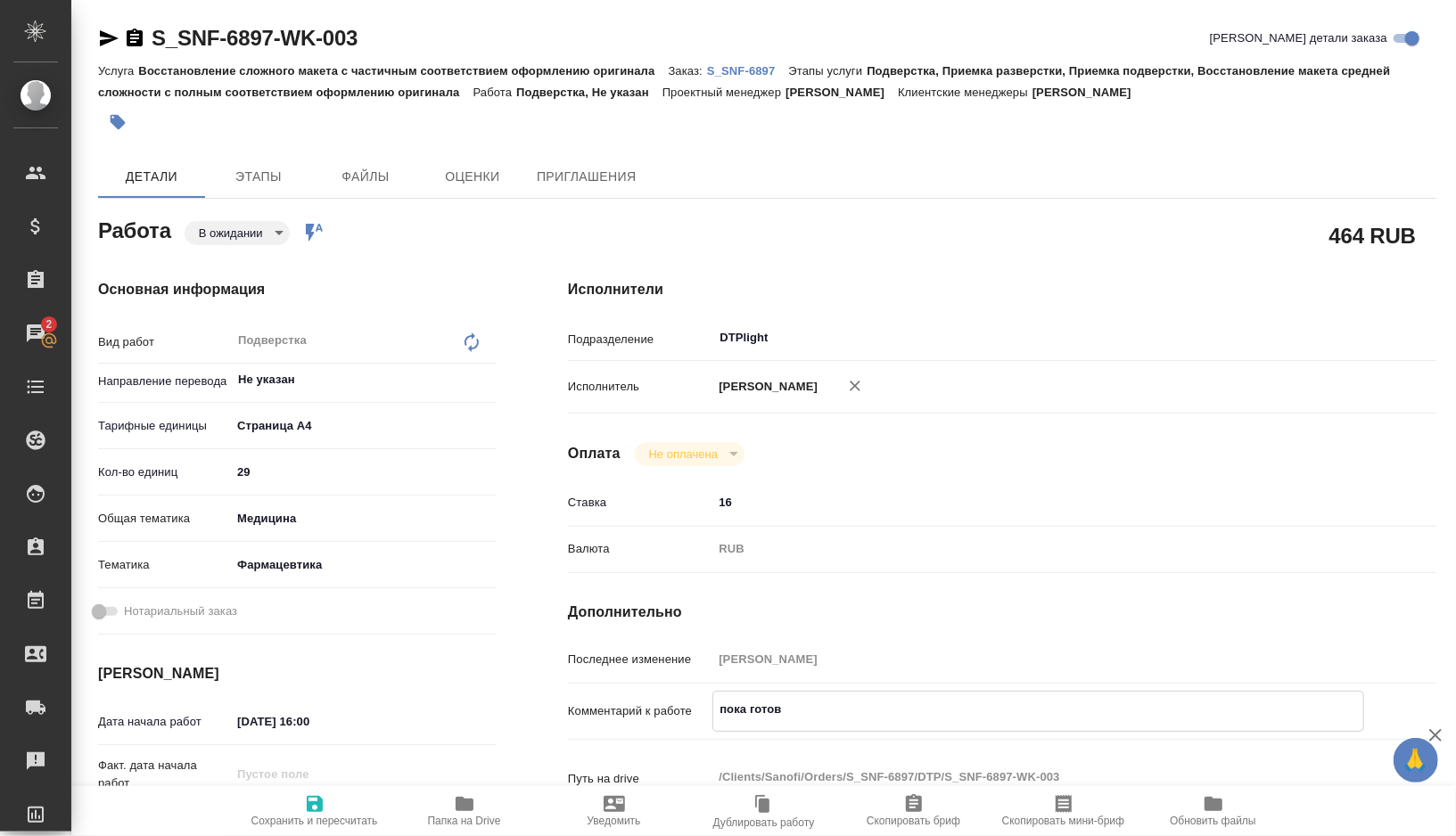
type textarea "x"
paste textarea "Draft RtQ_RU-MoH-2025-06-16-seq0018-DL(ru)"
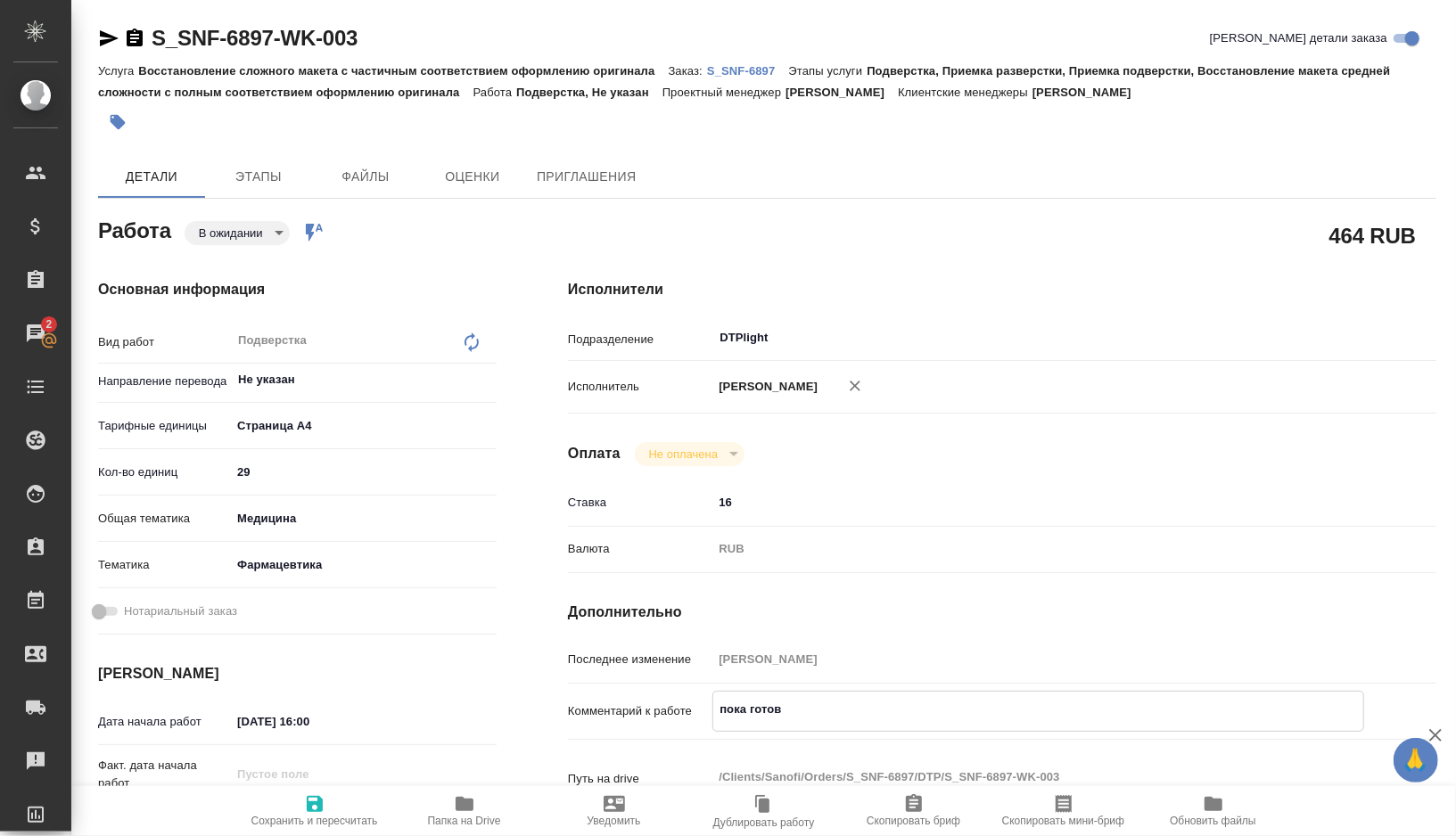
type textarea "x"
type textarea "пока готов Draft RtQ_RU-MoH-2025-06-16-seq0018-DL(ru)"
type textarea "x"
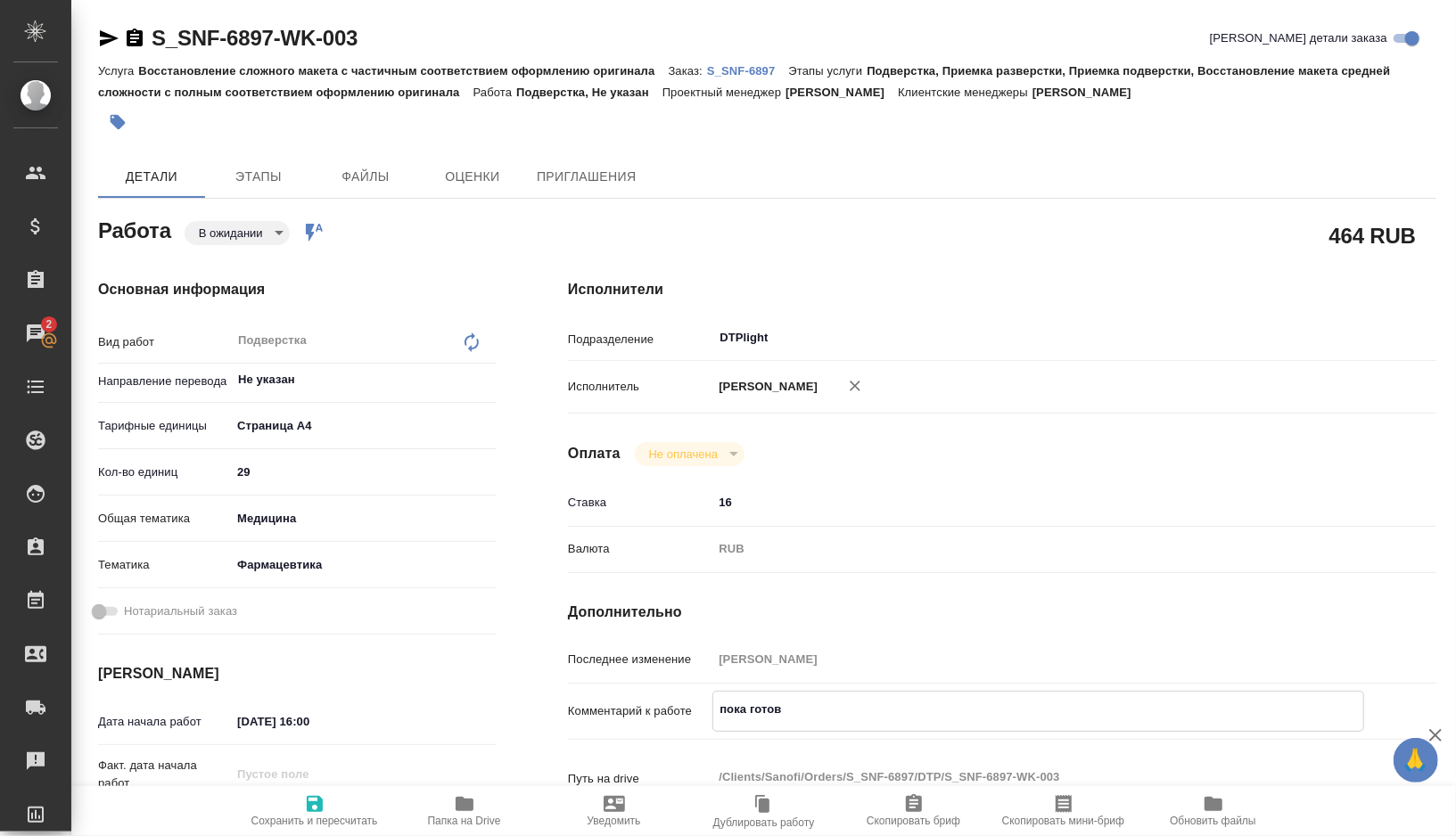
type textarea "x"
type textarea "пока готов Draft RtQ_RU-MoH-2025-06-16-seq0018-DL(ru)"
type textarea "x"
click at [301, 815] on span "Сохранить и пересчитать" at bounding box center [315, 821] width 127 height 13
type textarea "x"
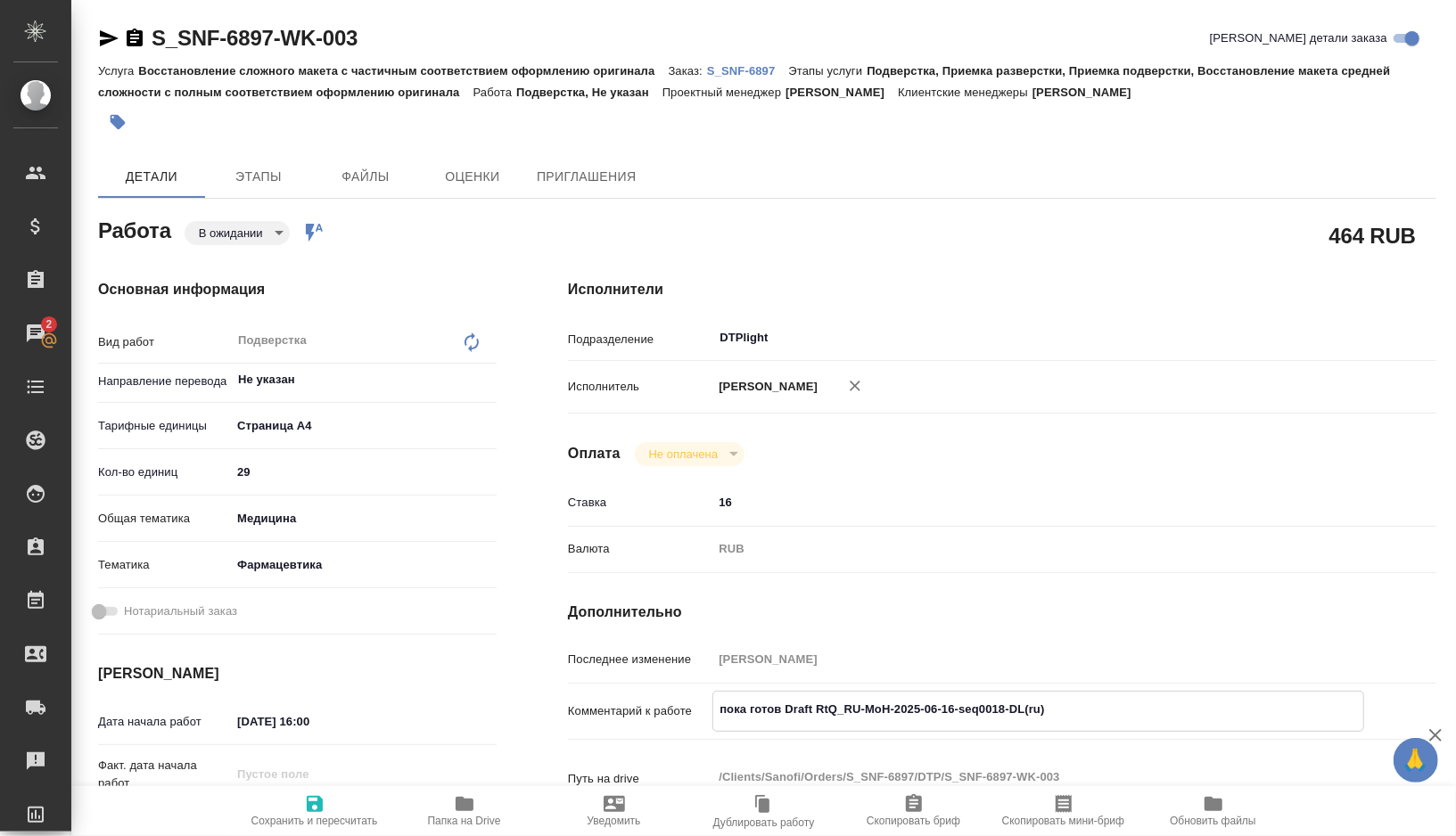
type textarea "x"
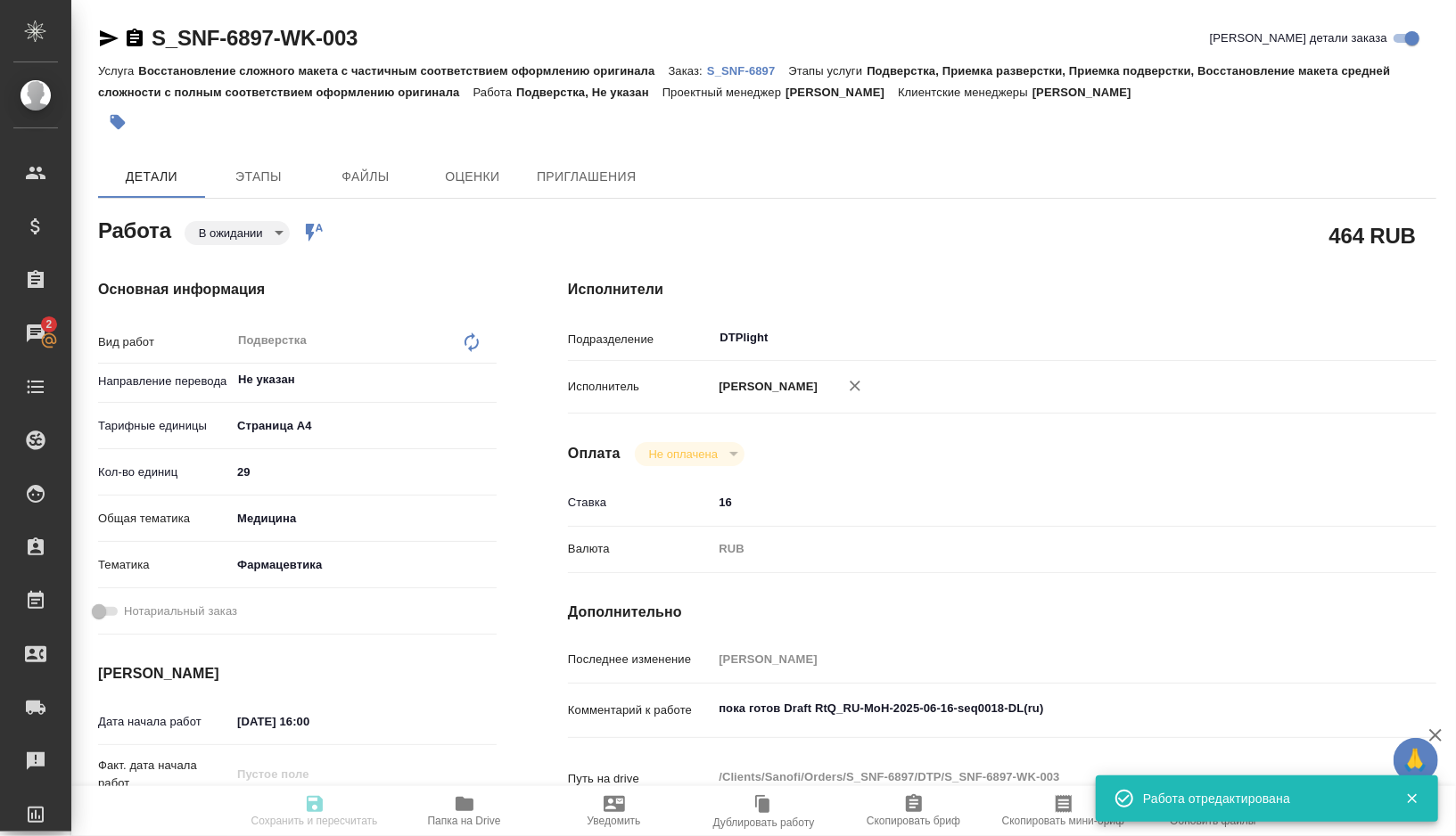
type textarea "x"
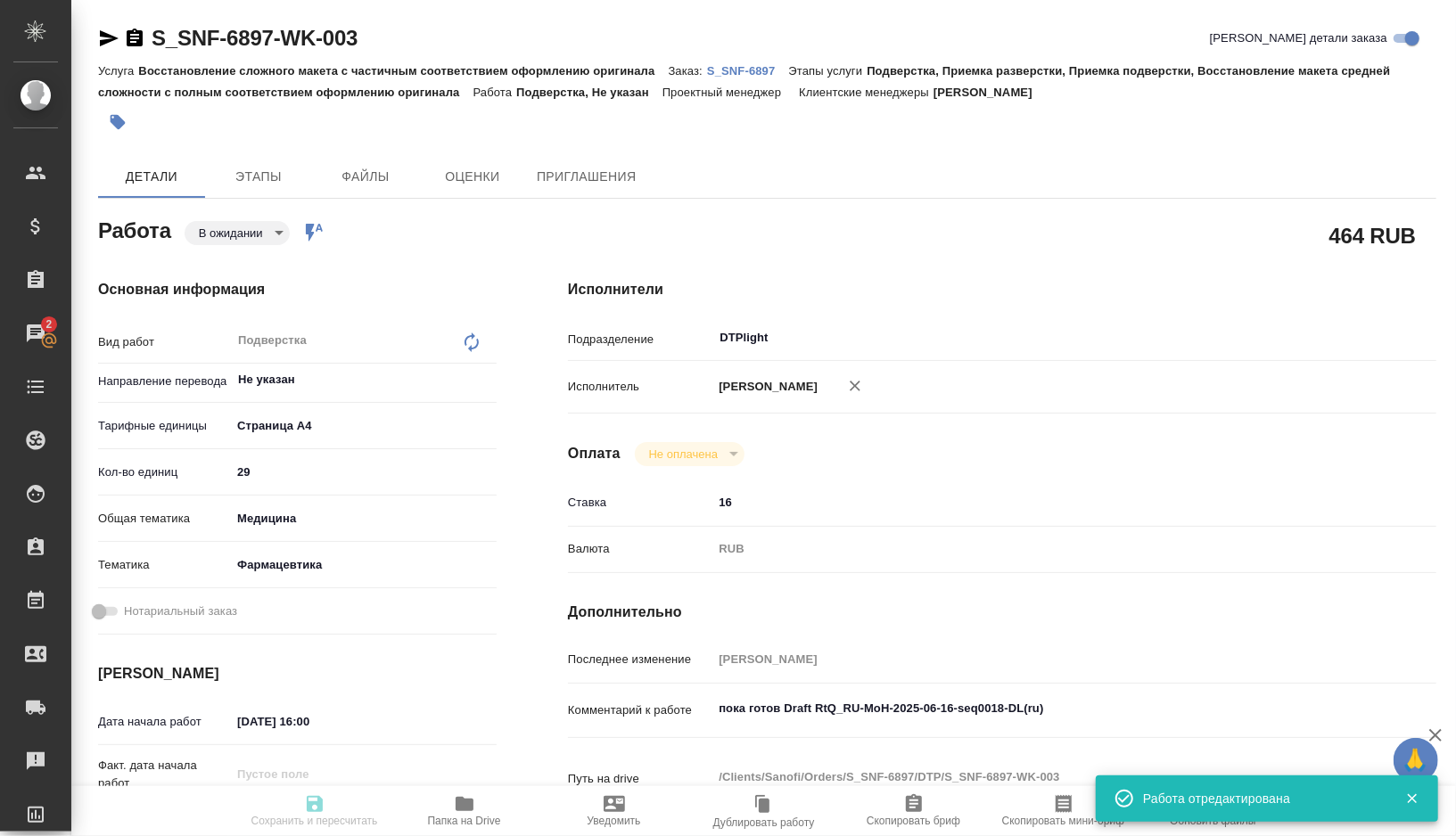
type textarea "x"
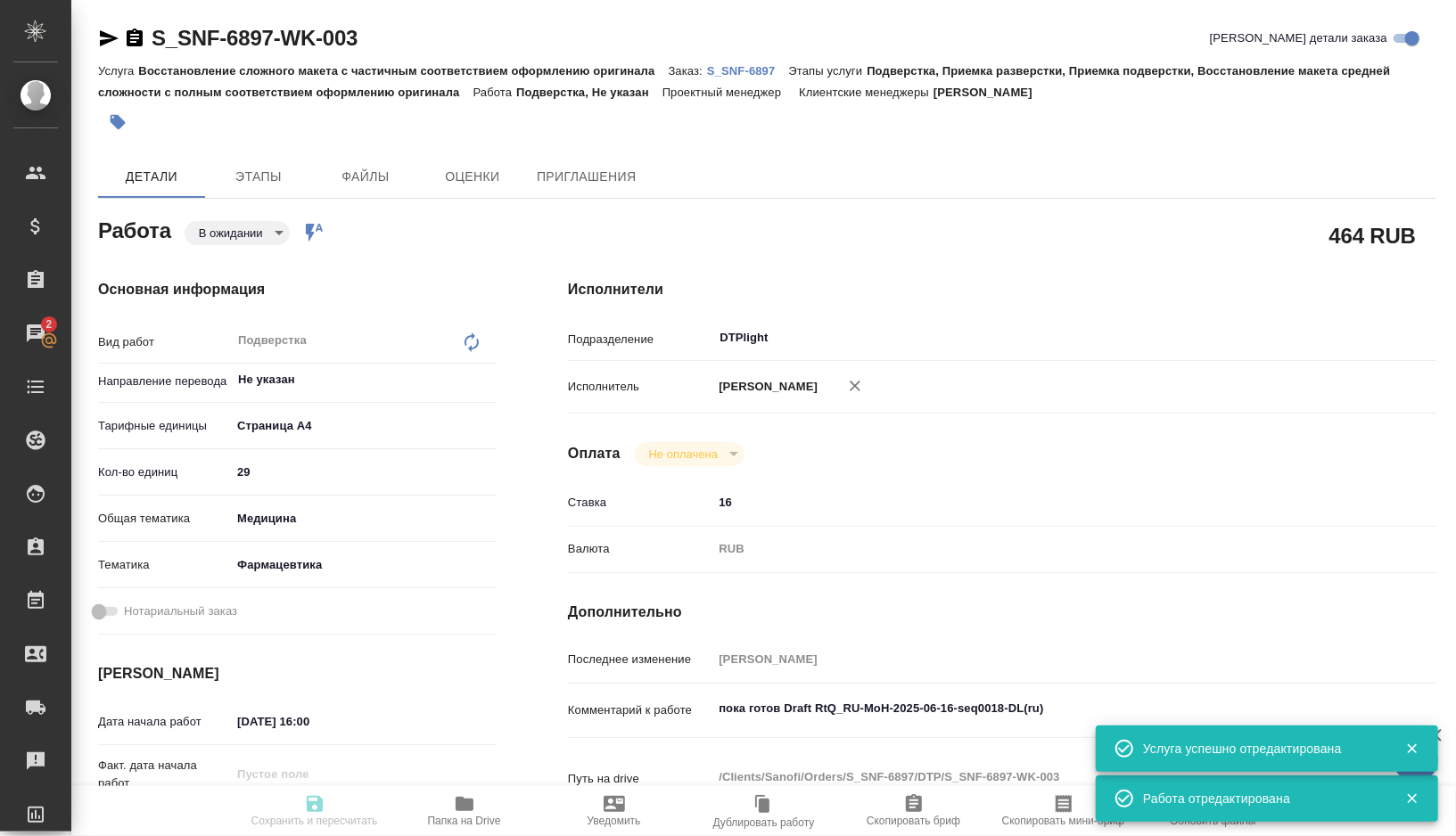
type input "pending"
type textarea "Подверстка"
type textarea "x"
type input "Не указан"
type input "5f036ec4e16dec2d6b59c8ff"
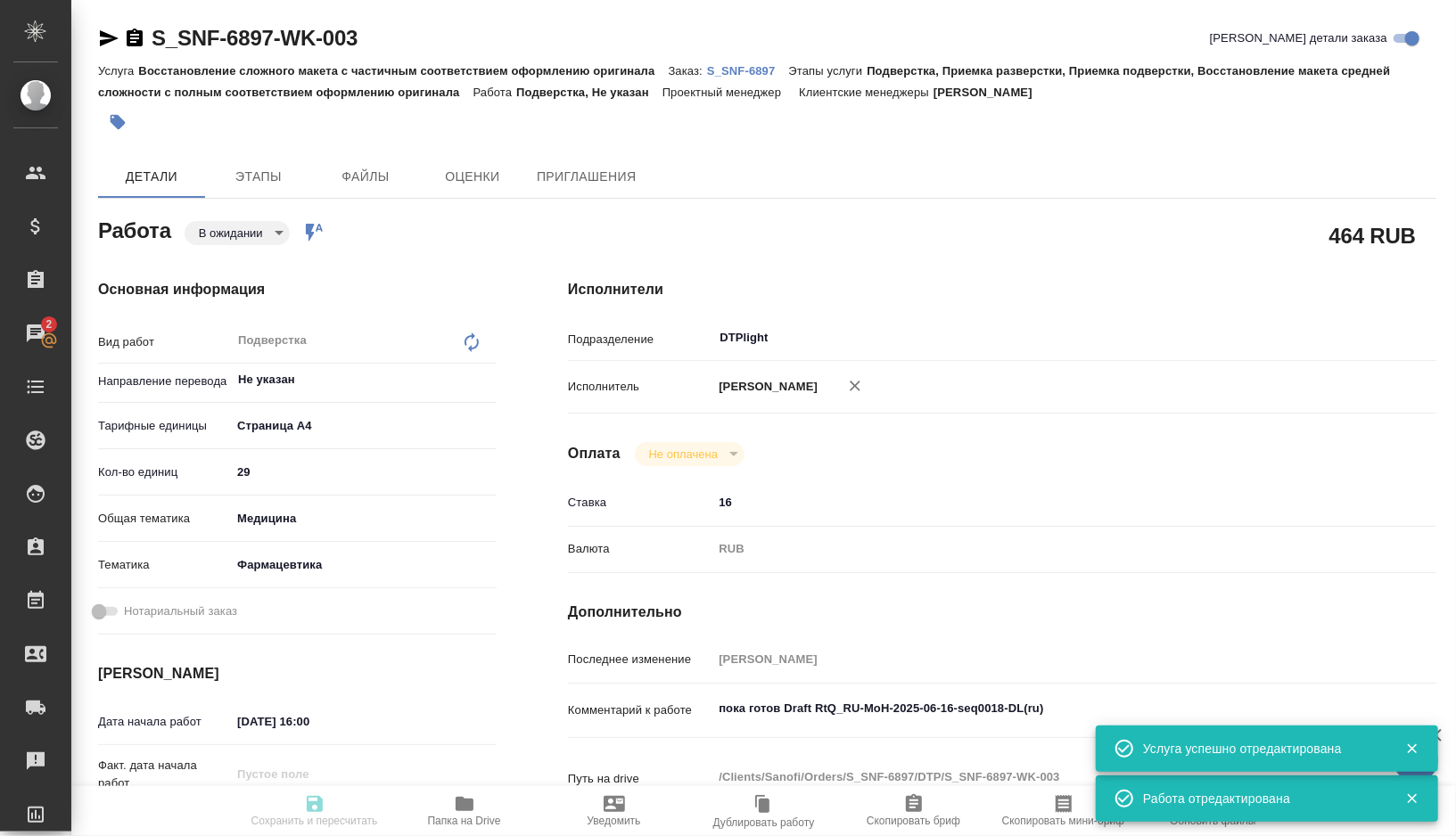
type input "29"
type input "med"
type input "6149832f2b7be24903fd7a82"
type input "22.09.2025 16:00"
type input "22.09.2025 18:00"
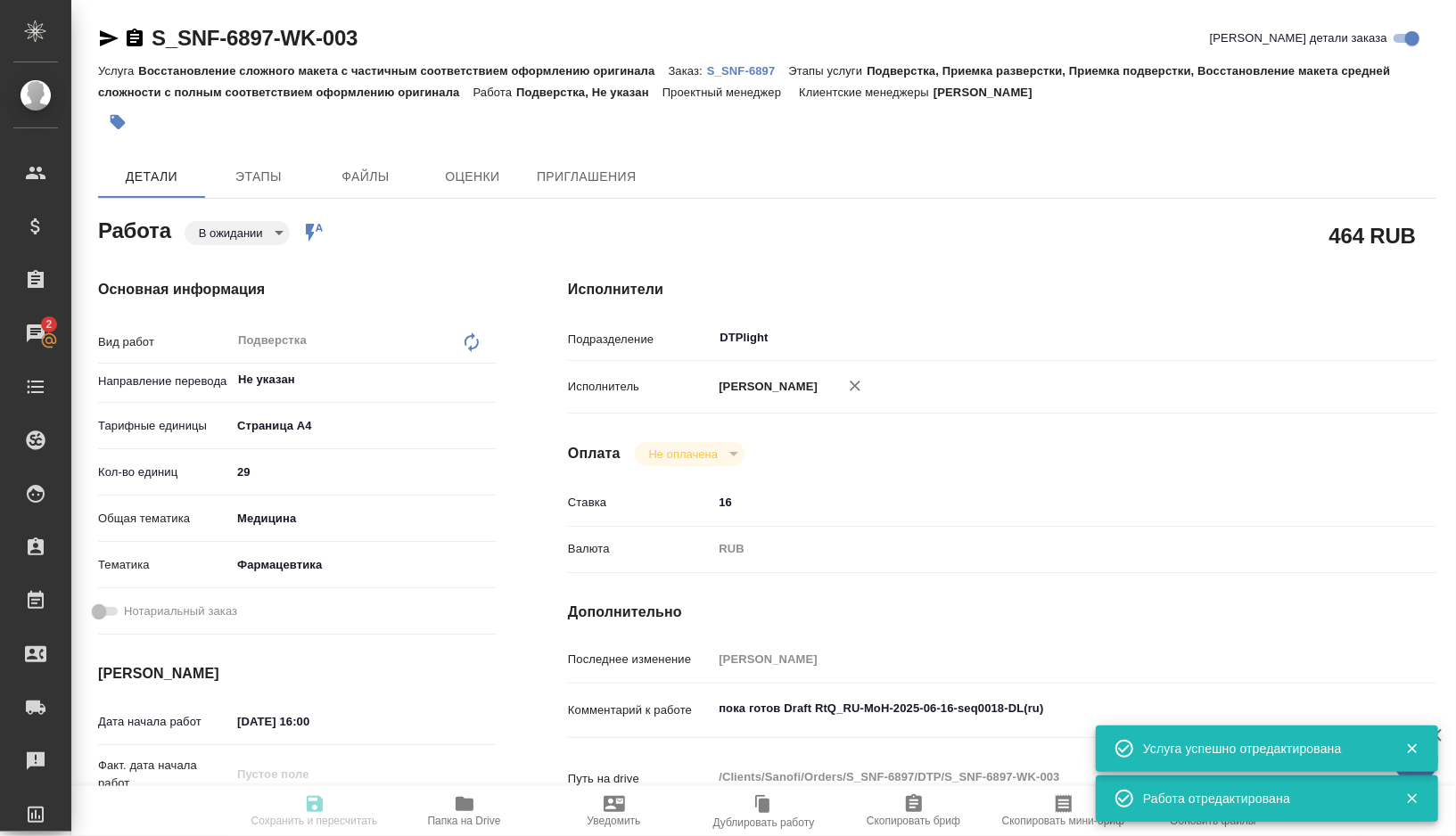
type input "23.09.2025 12:00"
type input "DTPlight"
type input "notPayed"
type input "16"
type input "RUB"
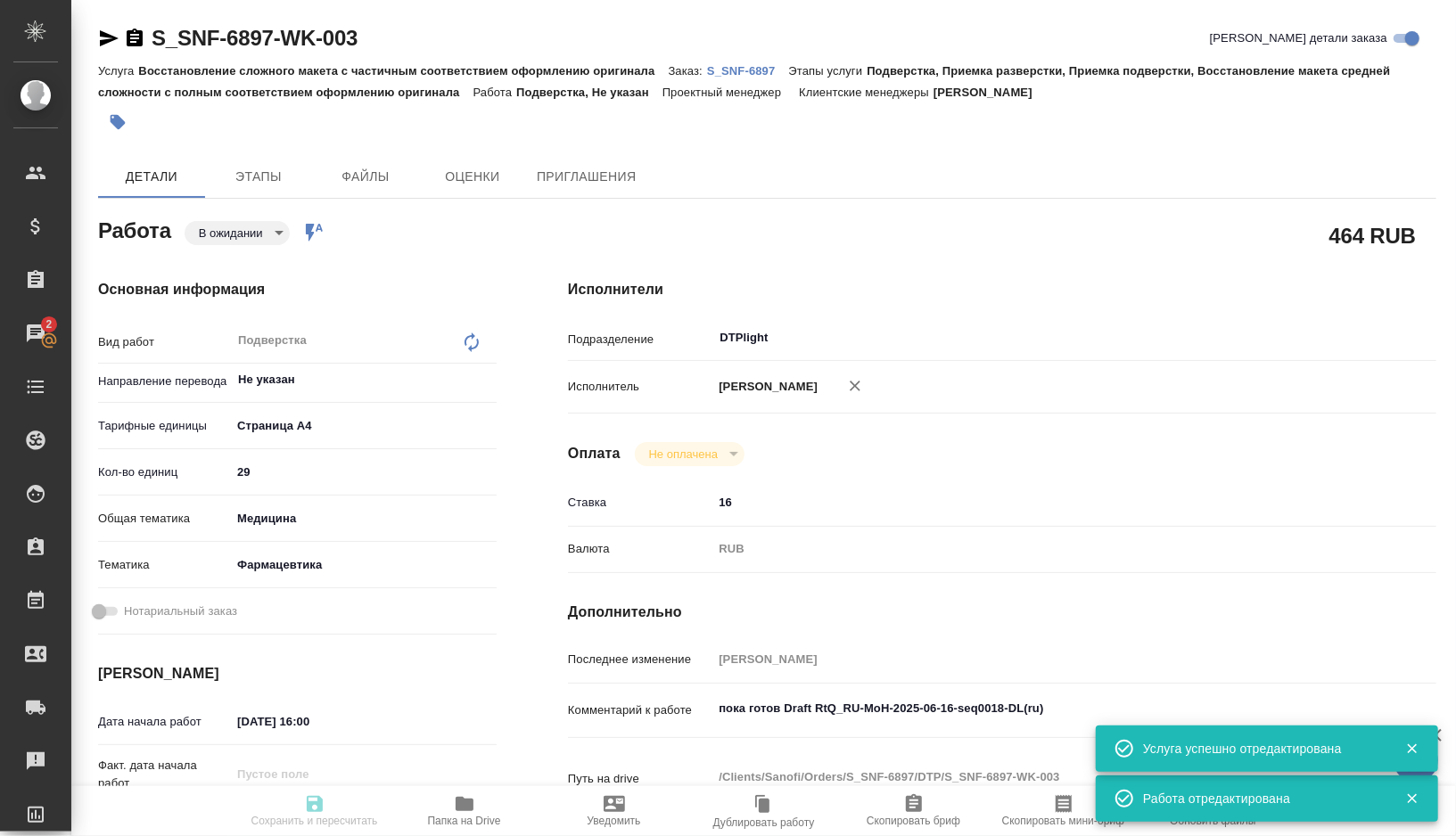
type input "Малофеева Екатерина"
type textarea "пока готов Draft RtQ_RU-MoH-2025-06-16-seq0018-DL(ru)"
type textarea "x"
type textarea "/Clients/Sanofi/Orders/S_SNF-6897/DTP/S_SNF-6897-WK-003"
type textarea "x"
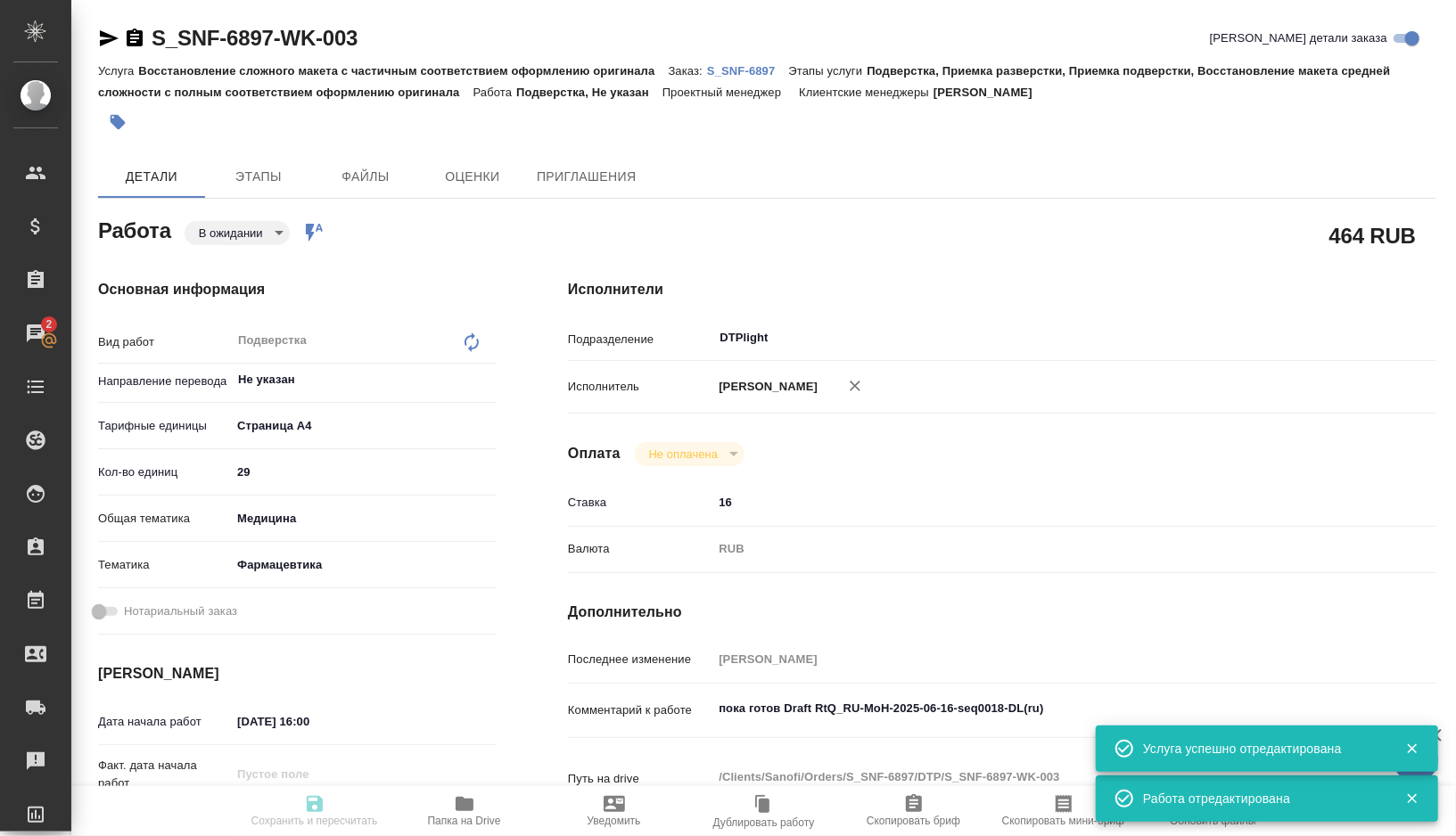
type input "S_SNF-6897"
type input "E005859558"
type input "Восстановление сложного макета с частичным соответствием оформлению оригинала"
type input "Подверстка, Приемка разверстки, Приемка подверстки, Восстановление макета средн…"
type input "Сайдашева Диляра"
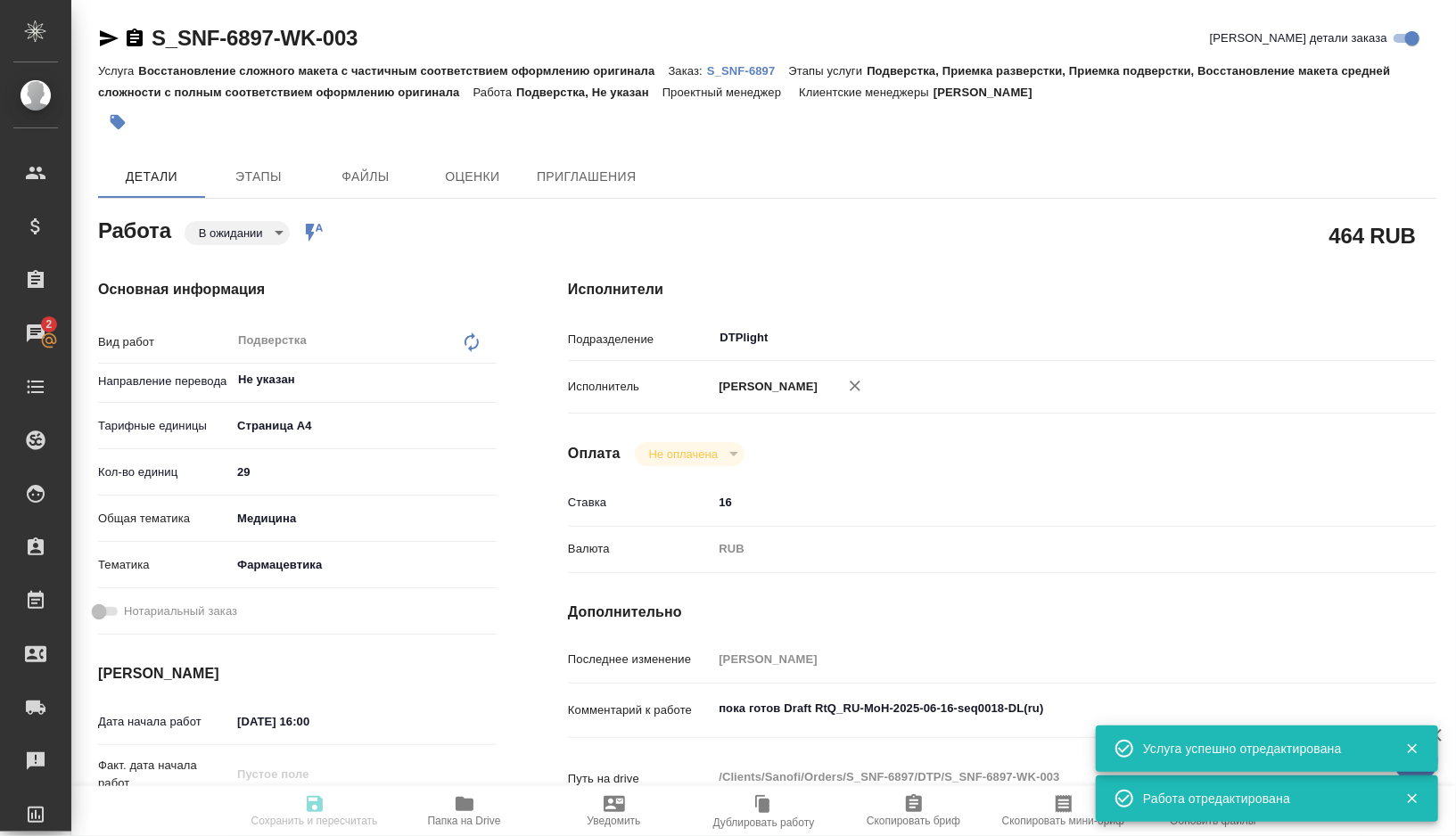
type input "Малофеева Екатерина"
type input "/Clients/Sanofi/Orders/S_SNF-6897"
type textarea "x"
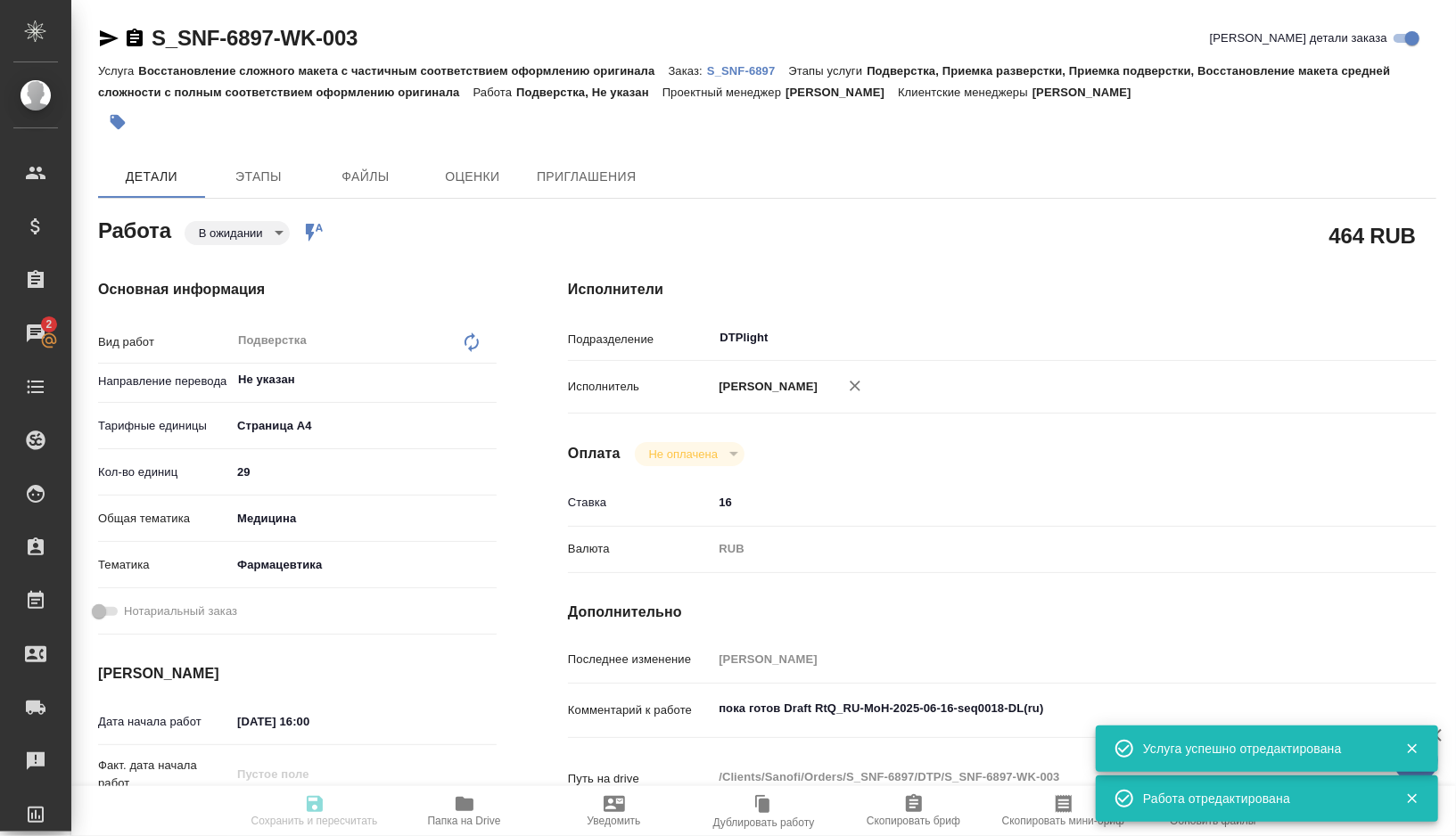
type textarea "x"
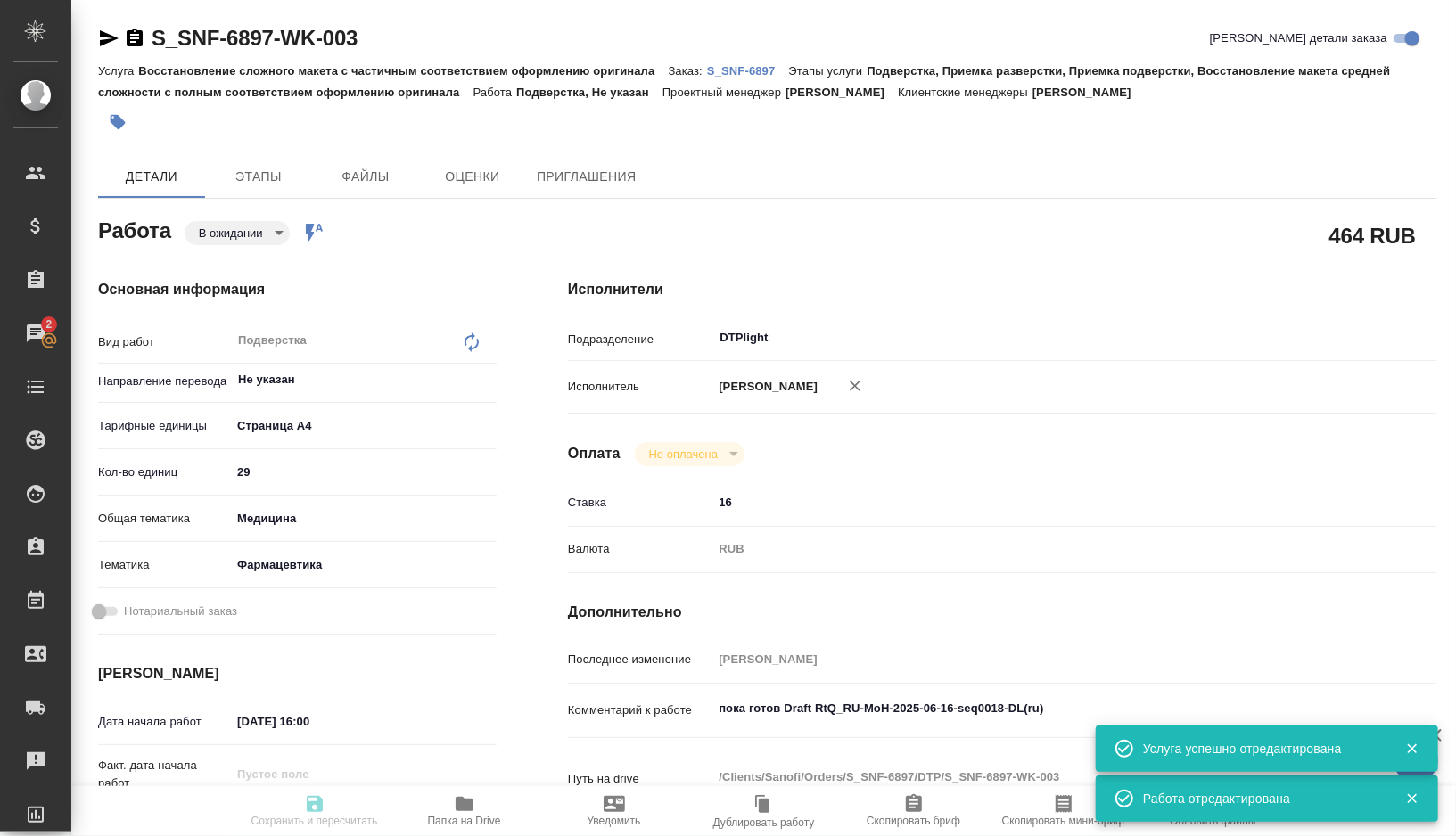
type textarea "x"
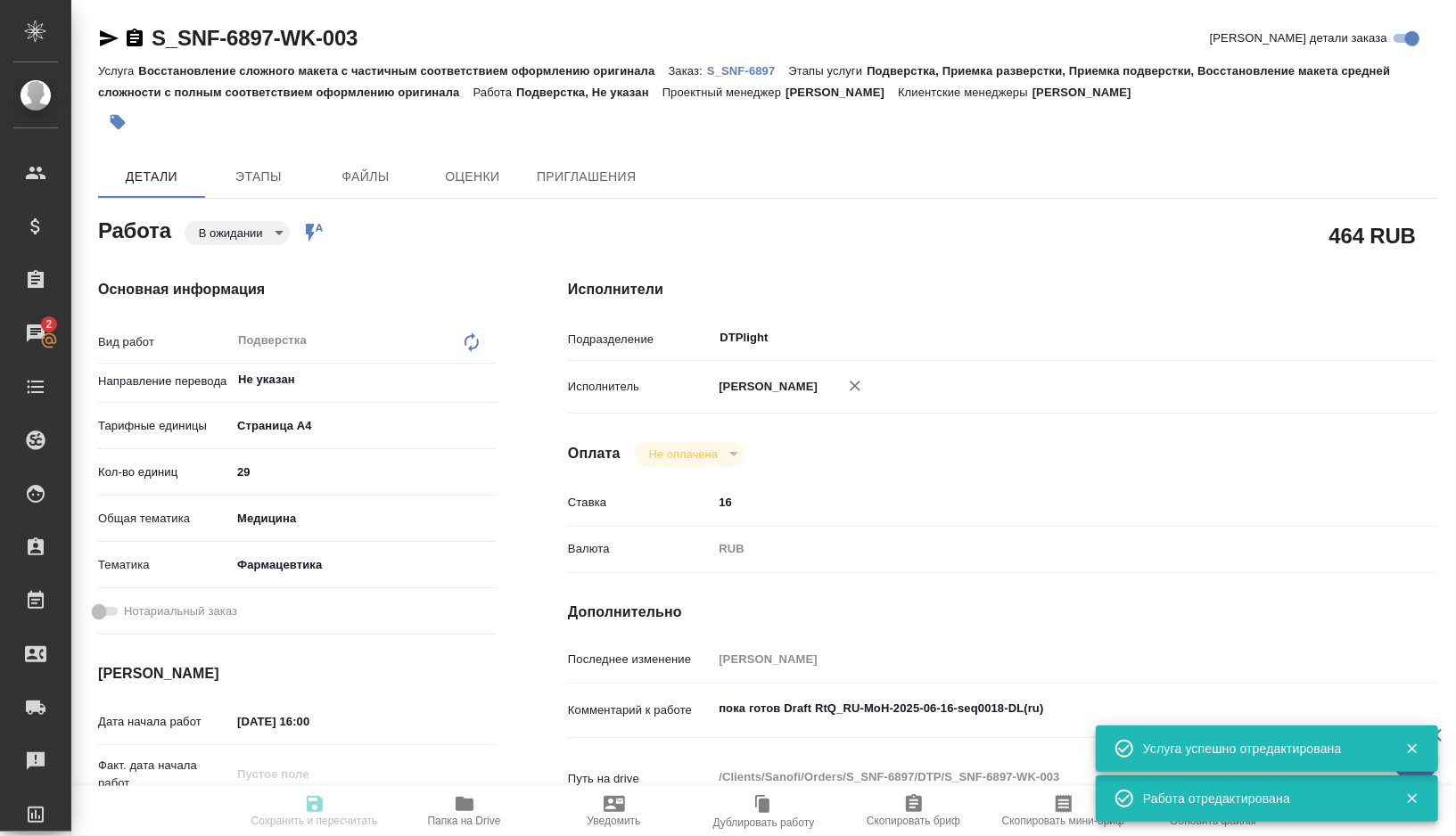
type textarea "x"
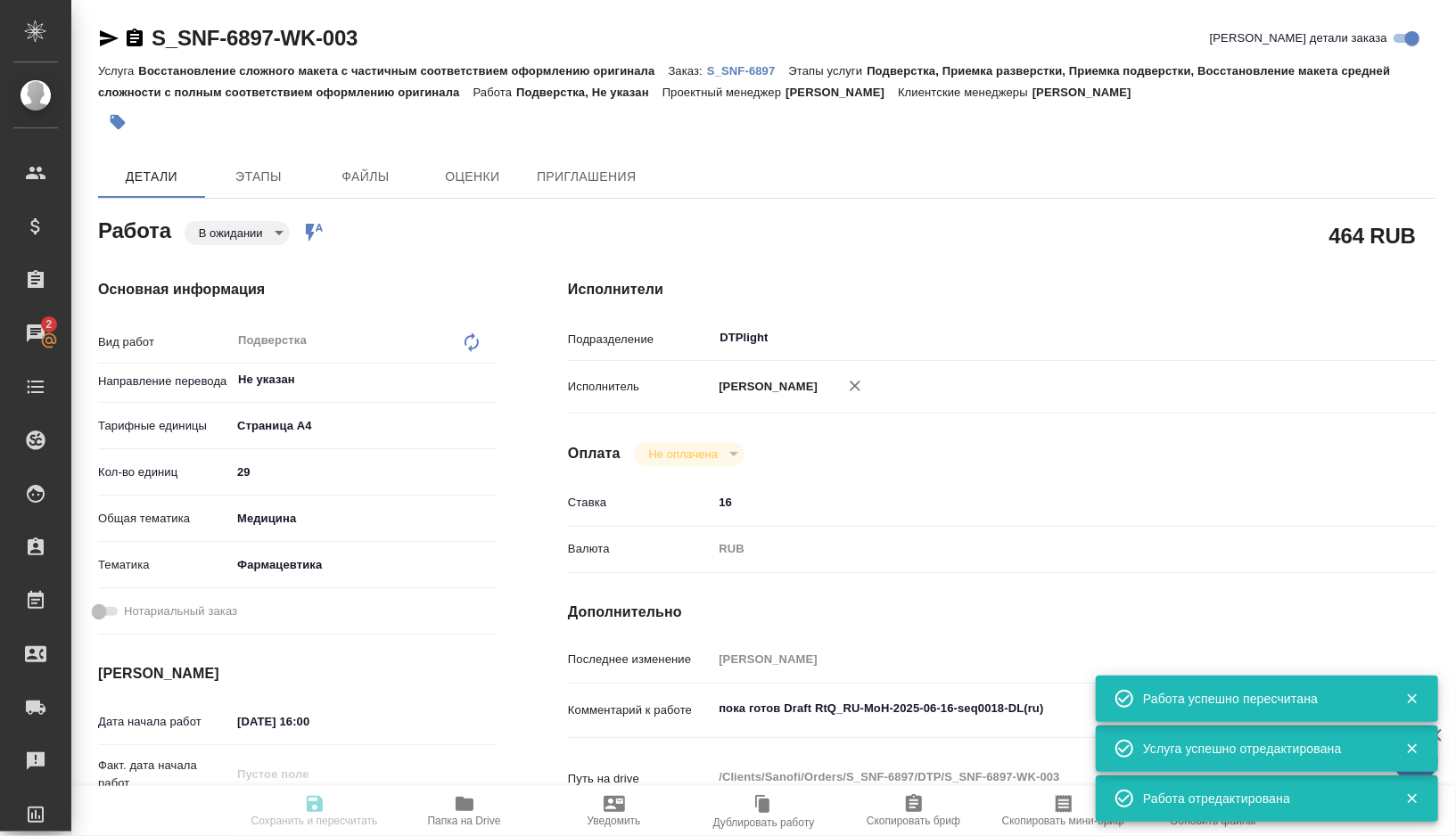
type textarea "x"
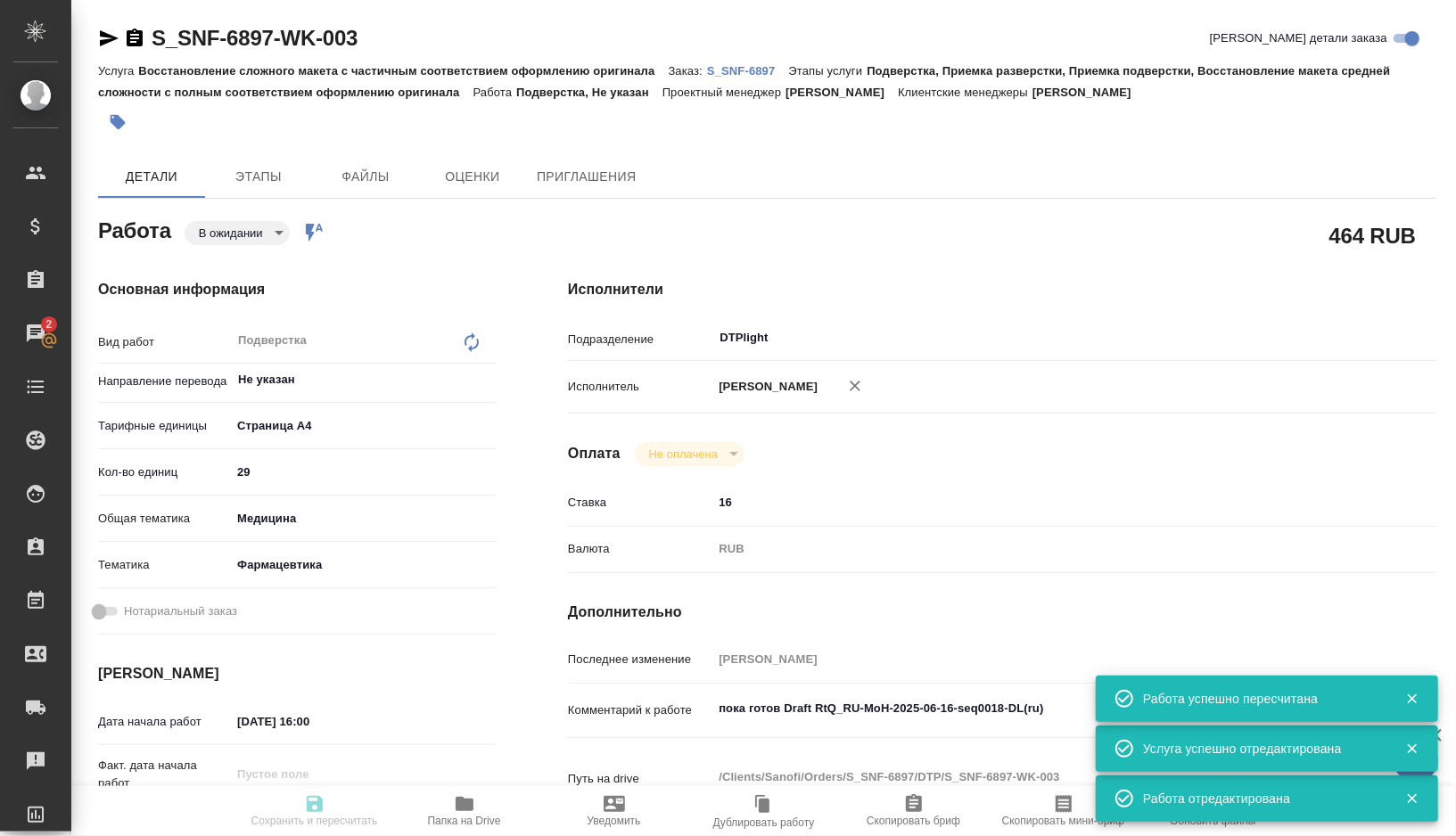
type input "pending"
type textarea "Подверстка"
type textarea "x"
type input "Не указан"
type input "5f036ec4e16dec2d6b59c8ff"
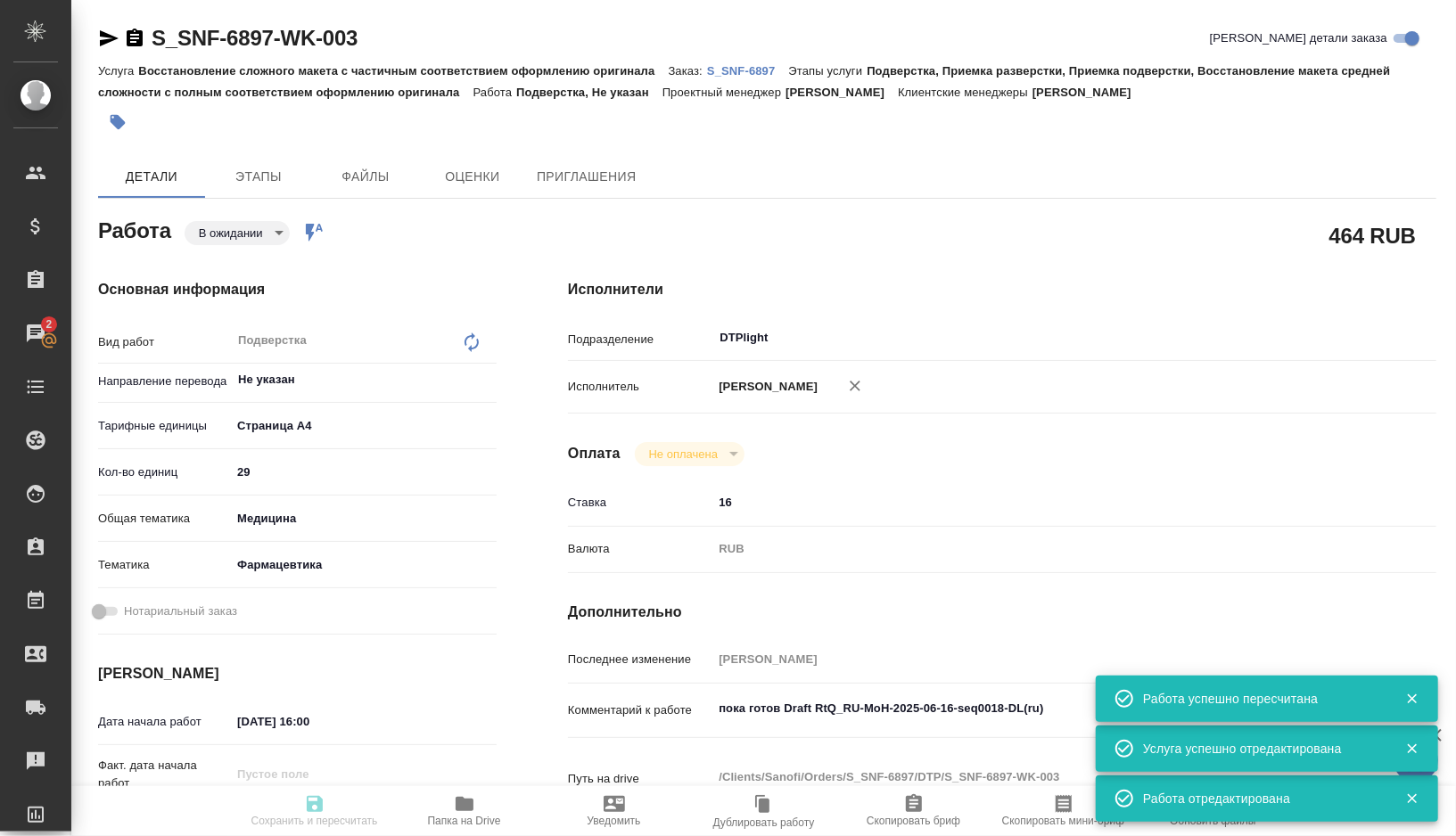
type input "29"
type input "med"
type input "6149832f2b7be24903fd7a82"
type input "22.09.2025 16:00"
type input "22.09.2025 18:00"
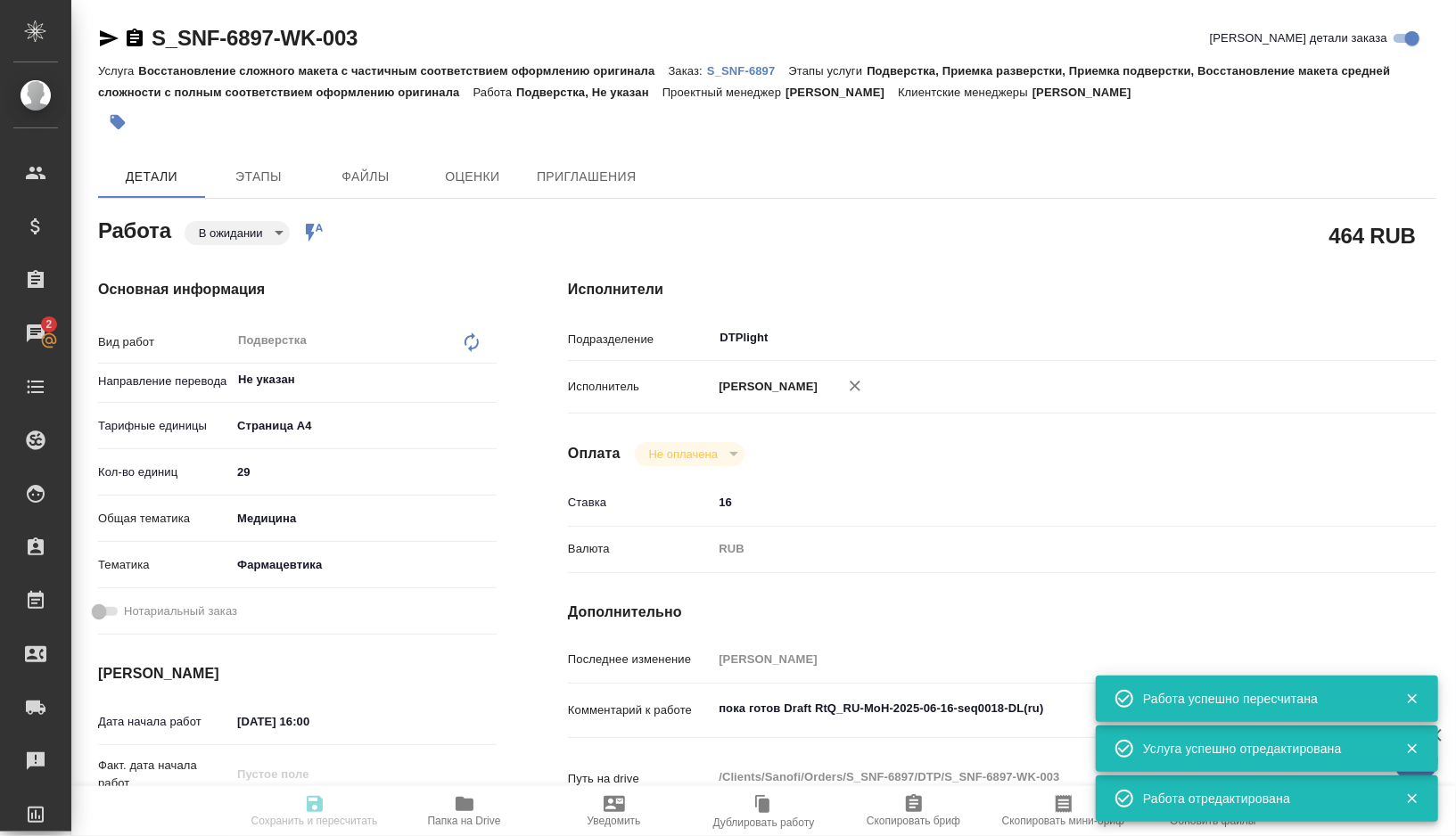
type input "23.09.2025 12:00"
type input "DTPlight"
type input "notPayed"
type input "16"
type input "RUB"
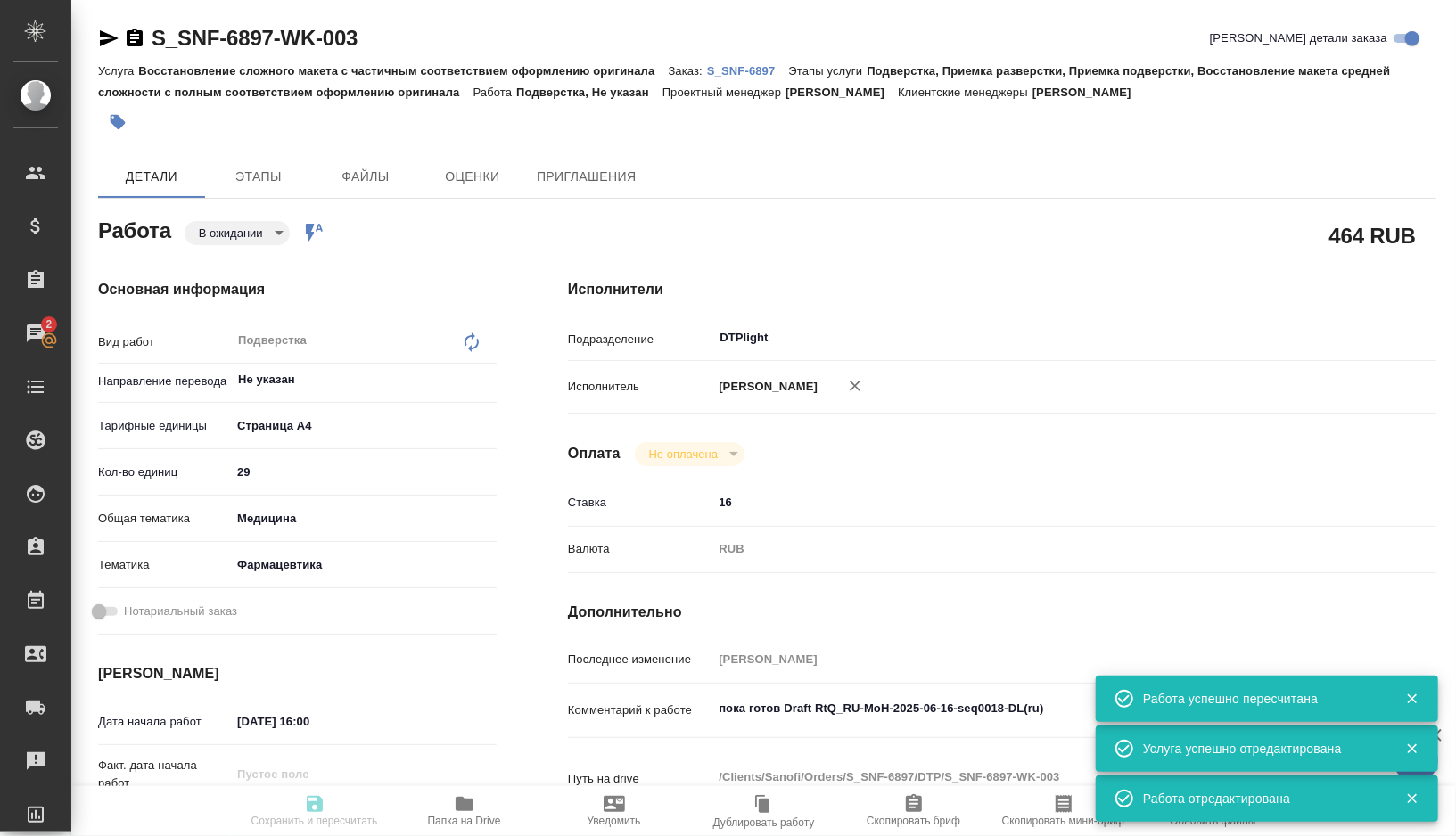
type input "Малофеева Екатерина"
click at [249, 227] on body "🙏 .cls-1 fill:#fff; AWATERA Gorshkova Valentina Клиенты Спецификации Заказы 2 Ч…" at bounding box center [728, 418] width 1456 height 836
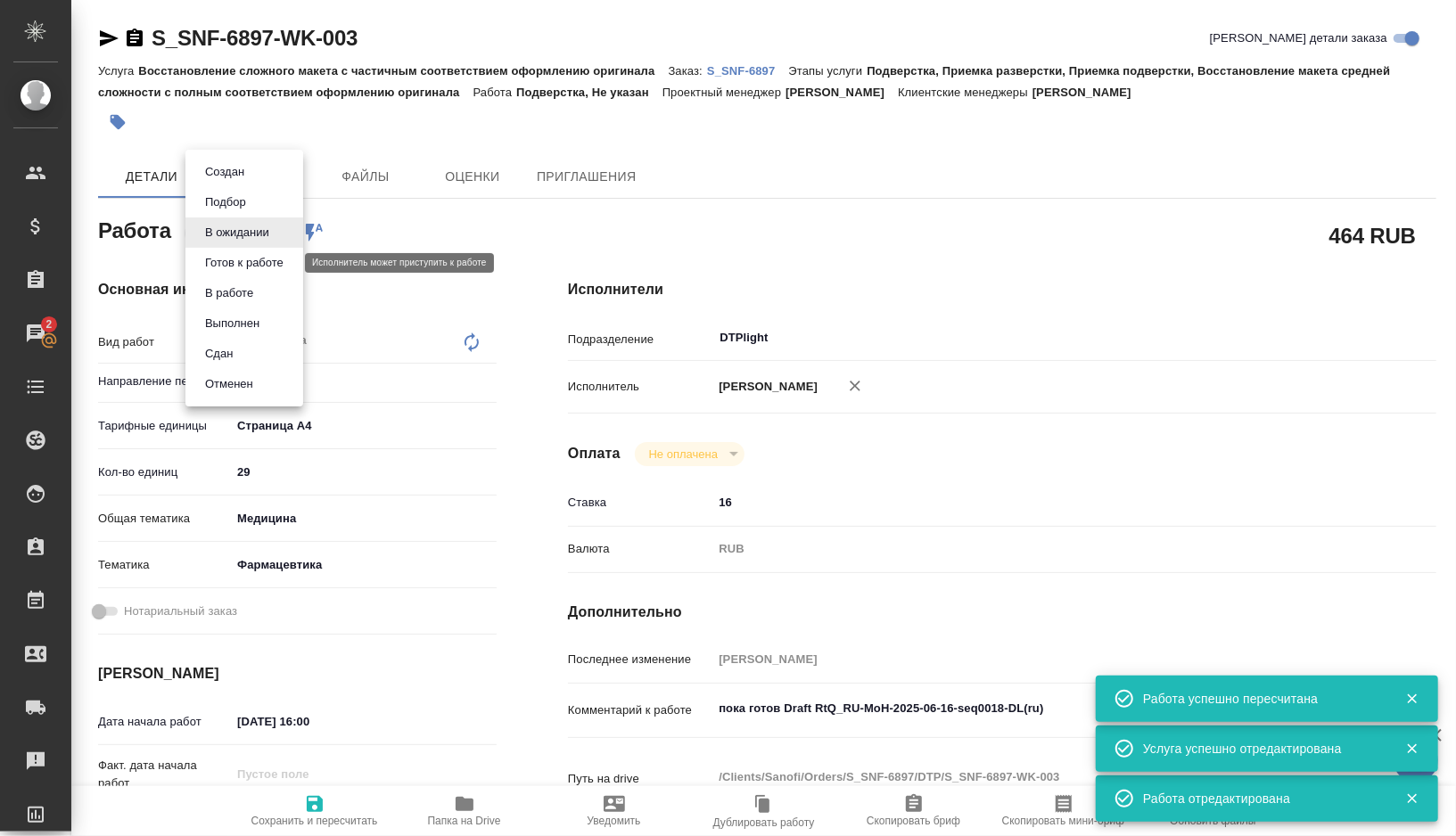
click at [236, 271] on button "Готов к работе" at bounding box center [244, 263] width 89 height 20
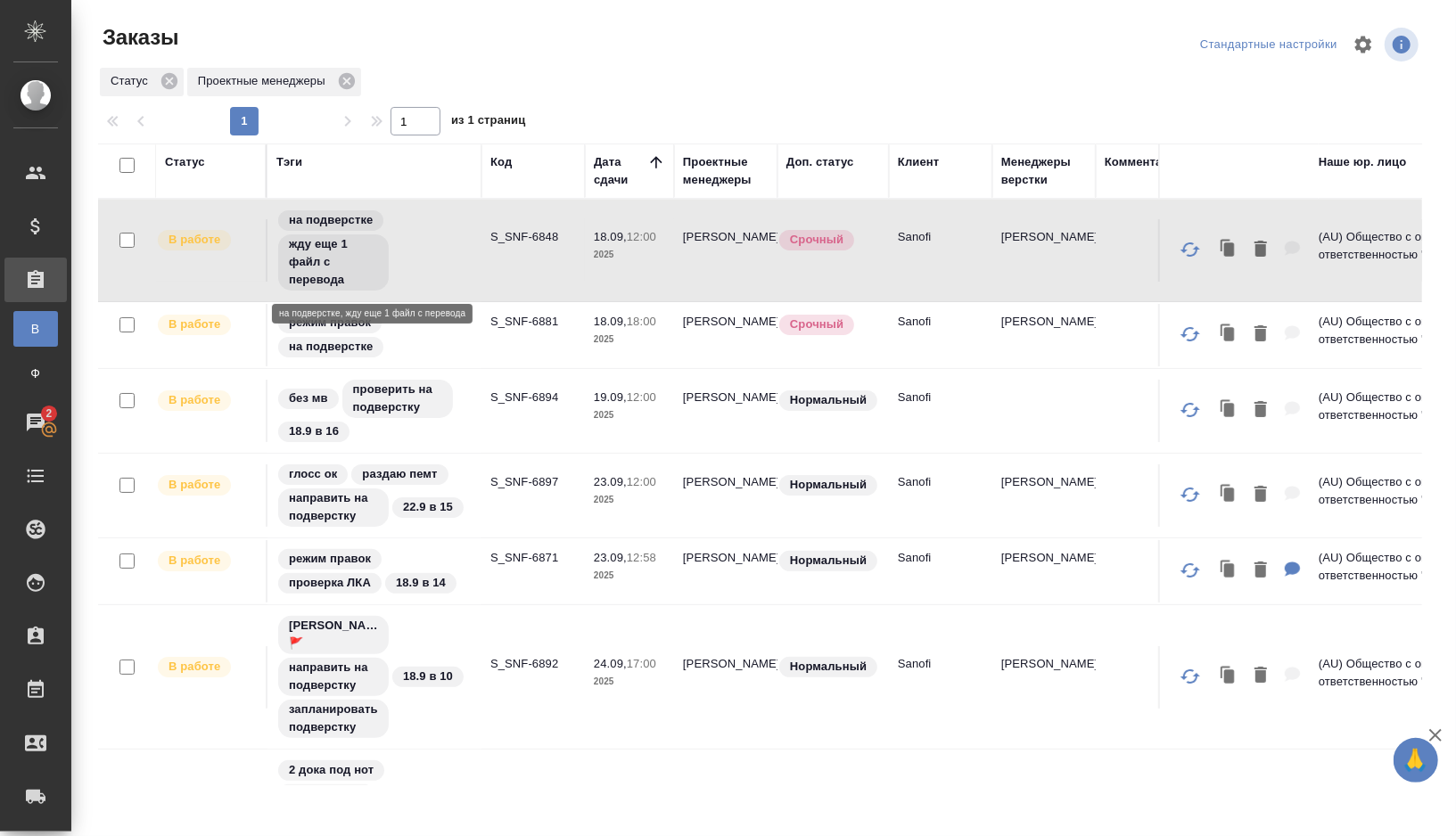
click at [440, 249] on div "на подверстке жду еще 1 файл с перевода" at bounding box center [374, 250] width 196 height 84
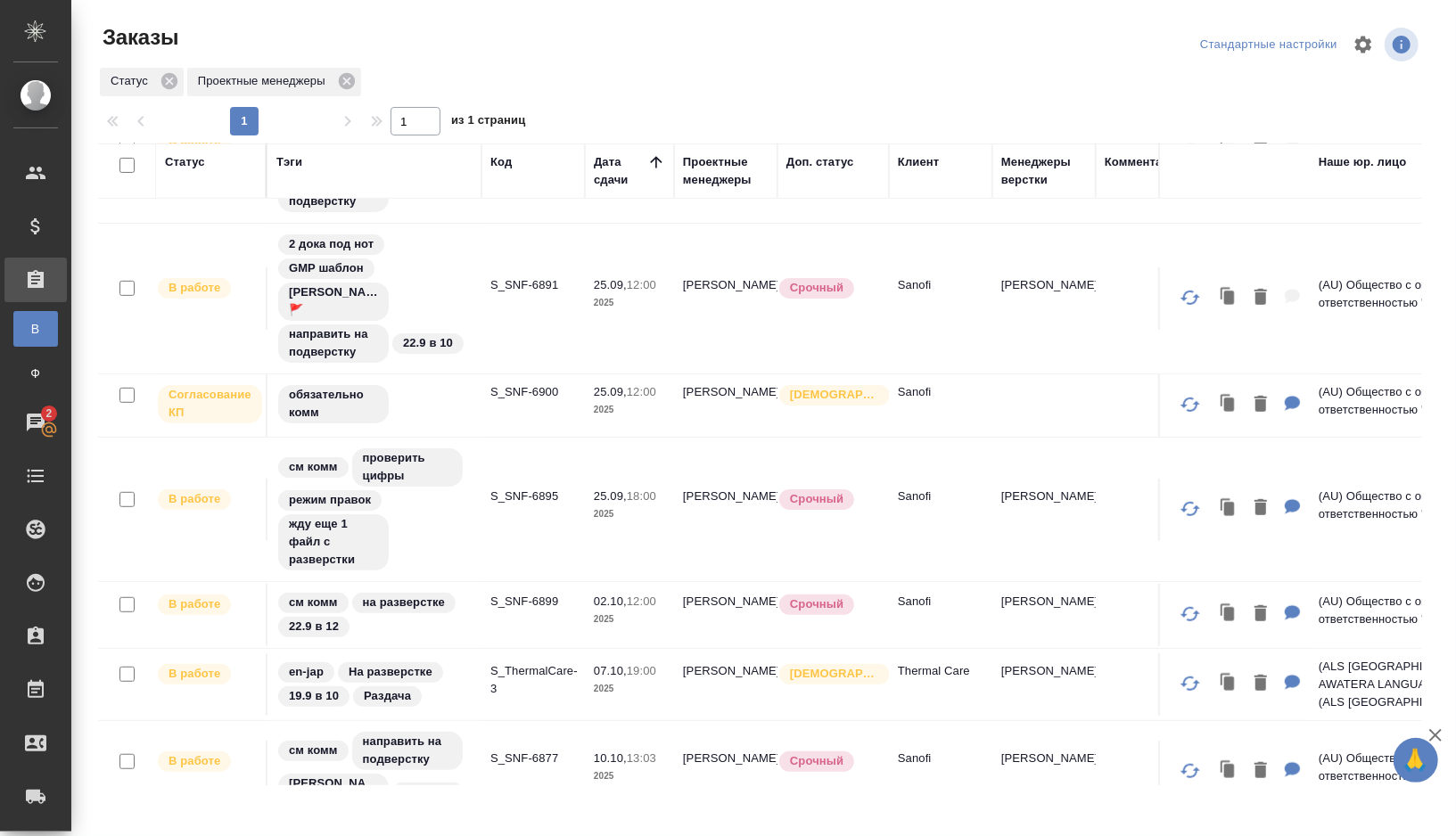
scroll to position [570, 0]
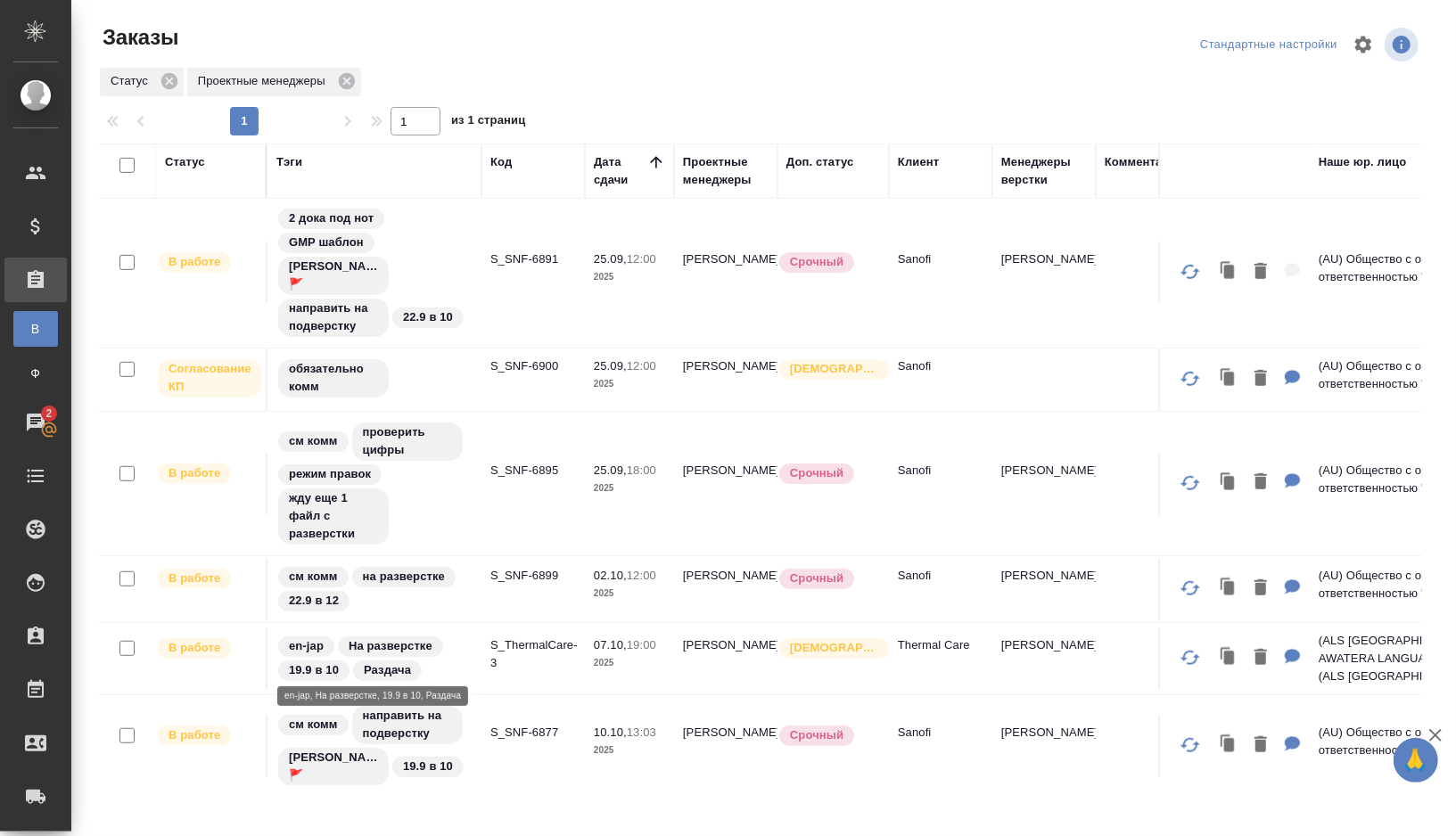
click at [460, 651] on div "en-jap На разверстке 19.9 в 10 Раздача" at bounding box center [374, 659] width 196 height 48
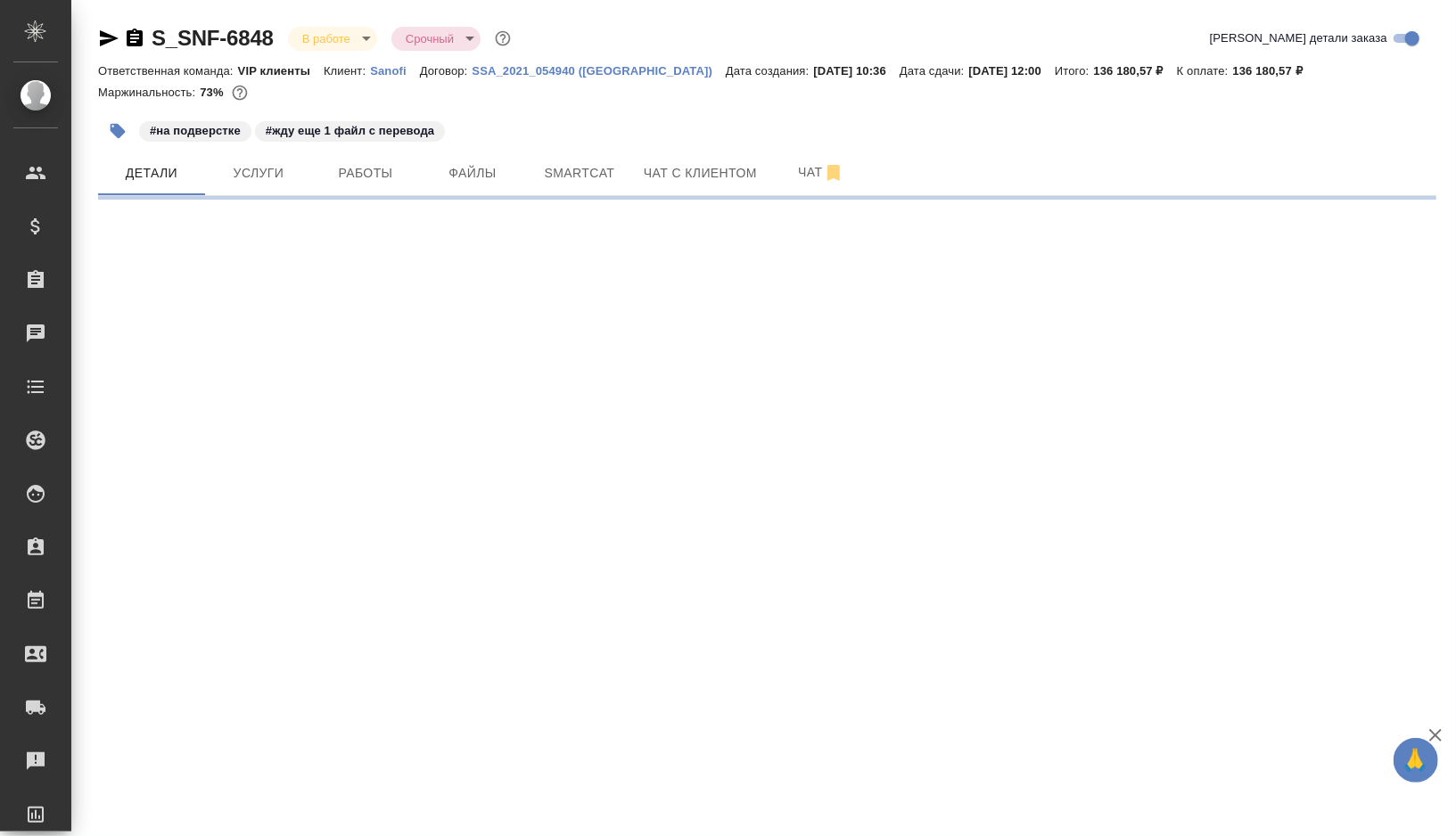
select select "RU"
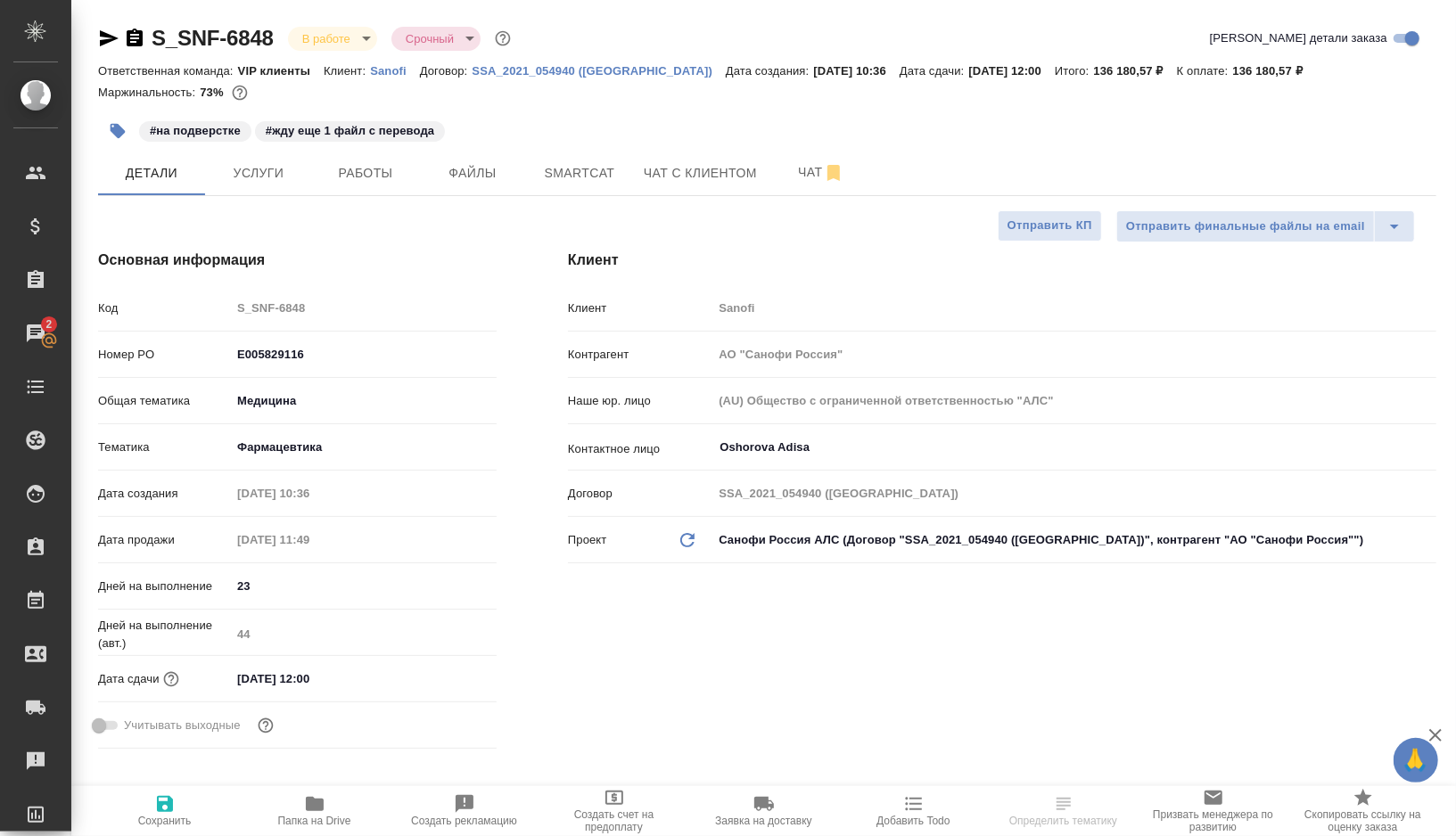
type textarea "x"
click at [112, 131] on icon "button" at bounding box center [118, 131] width 15 height 15
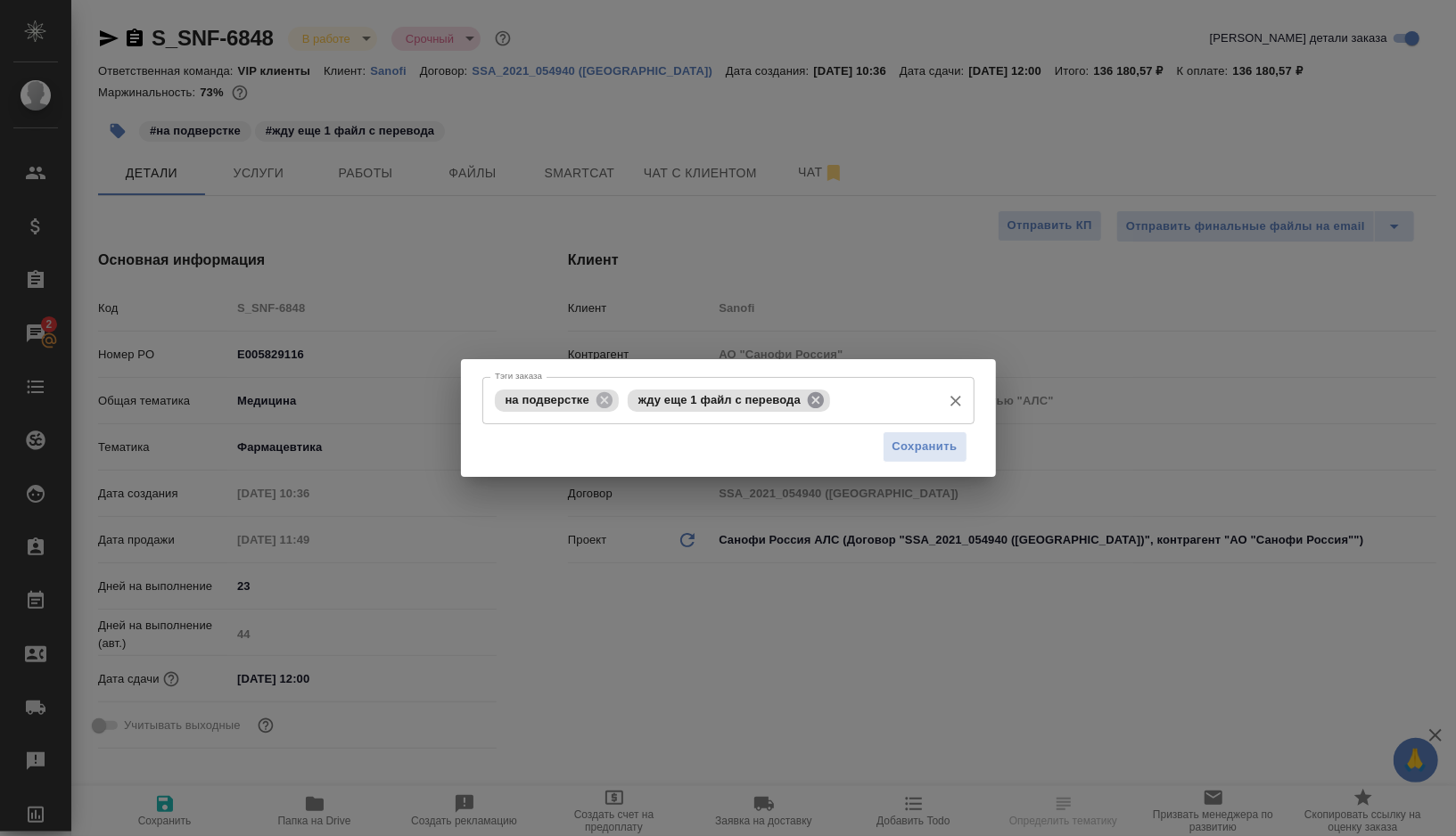
click at [825, 410] on icon at bounding box center [816, 401] width 20 height 20
click at [911, 448] on span "Сохранить" at bounding box center [925, 446] width 65 height 21
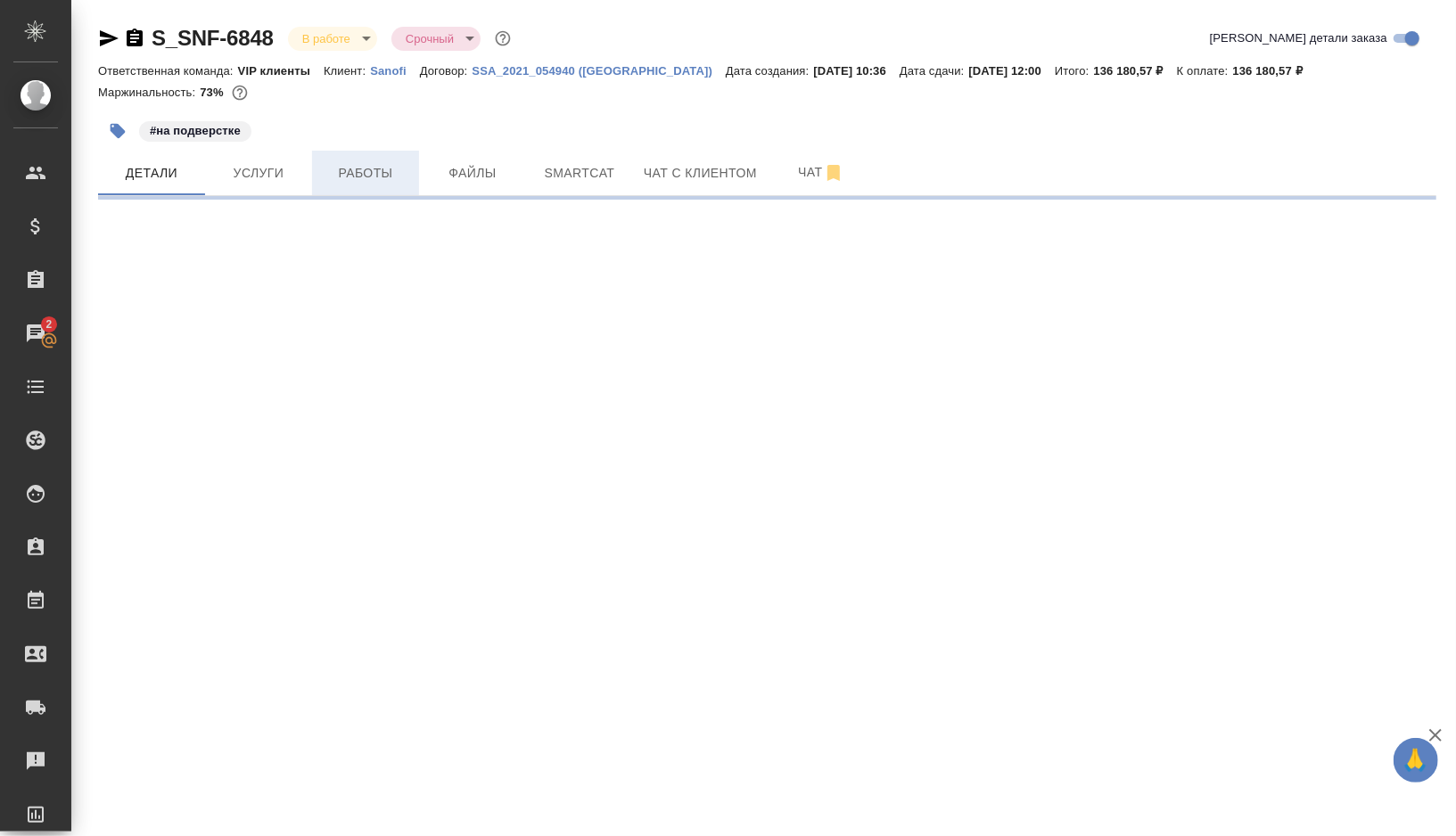
select select "RU"
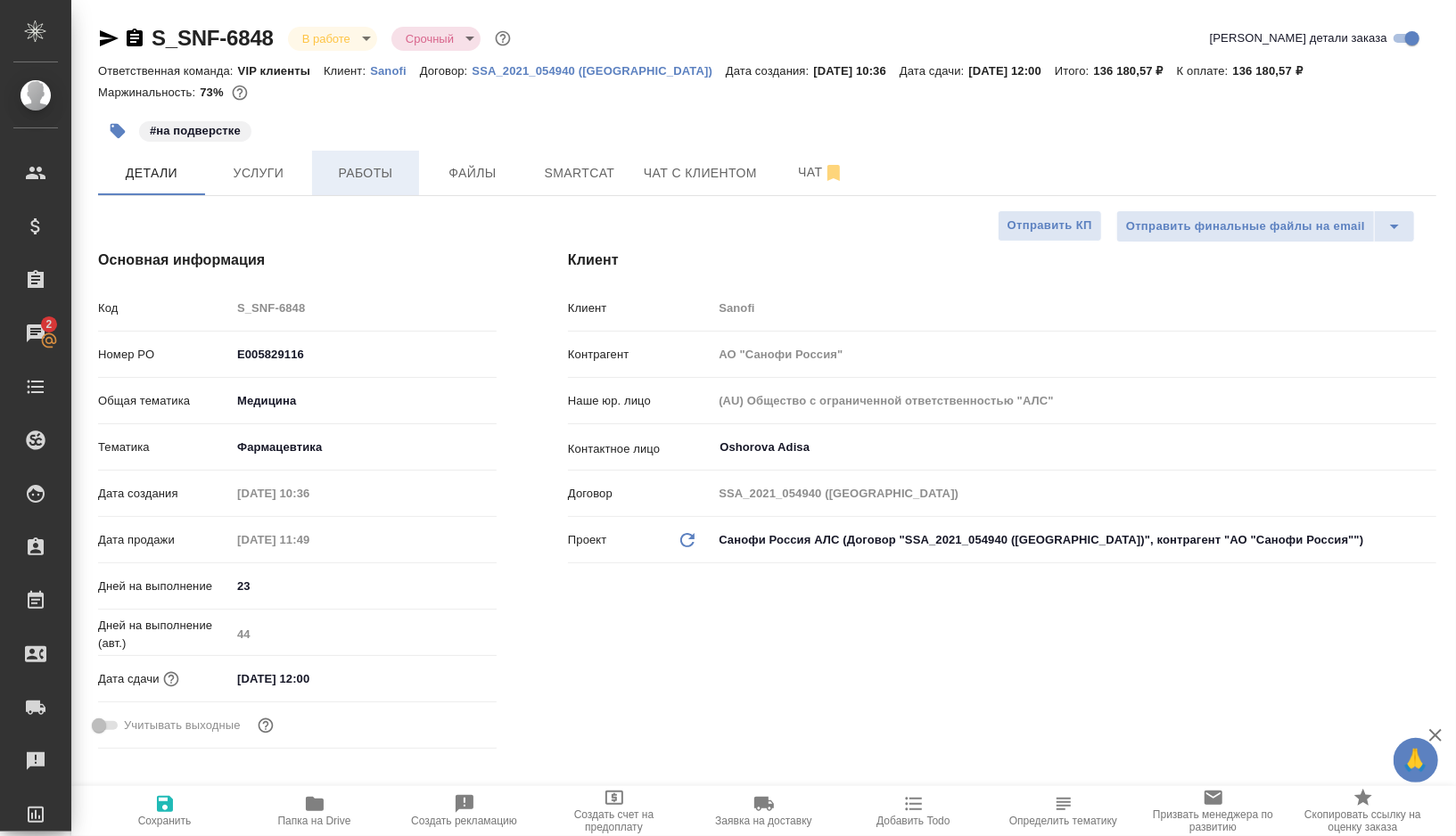
type textarea "x"
click at [405, 177] on span "Работы" at bounding box center [366, 173] width 86 height 22
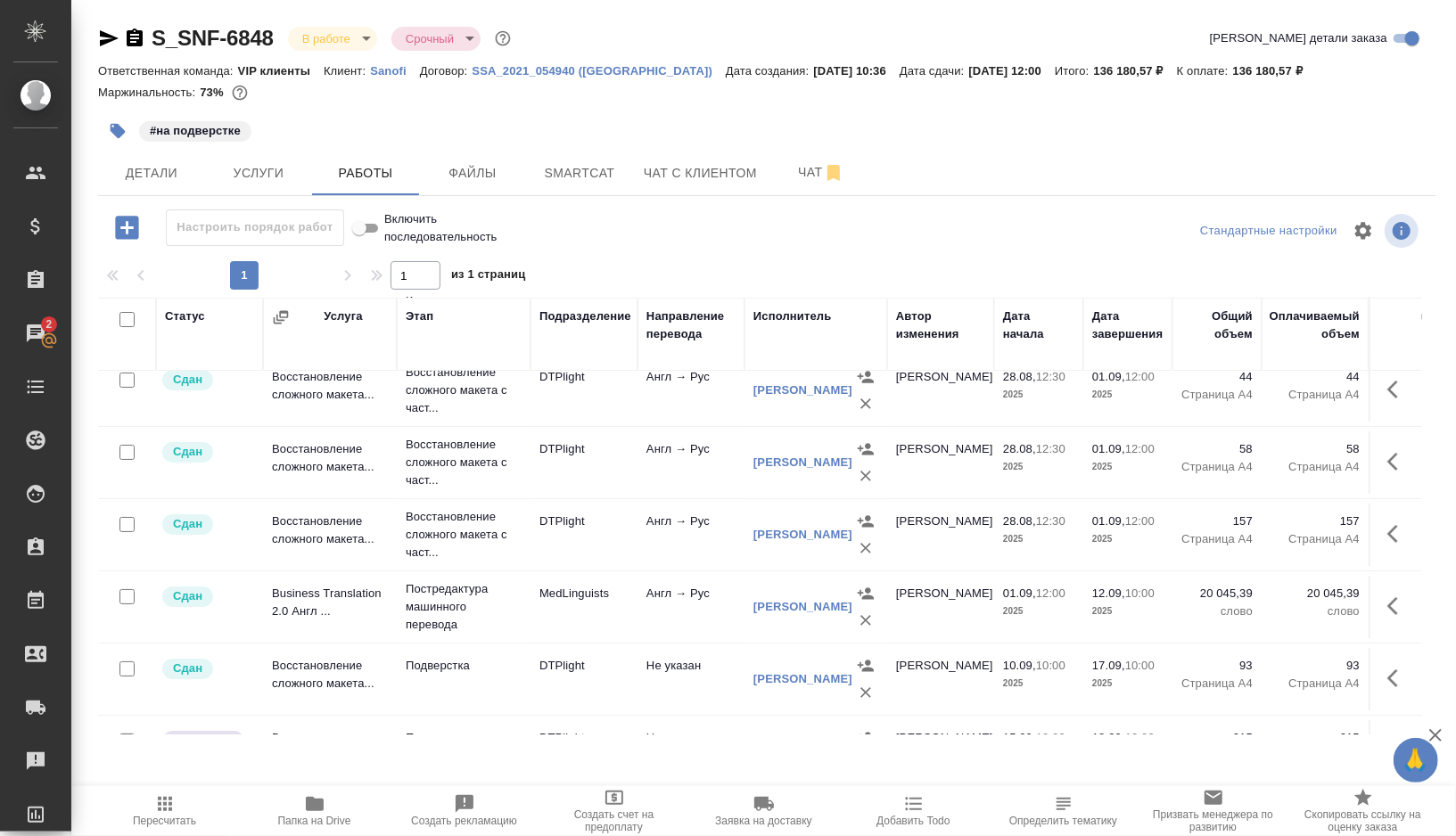
scroll to position [201, 0]
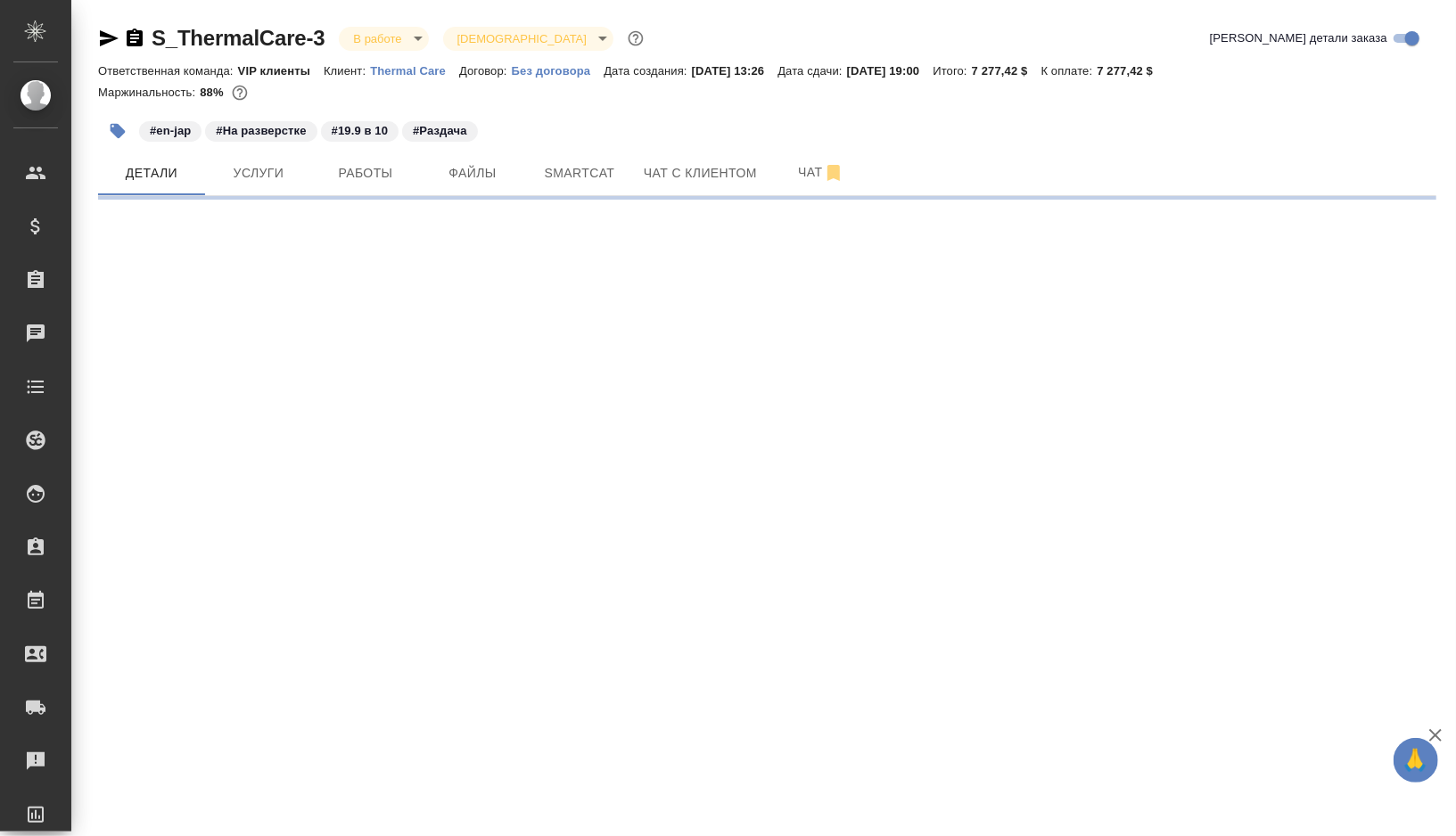
select select "RU"
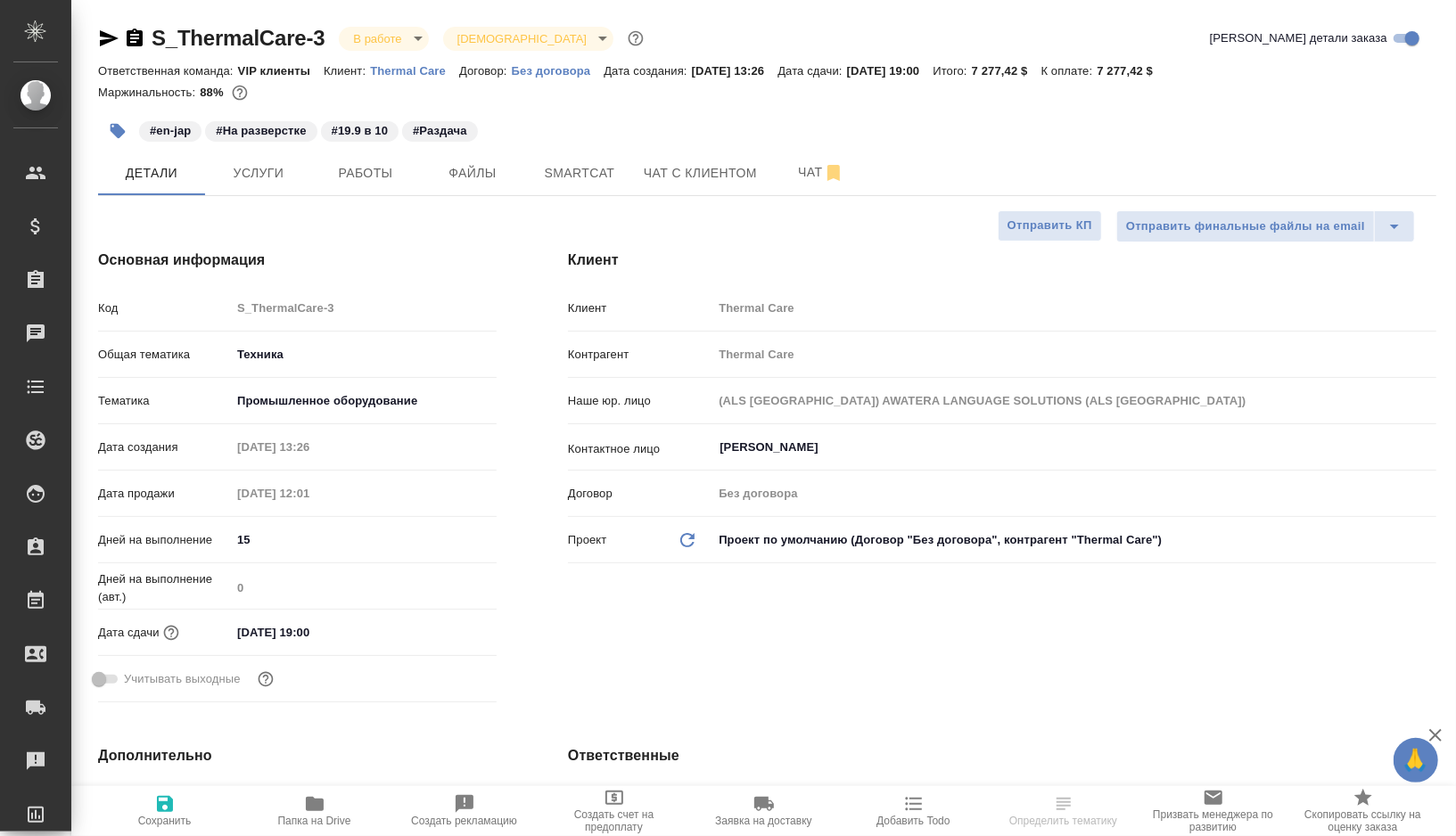
click at [115, 131] on icon "button" at bounding box center [118, 131] width 15 height 15
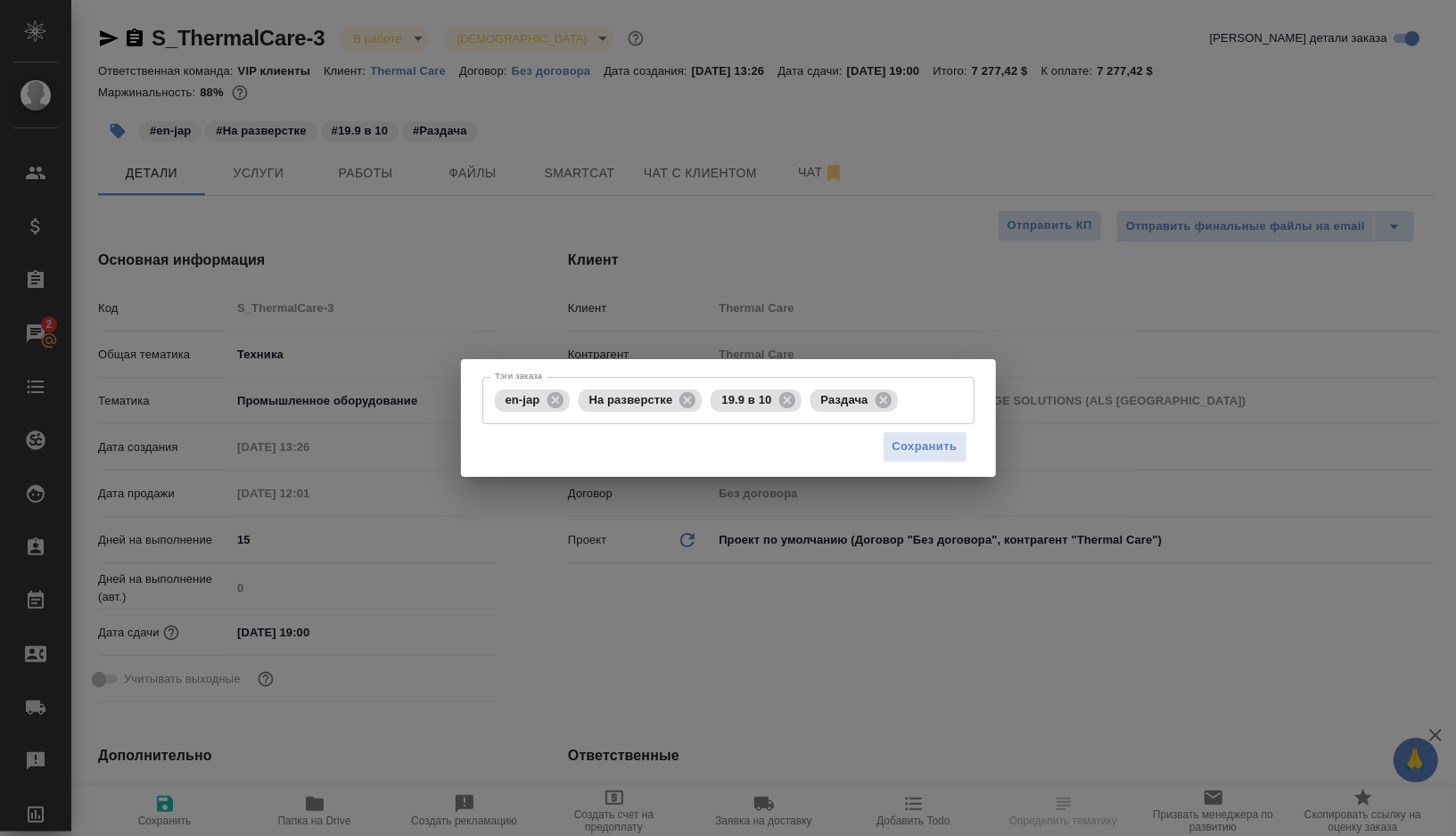
type textarea "x"
click at [881, 401] on icon at bounding box center [884, 400] width 16 height 16
click at [922, 452] on span "Сохранить" at bounding box center [925, 446] width 65 height 21
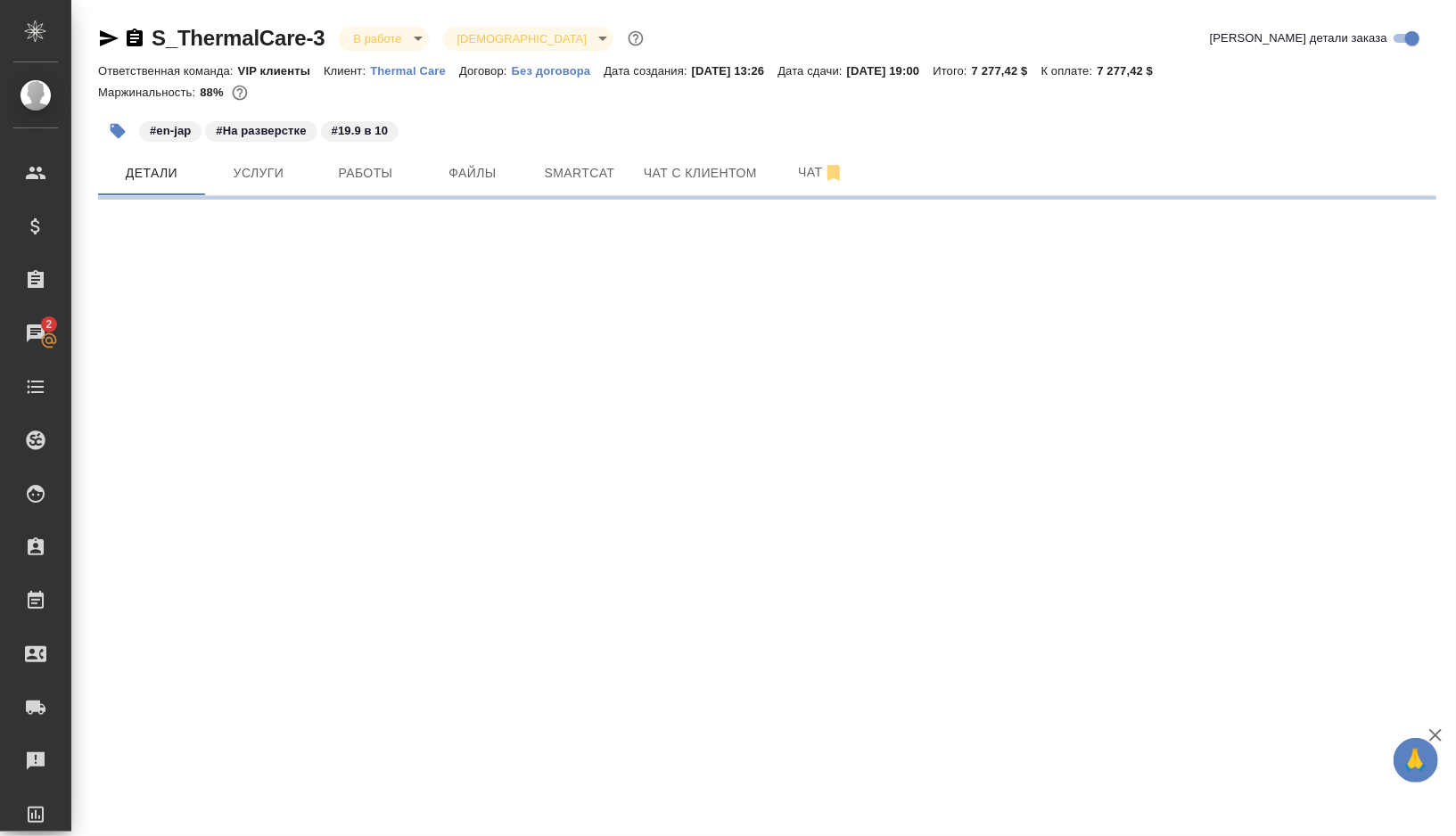
select select "RU"
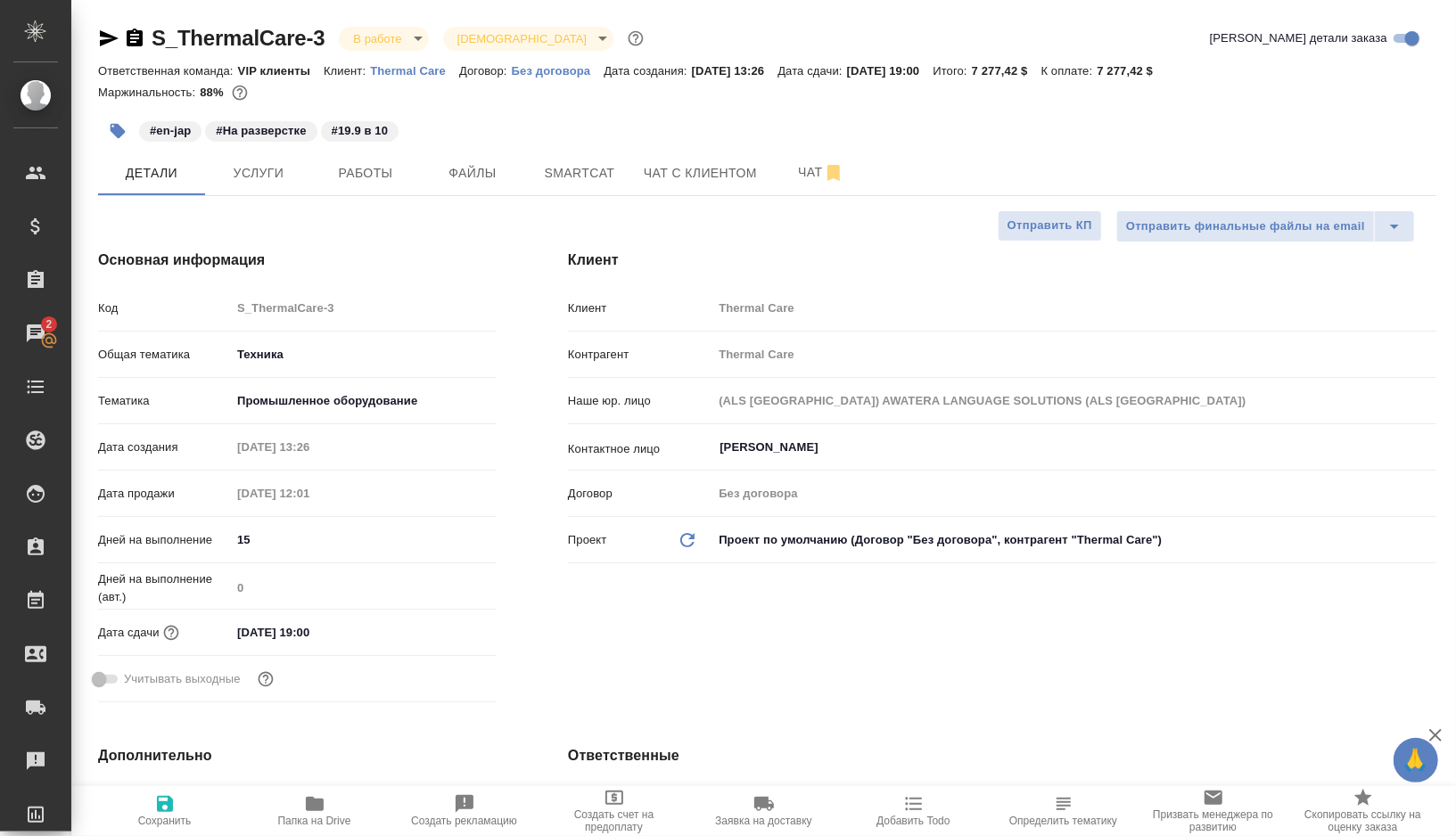
type textarea "x"
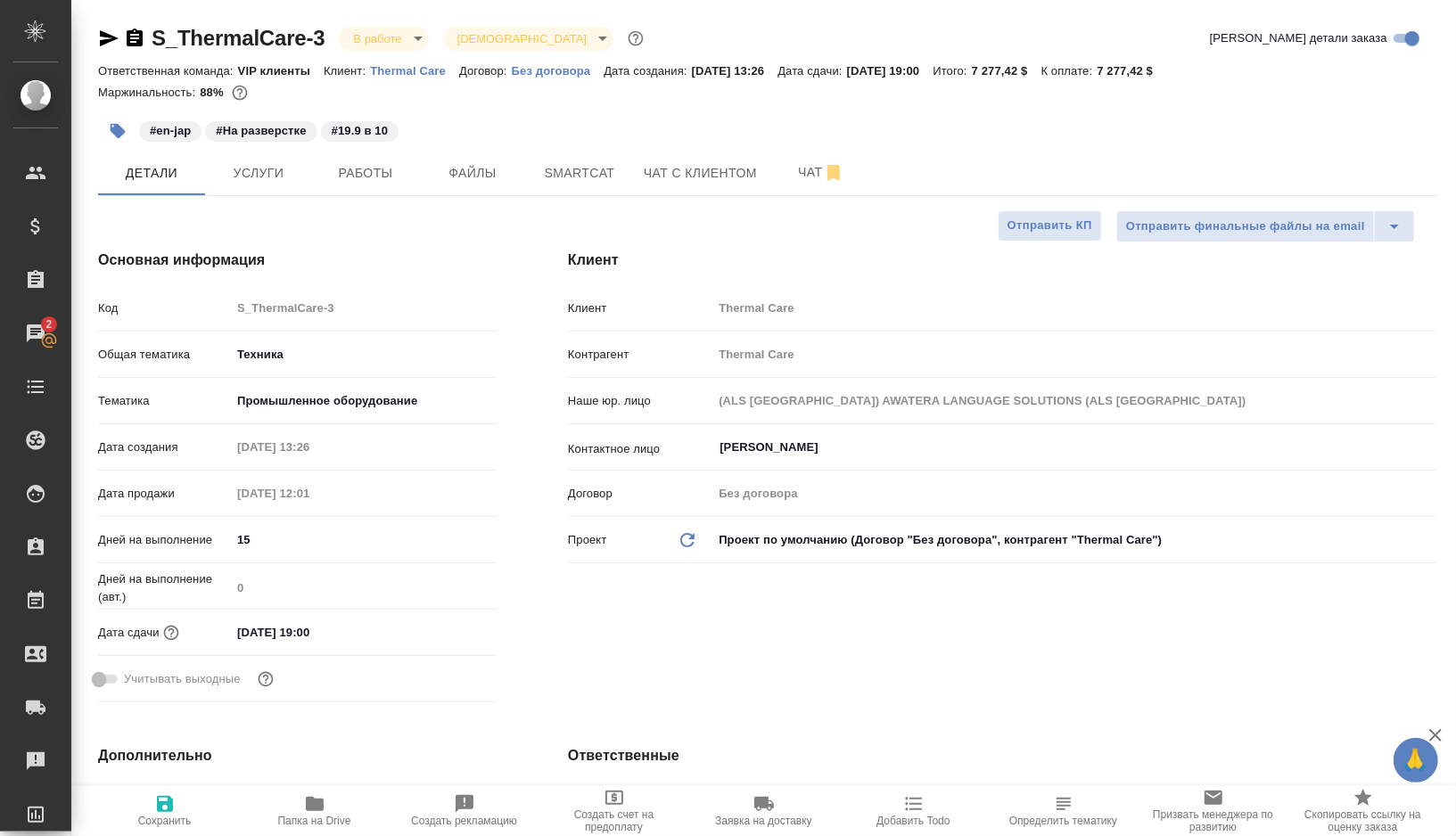
type textarea "x"
